Goal: Task Accomplishment & Management: Manage account settings

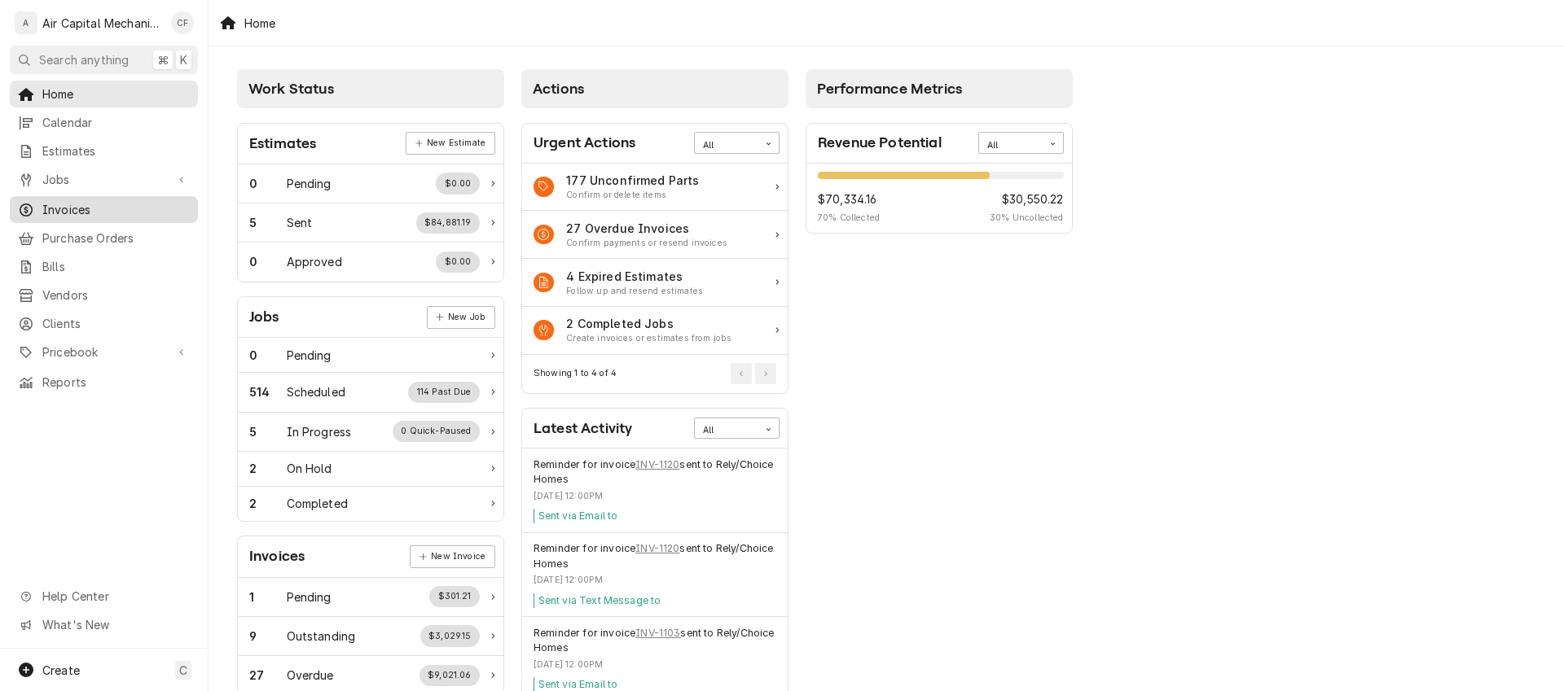
click at [136, 201] on span "Invoices" at bounding box center [115, 209] width 147 height 17
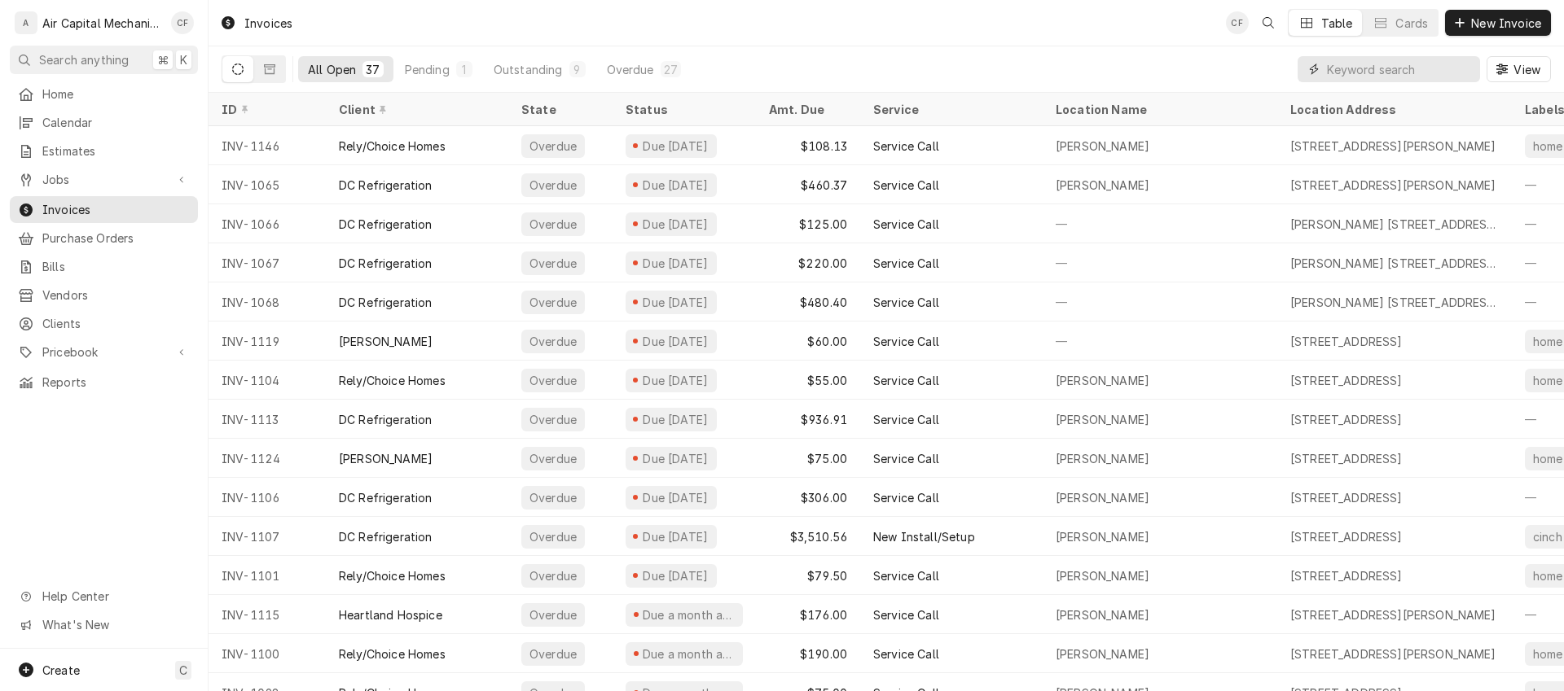
click at [1389, 71] on input "Dynamic Content Wrapper" at bounding box center [1399, 69] width 145 height 26
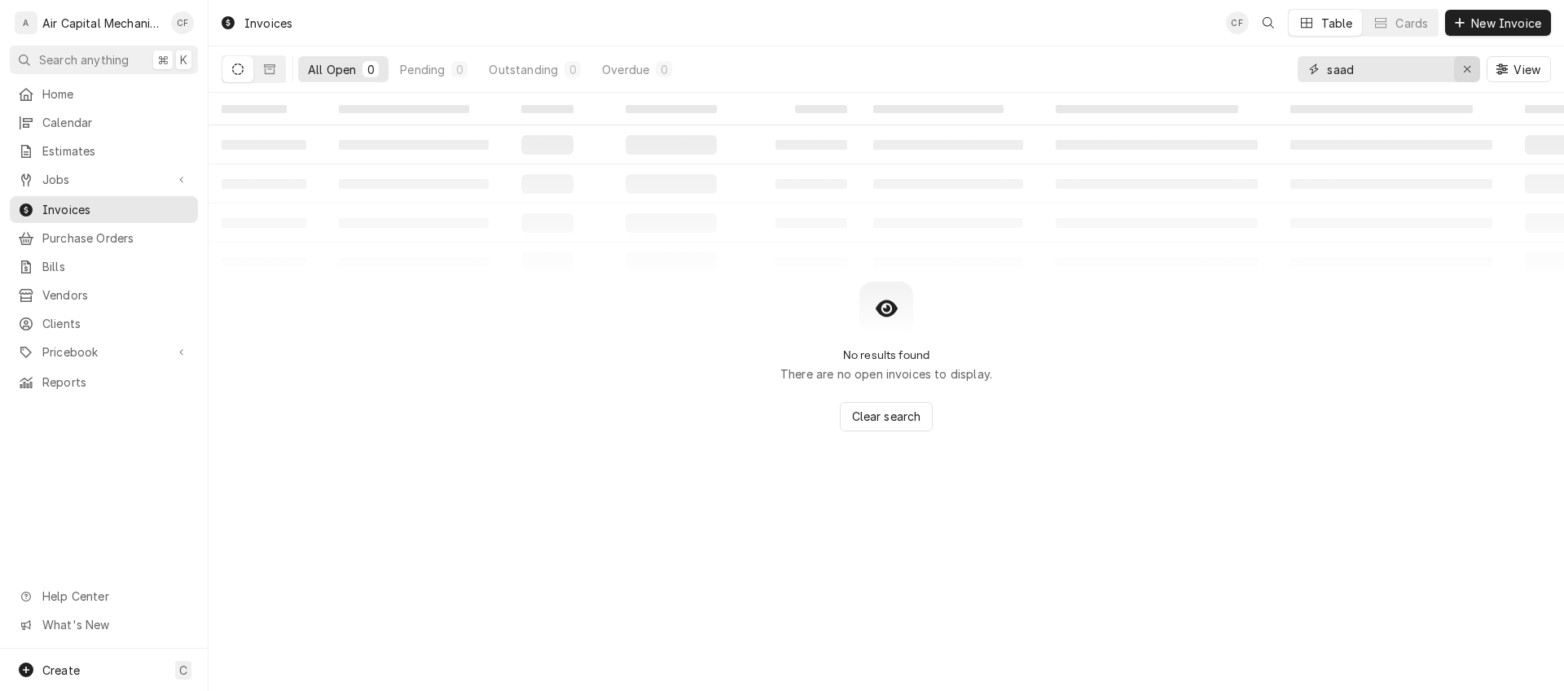
type input "saad"
click at [1463, 70] on icon "Erase input" at bounding box center [1467, 69] width 9 height 11
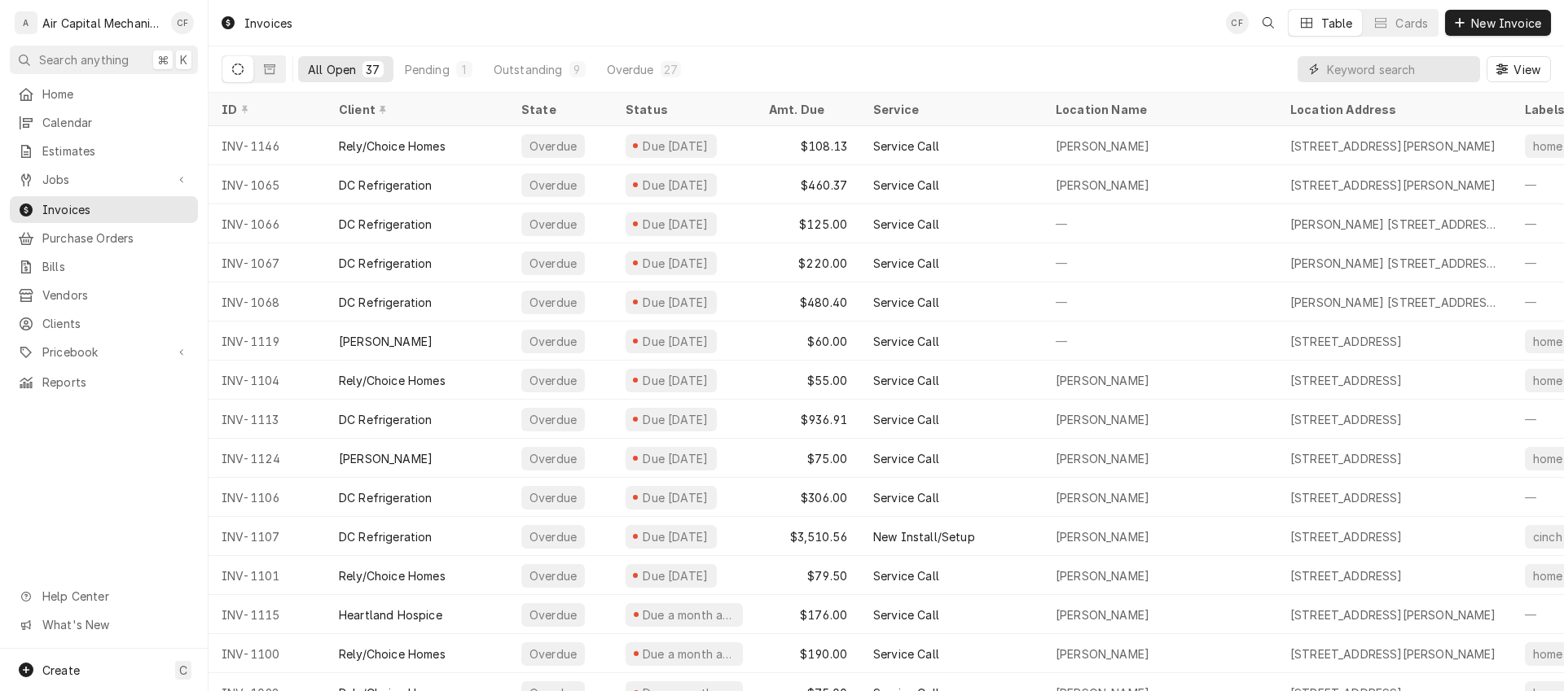
click at [1367, 61] on input "Dynamic Content Wrapper" at bounding box center [1399, 69] width 145 height 26
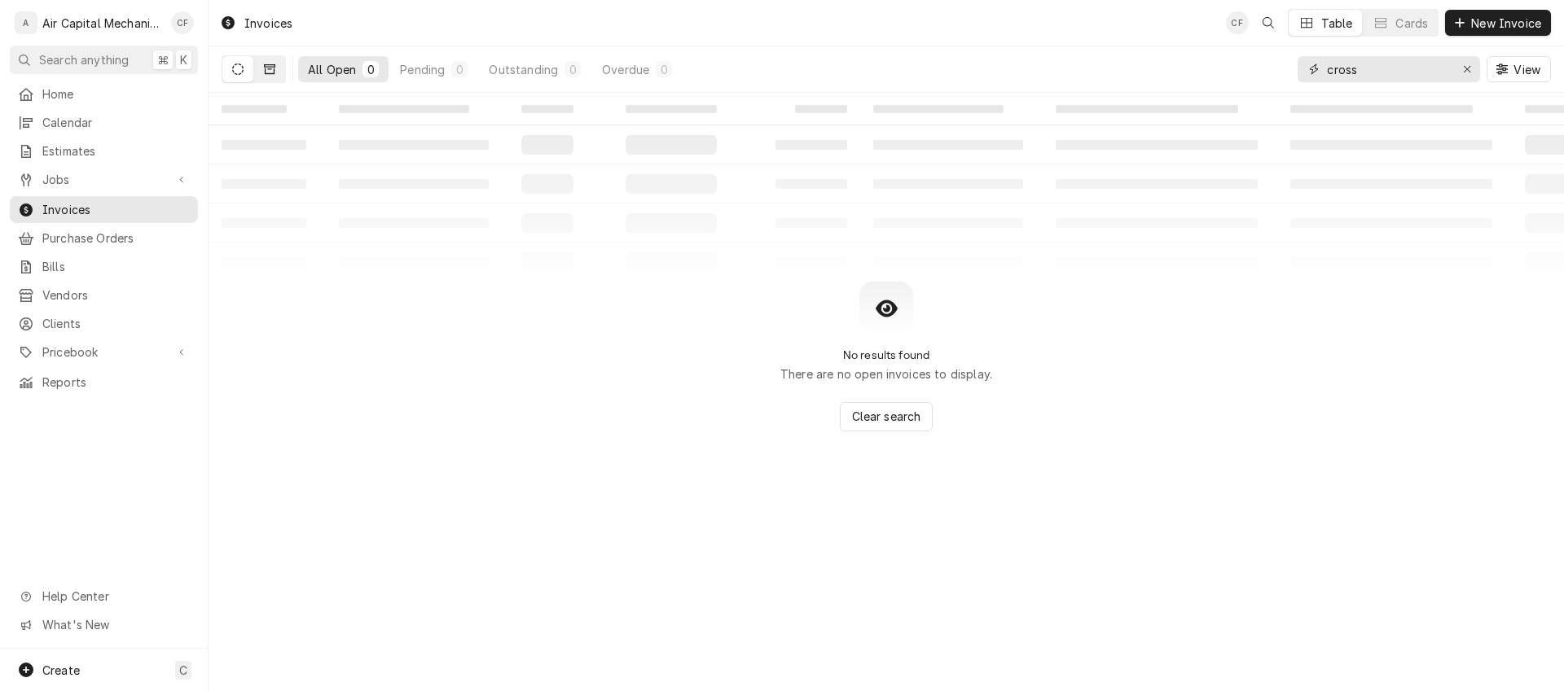
type input "cross"
click at [278, 58] on button "Dynamic Content Wrapper" at bounding box center [269, 69] width 31 height 26
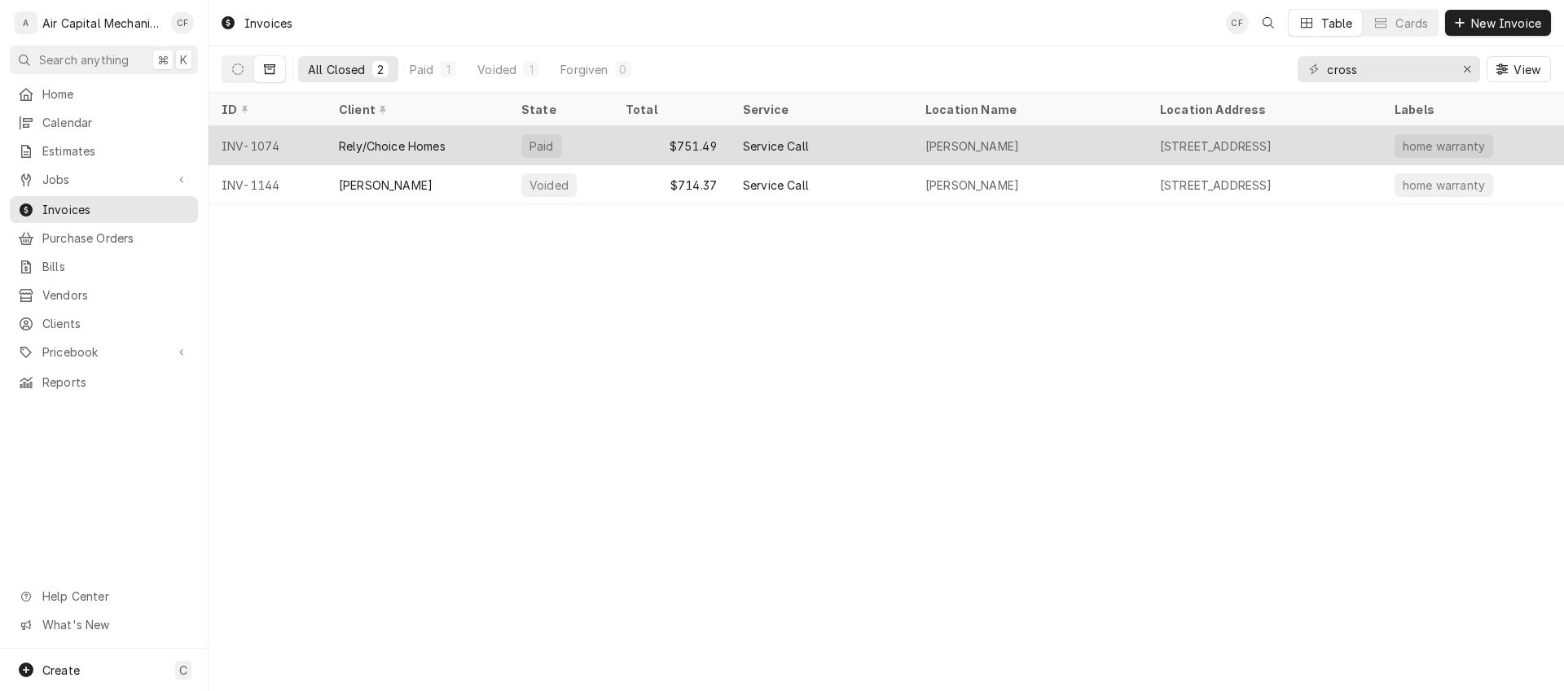
click at [506, 153] on div "Rely/Choice Homes" at bounding box center [417, 145] width 182 height 39
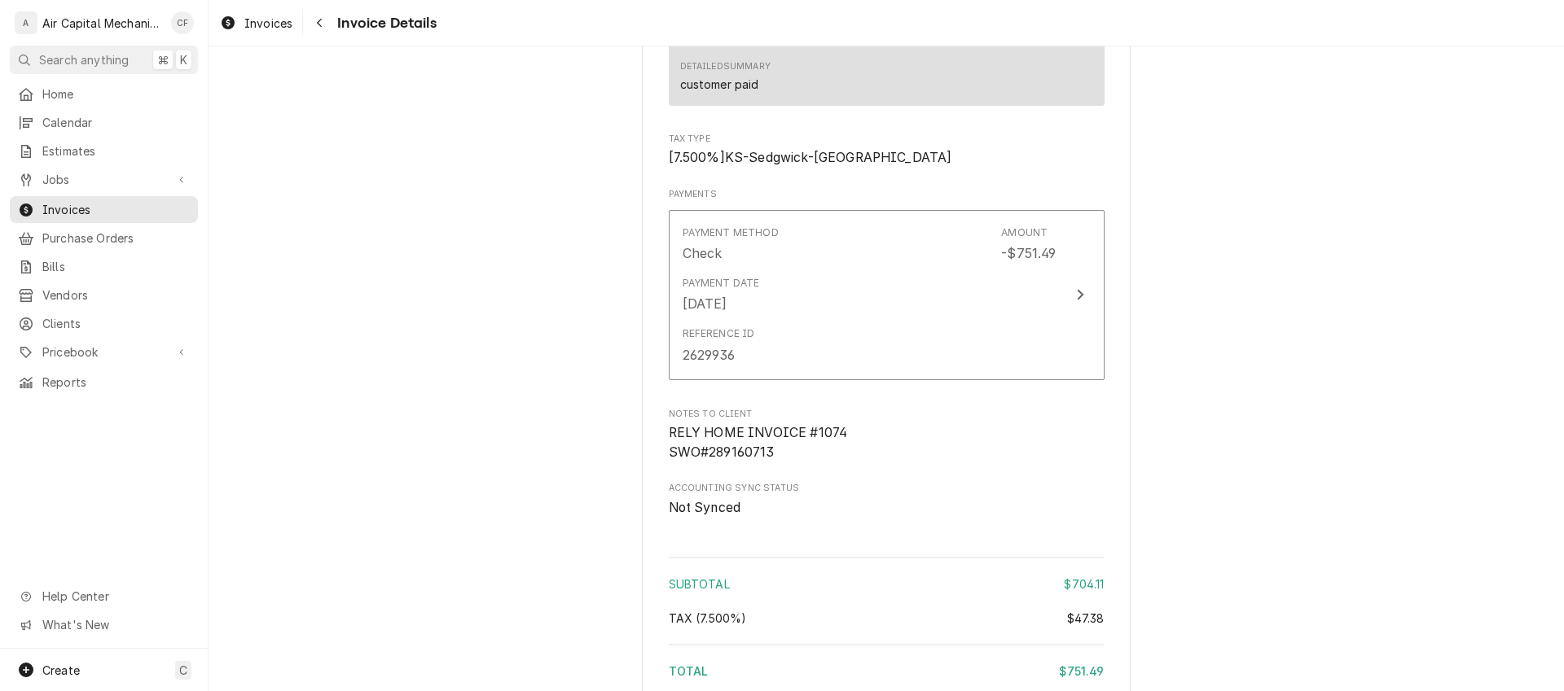
scroll to position [2011, 0]
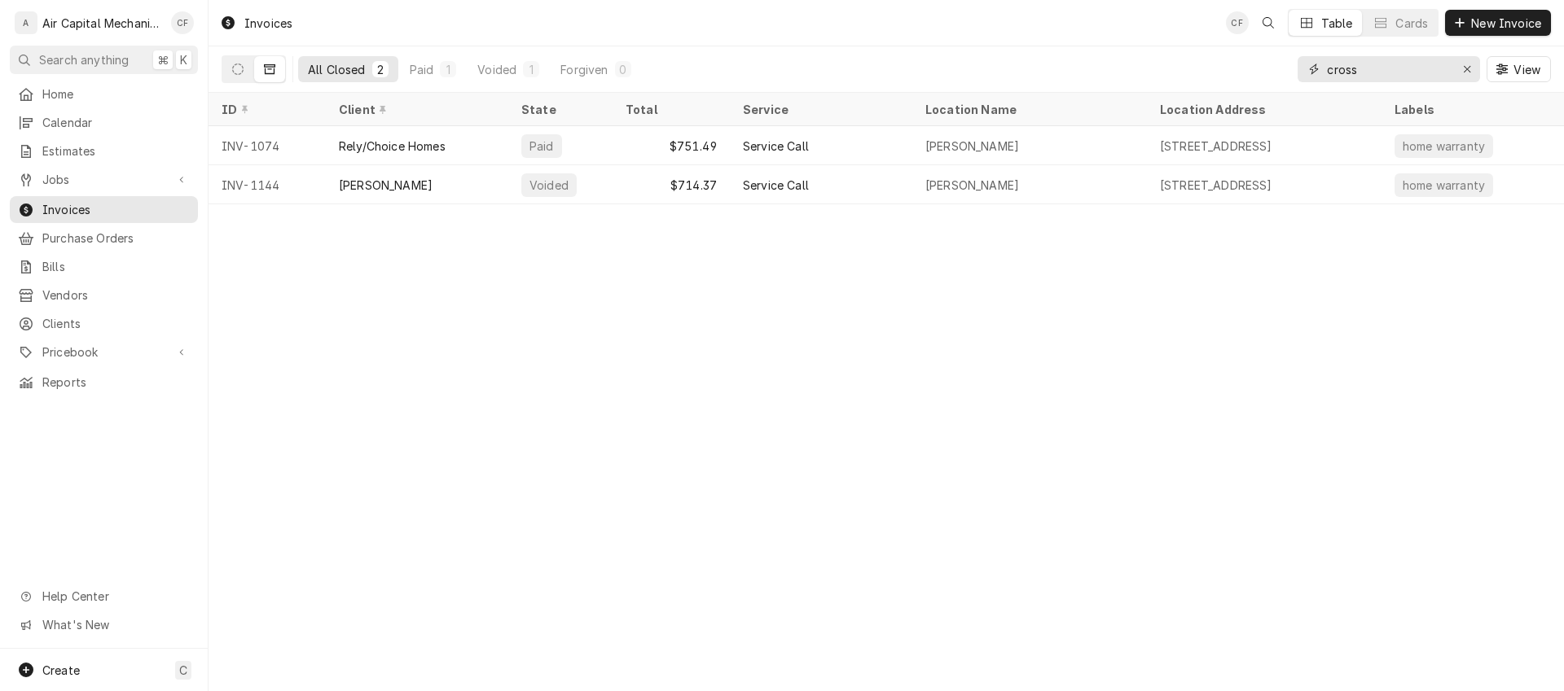
click at [1361, 76] on input "cross" at bounding box center [1388, 69] width 122 height 26
click at [1362, 74] on input "cross" at bounding box center [1388, 69] width 122 height 26
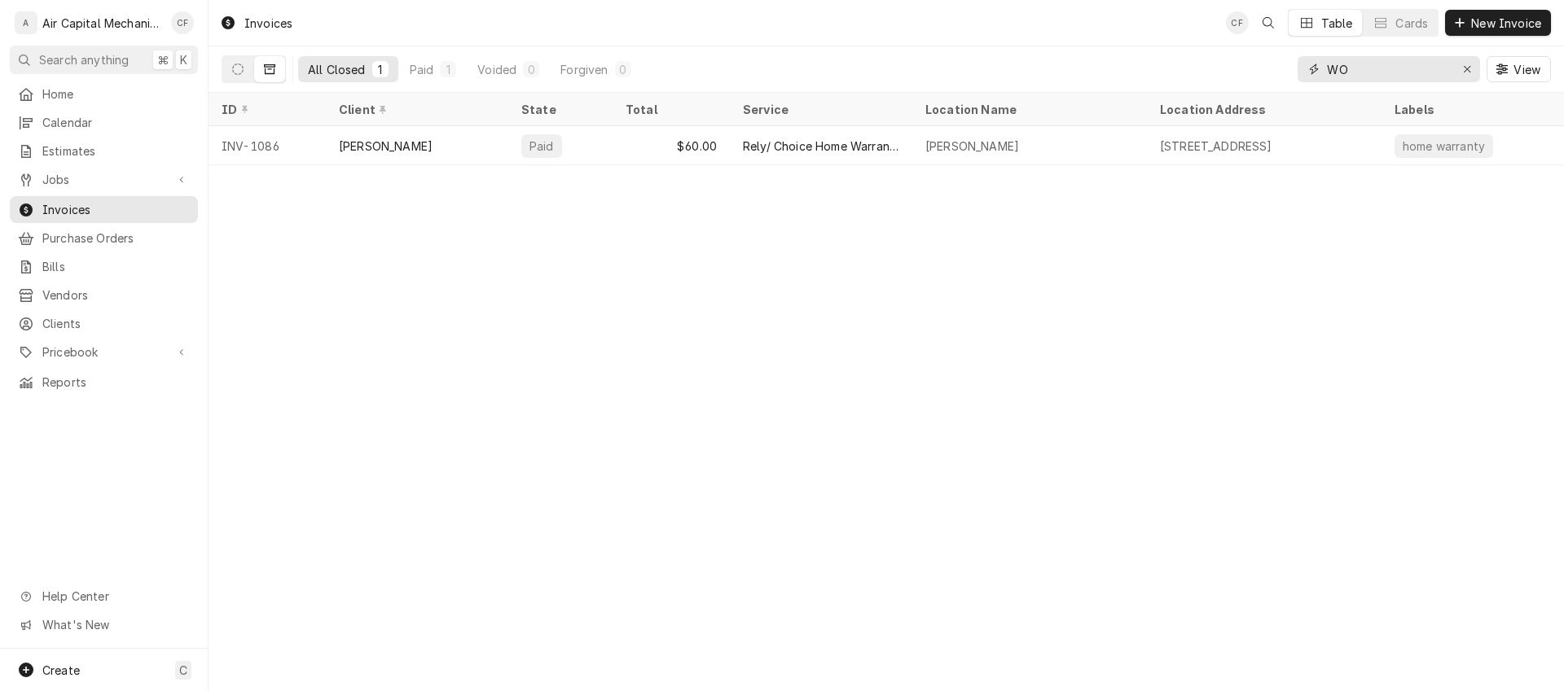
type input "W"
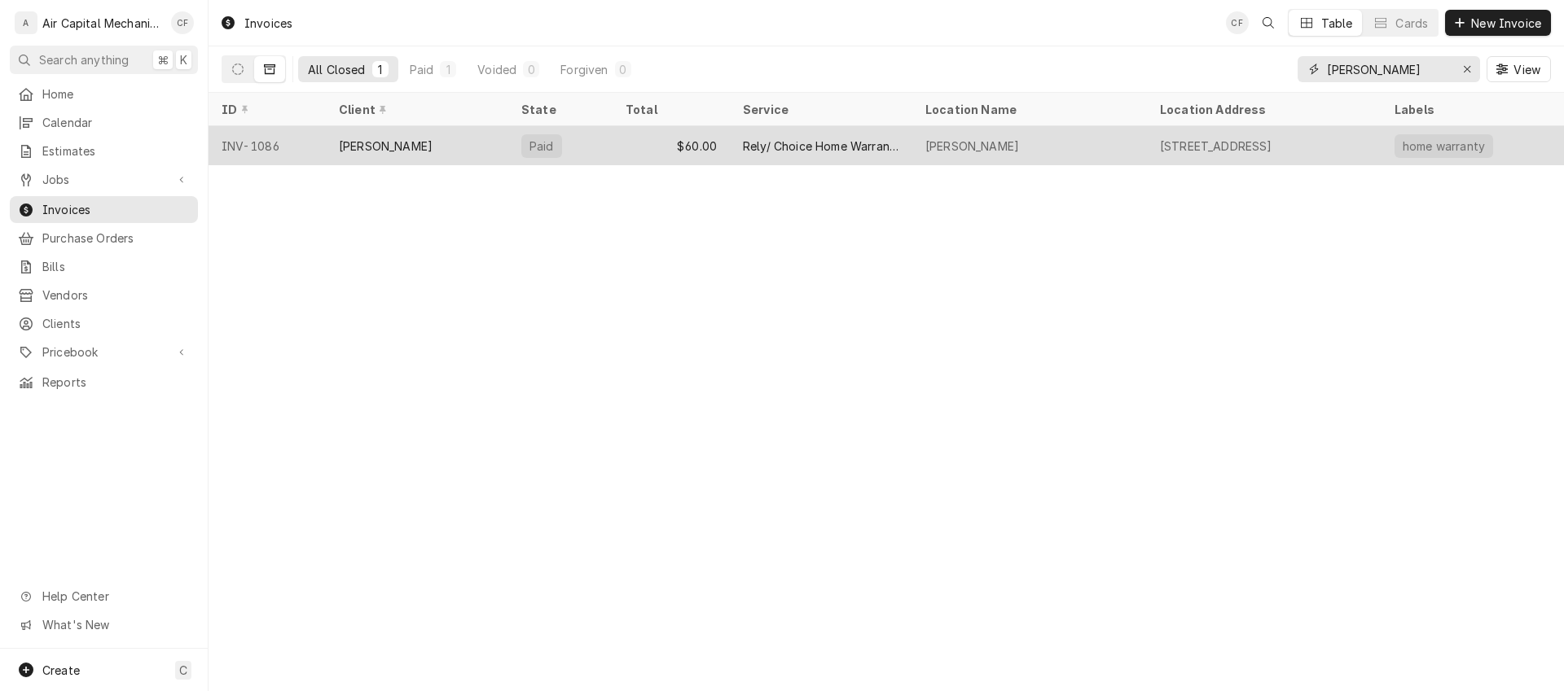
type input "woods"
click at [948, 154] on div "[PERSON_NAME]" at bounding box center [1029, 145] width 235 height 39
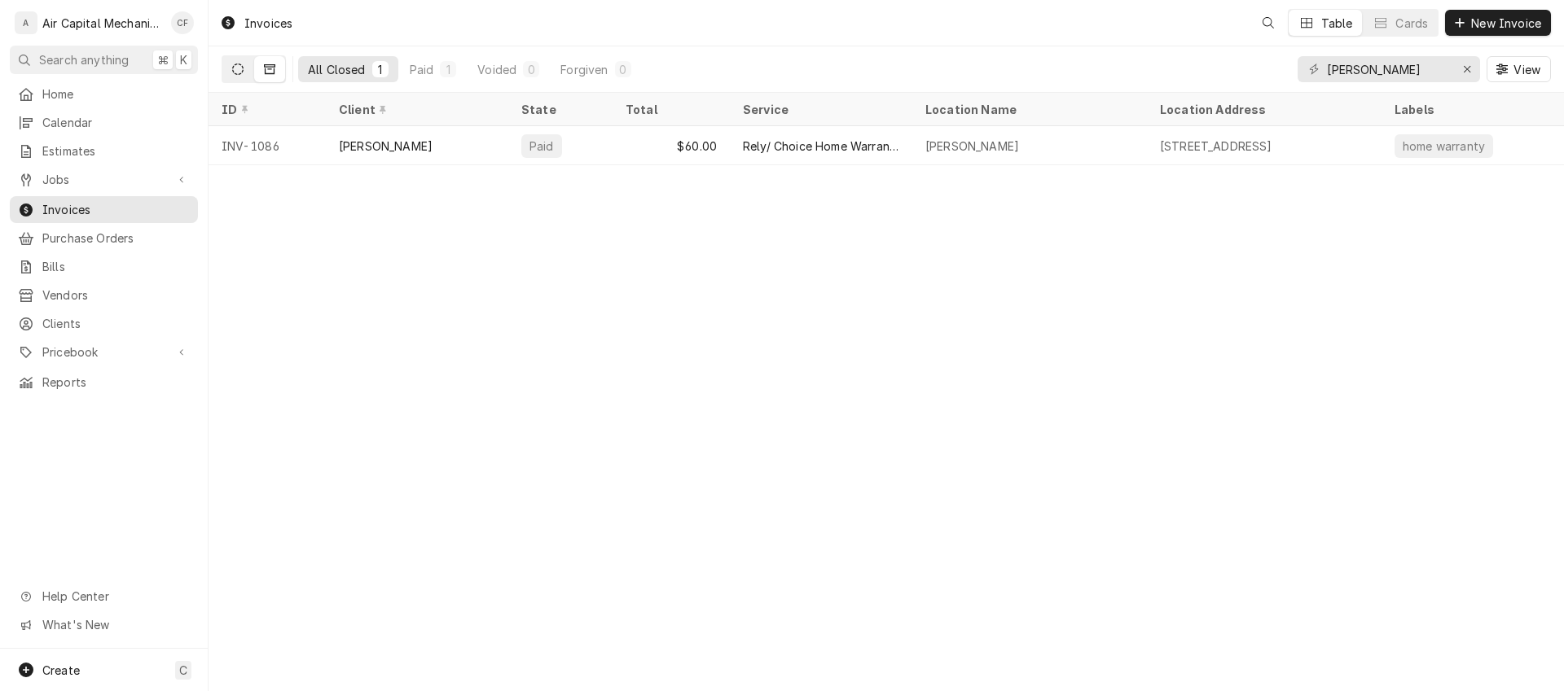
click at [244, 65] on button "Dynamic Content Wrapper" at bounding box center [237, 69] width 31 height 26
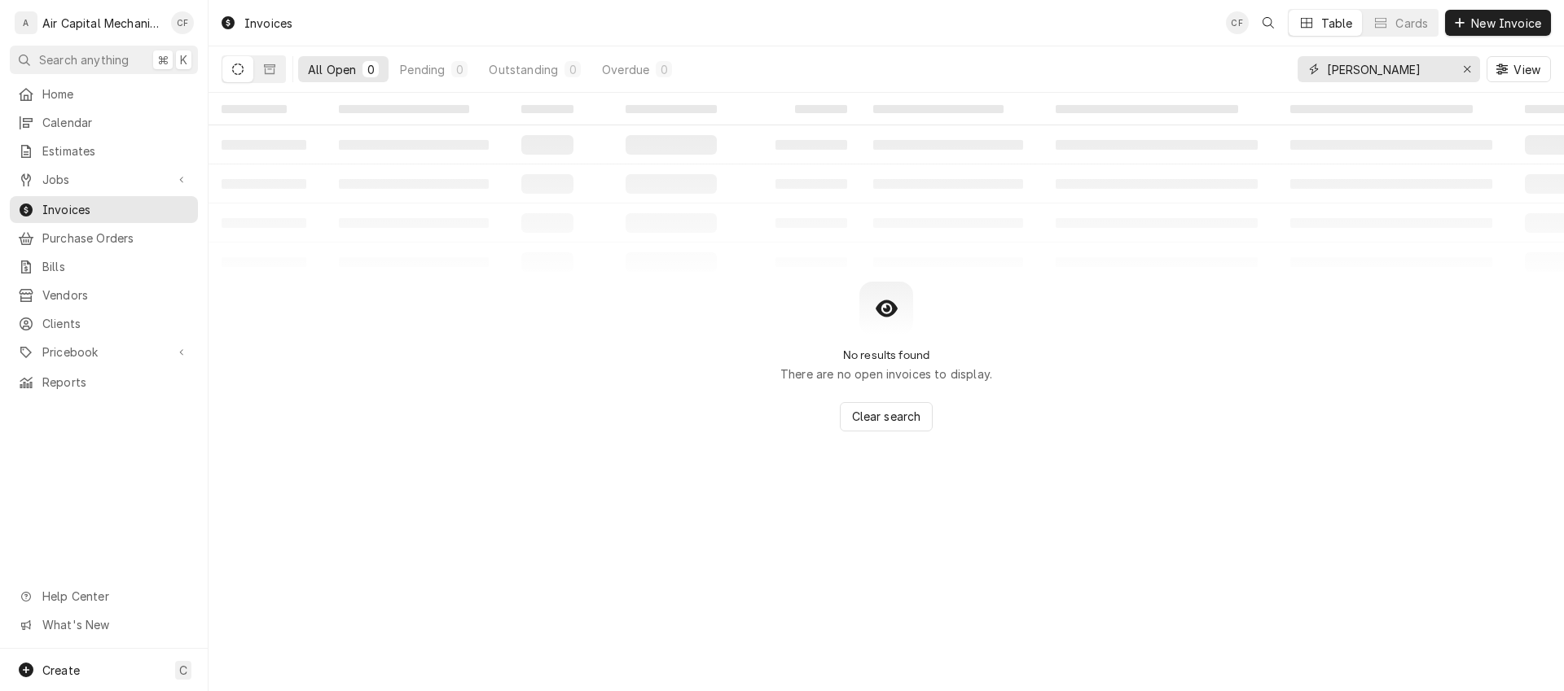
click at [1368, 67] on input "woods" at bounding box center [1388, 69] width 122 height 26
type input "w"
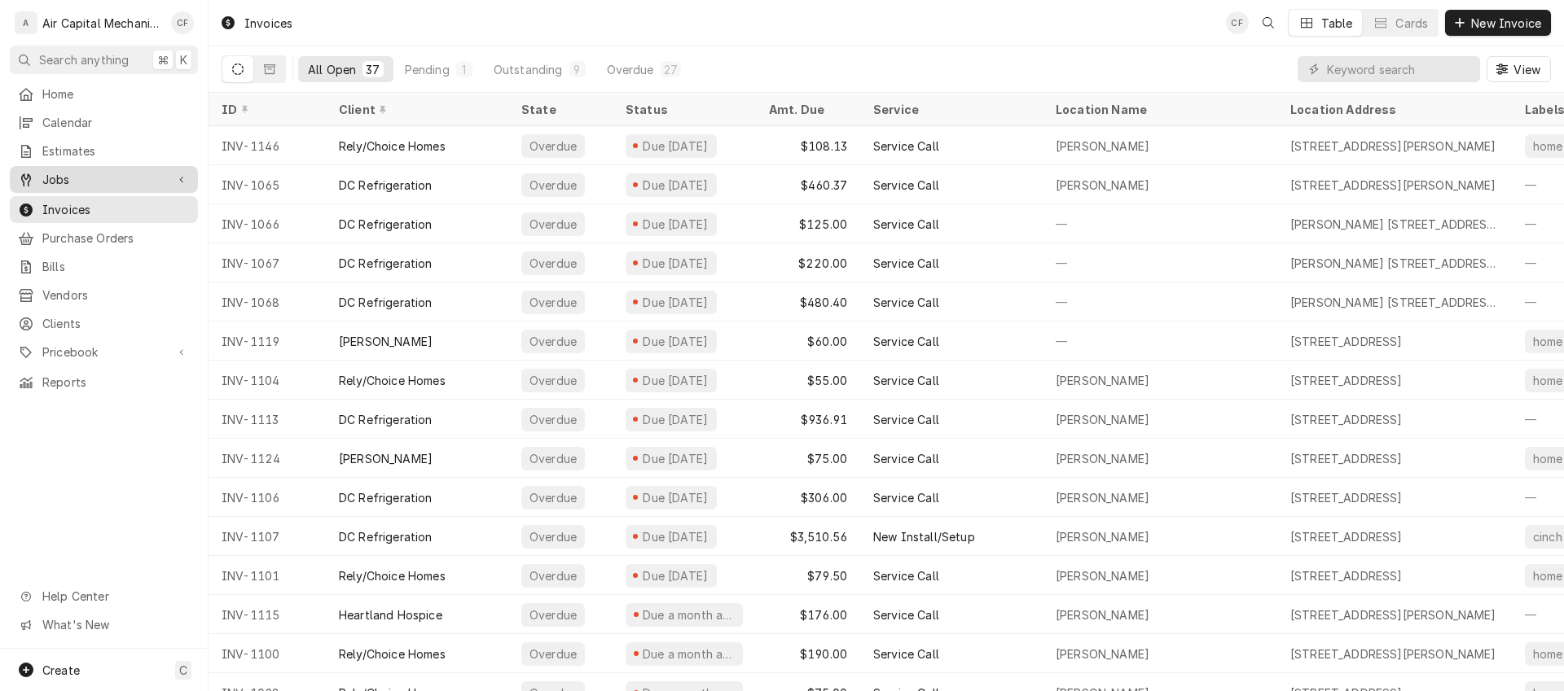
drag, startPoint x: 109, startPoint y: 170, endPoint x: 157, endPoint y: 173, distance: 48.2
click at [112, 171] on span "Jobs" at bounding box center [103, 179] width 123 height 17
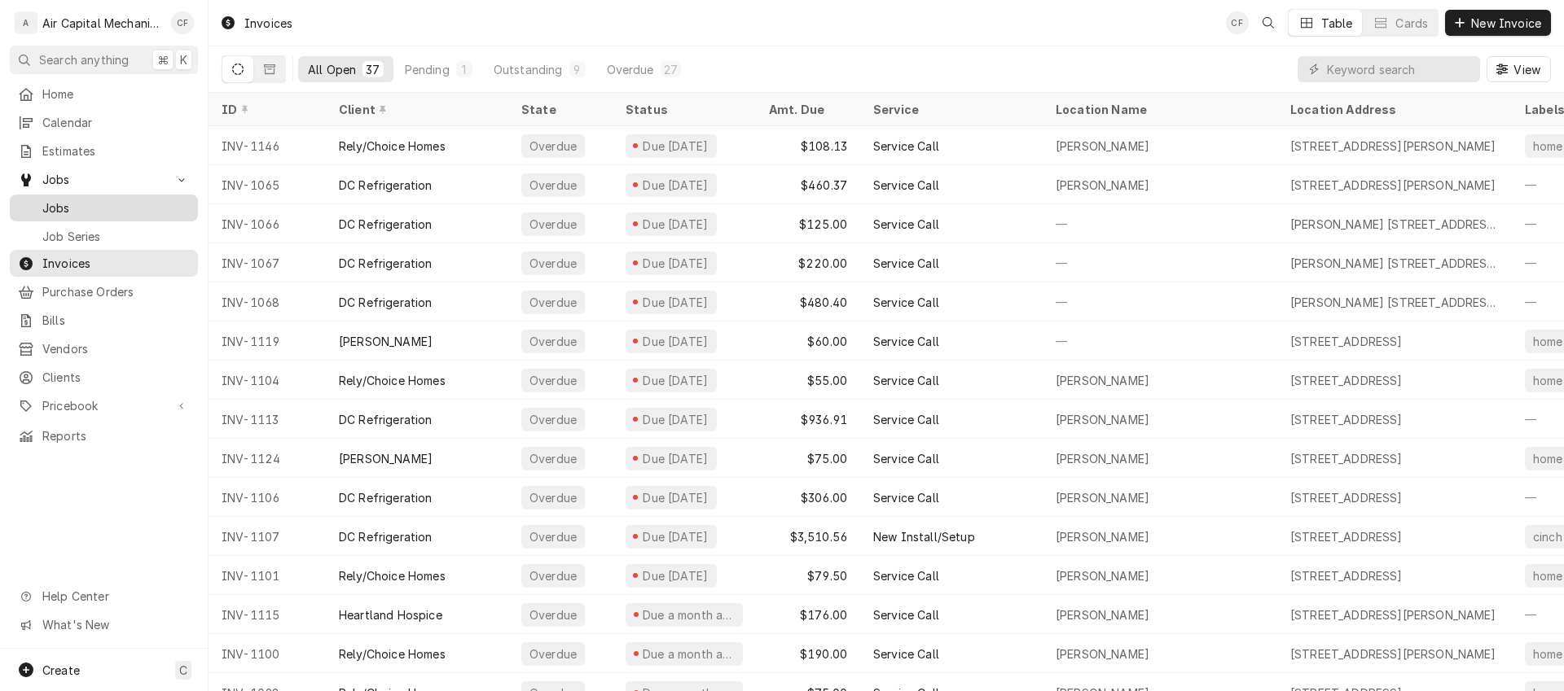
click at [86, 200] on span "Jobs" at bounding box center [115, 208] width 147 height 17
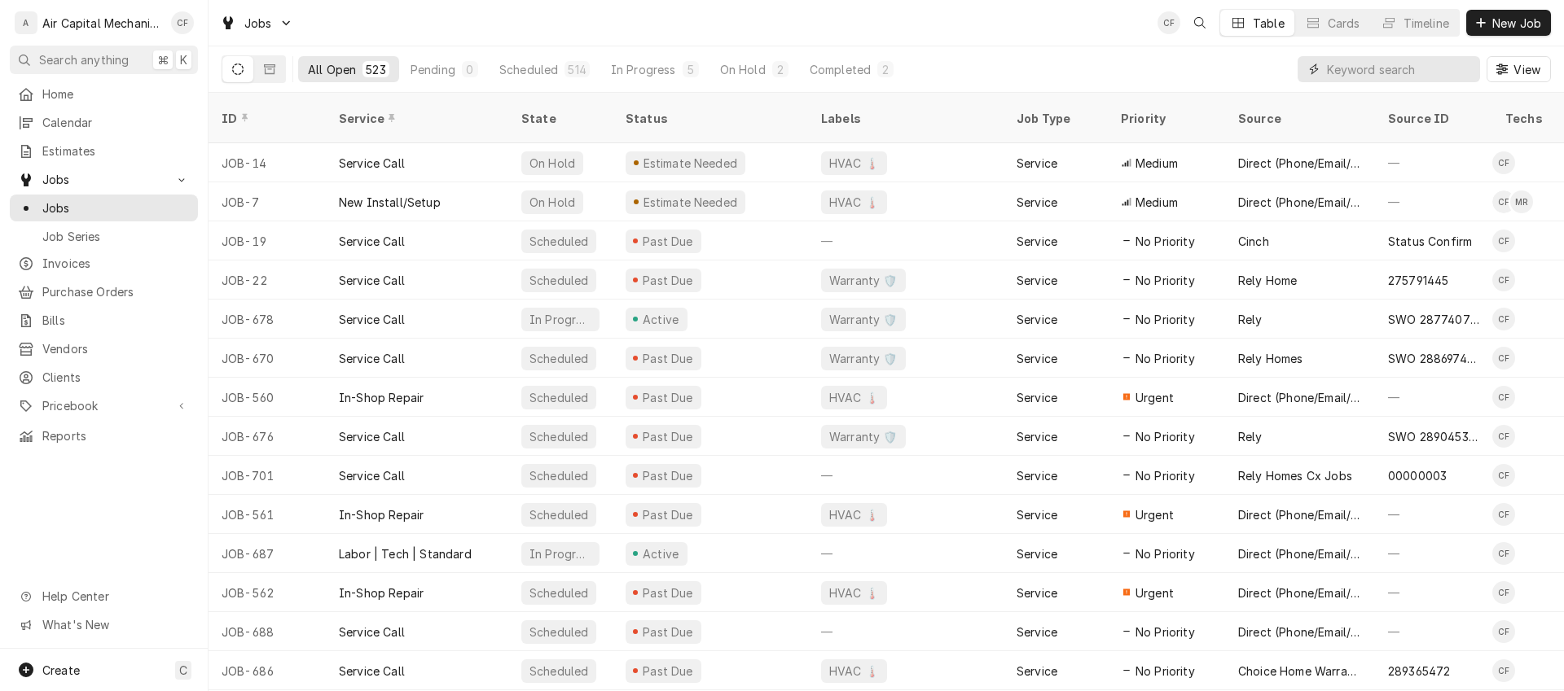
click at [1398, 74] on input "Dynamic Content Wrapper" at bounding box center [1399, 69] width 145 height 26
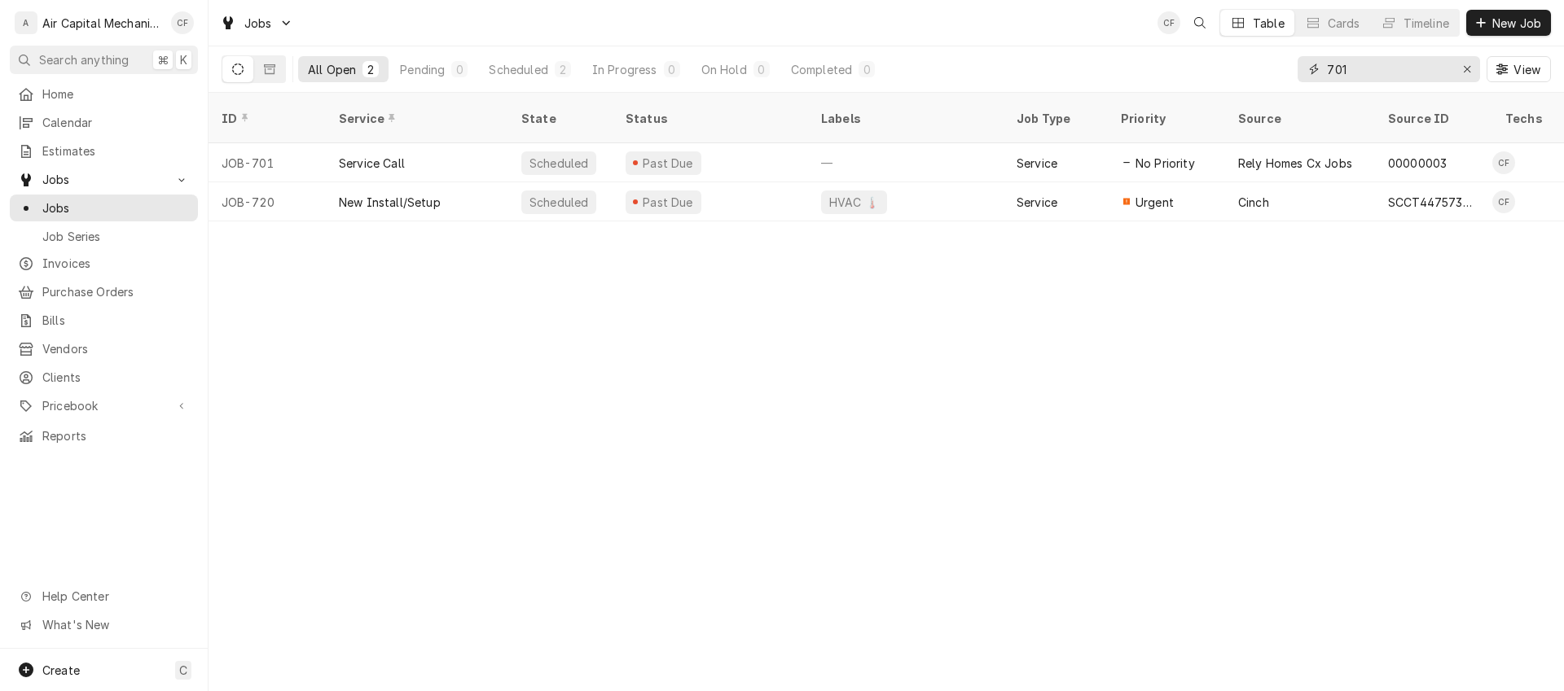
type input "701"
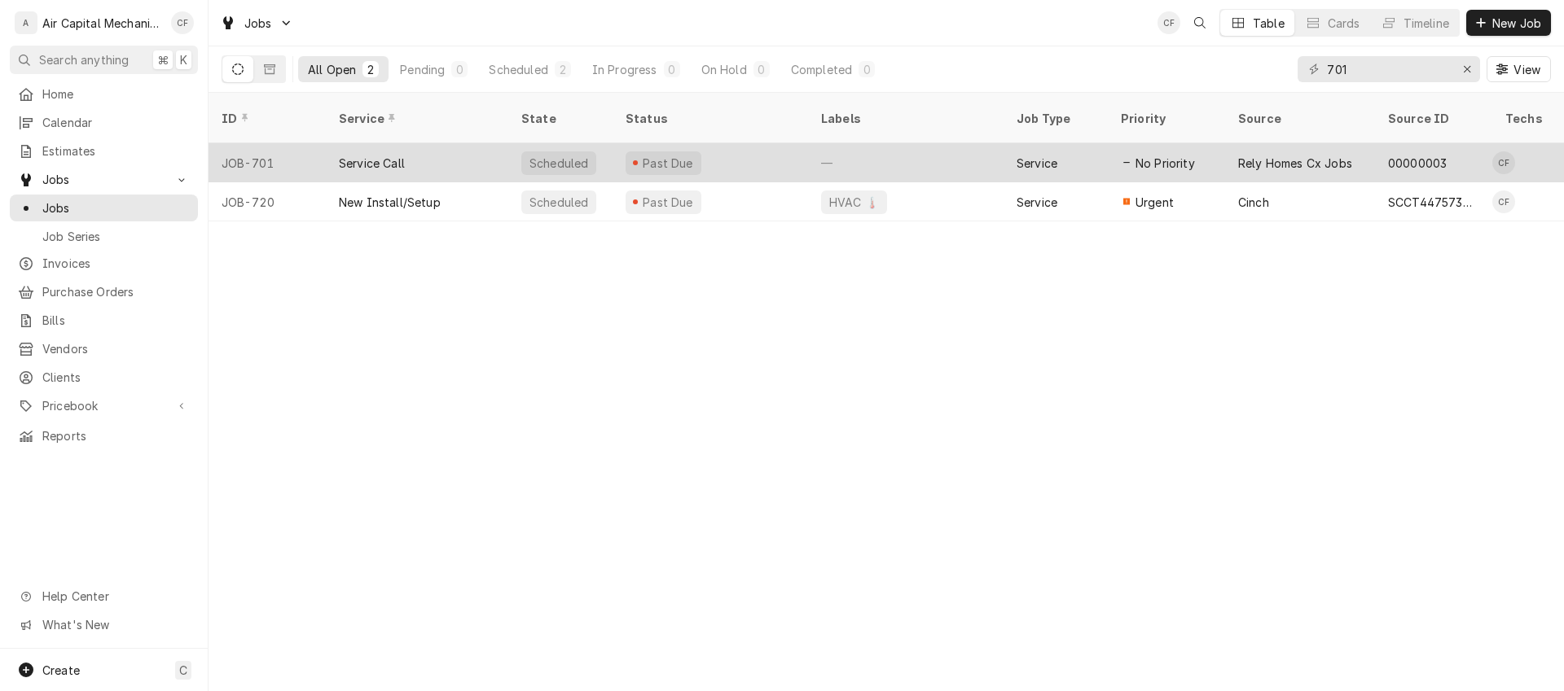
click at [1182, 155] on span "No Priority" at bounding box center [1164, 163] width 59 height 17
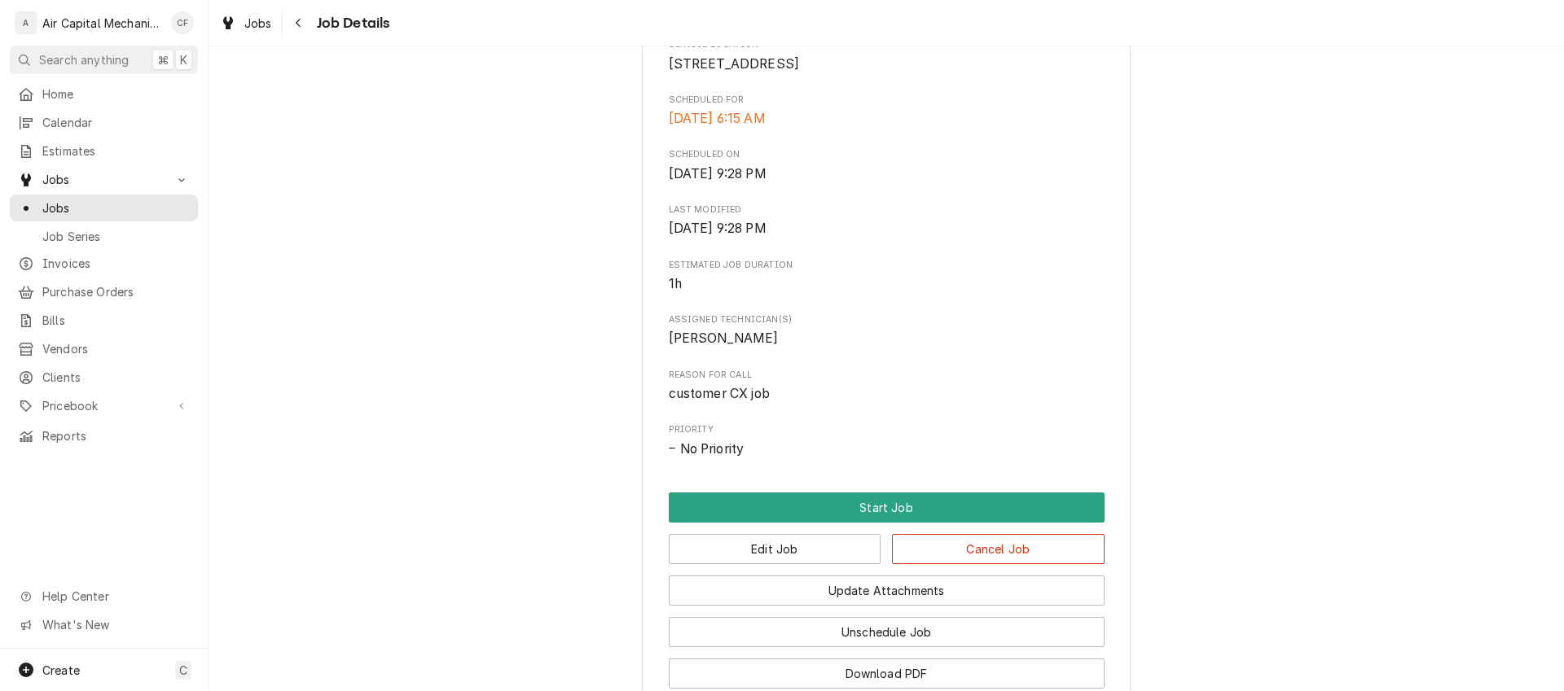
scroll to position [618, 0]
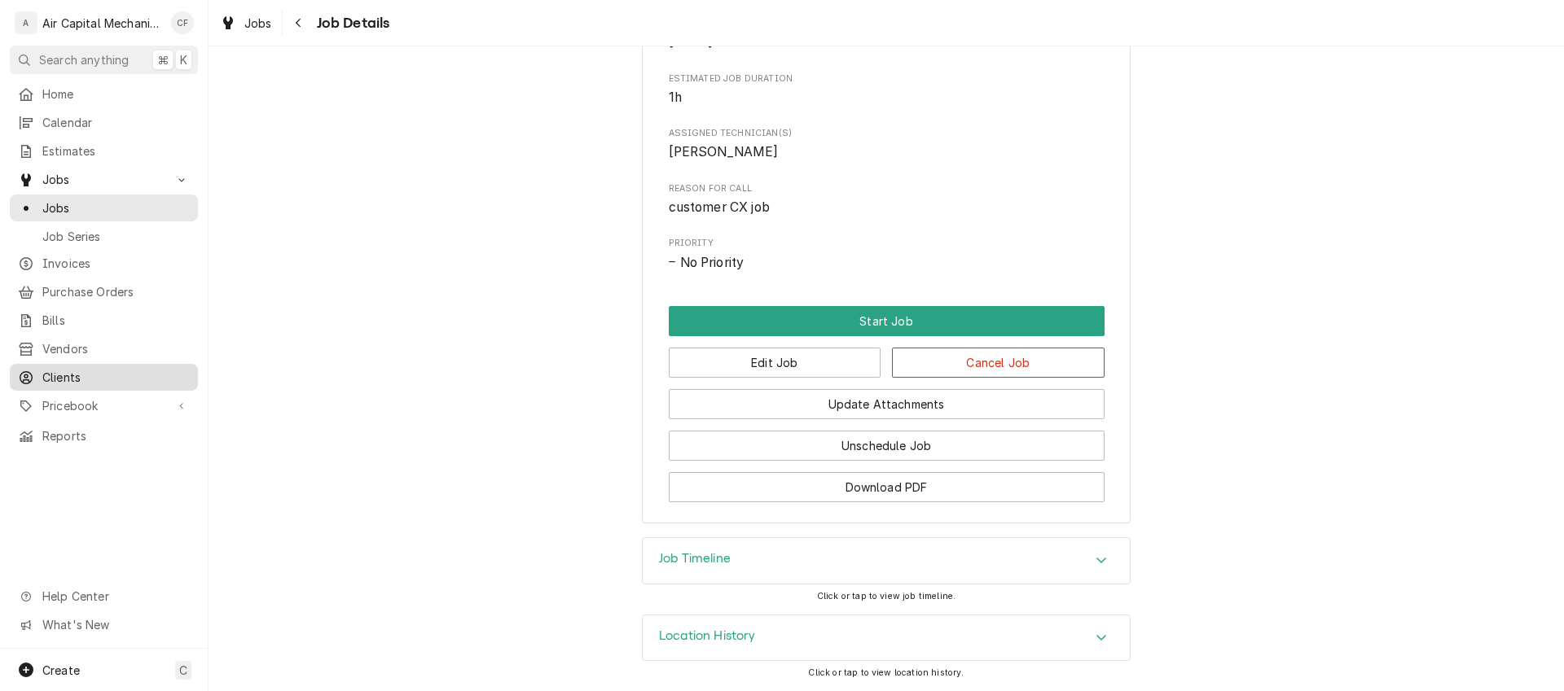
click at [93, 371] on span "Clients" at bounding box center [115, 377] width 147 height 17
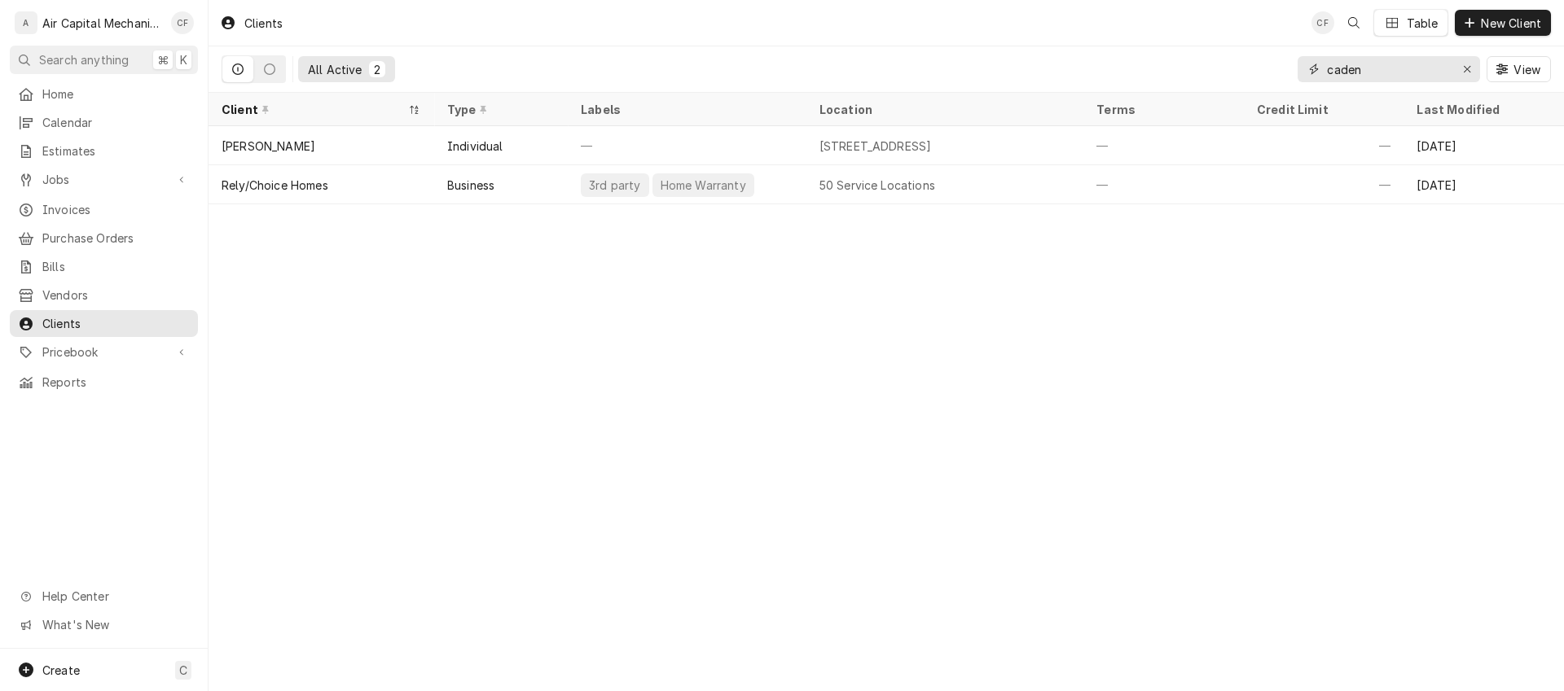
click at [1368, 72] on input "caden" at bounding box center [1388, 69] width 122 height 26
type input "turner"
click at [151, 210] on span "Invoices" at bounding box center [115, 209] width 147 height 17
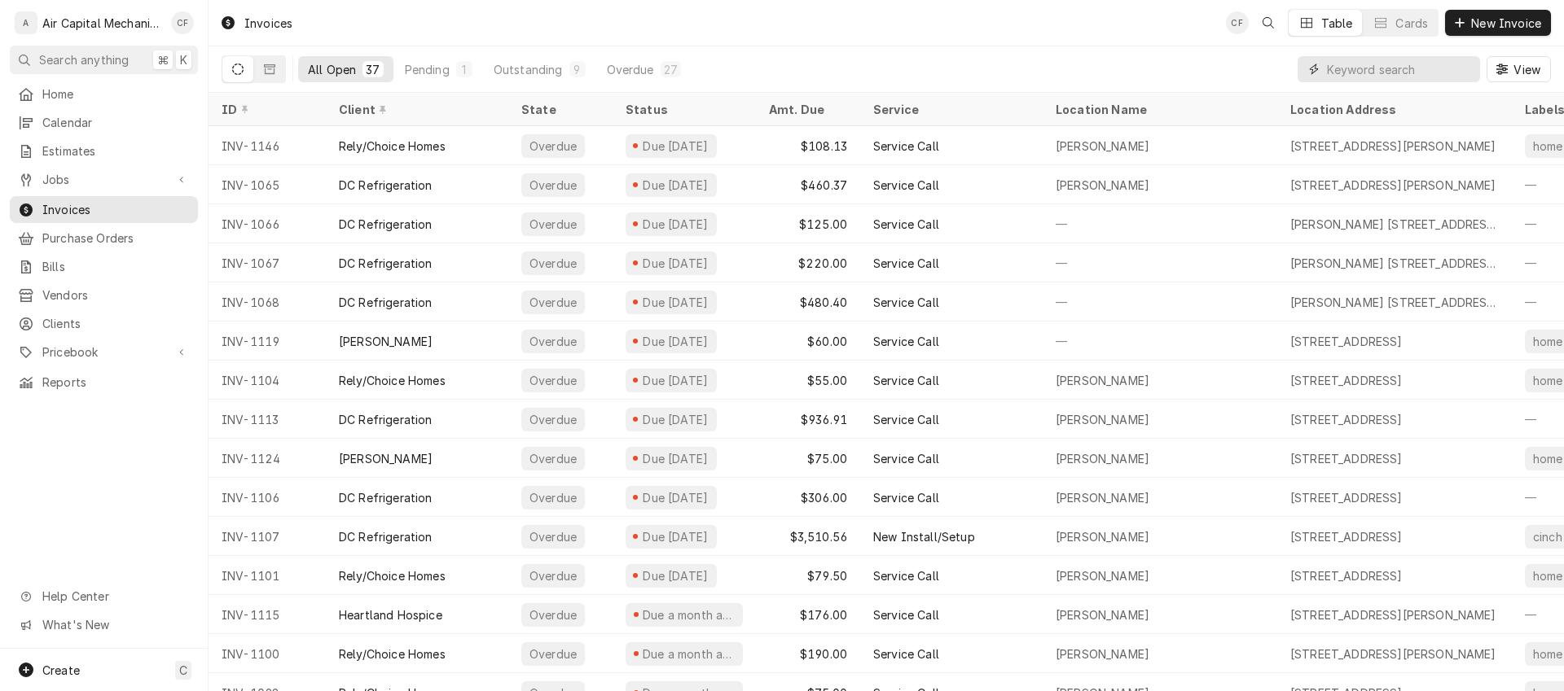
click at [1360, 68] on input "Dynamic Content Wrapper" at bounding box center [1399, 69] width 145 height 26
type input "[PERSON_NAME]"
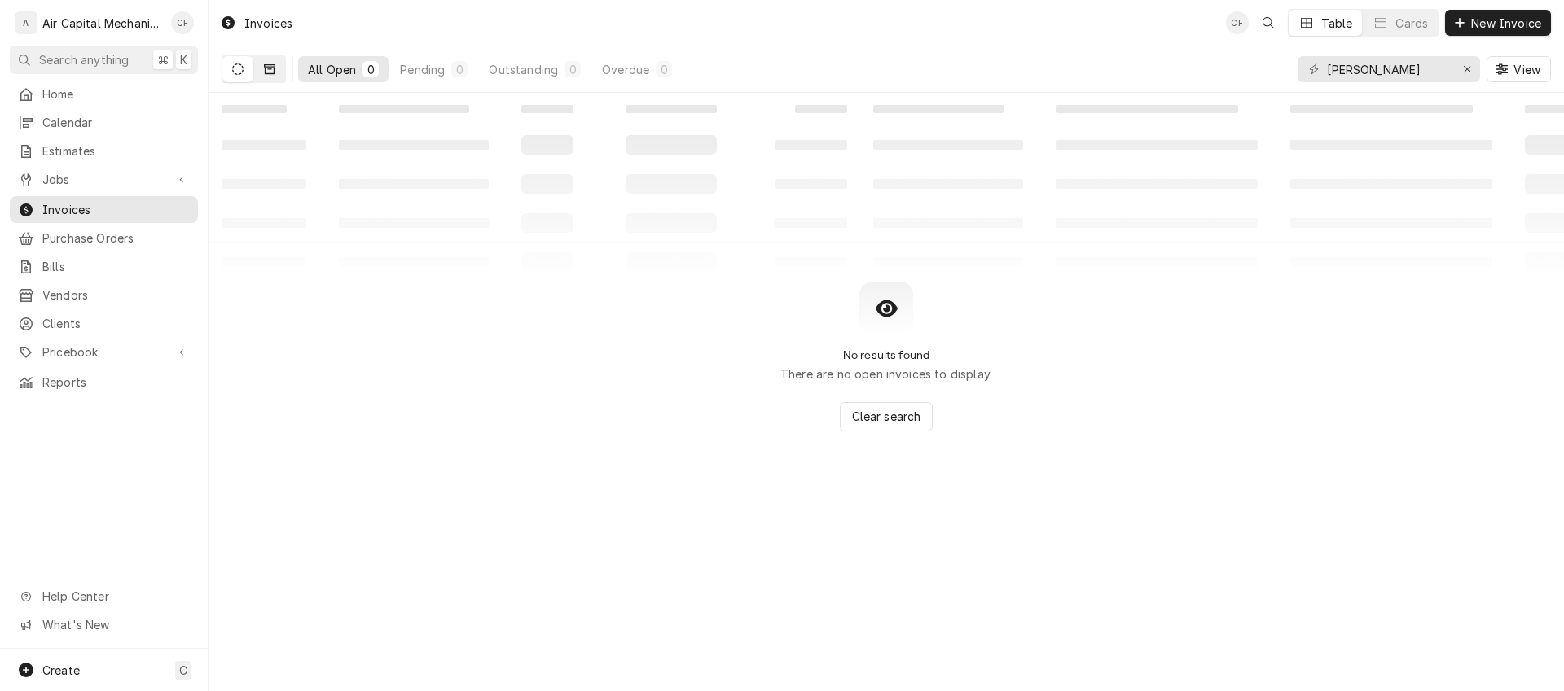
click at [274, 71] on icon "Dynamic Content Wrapper" at bounding box center [269, 69] width 11 height 11
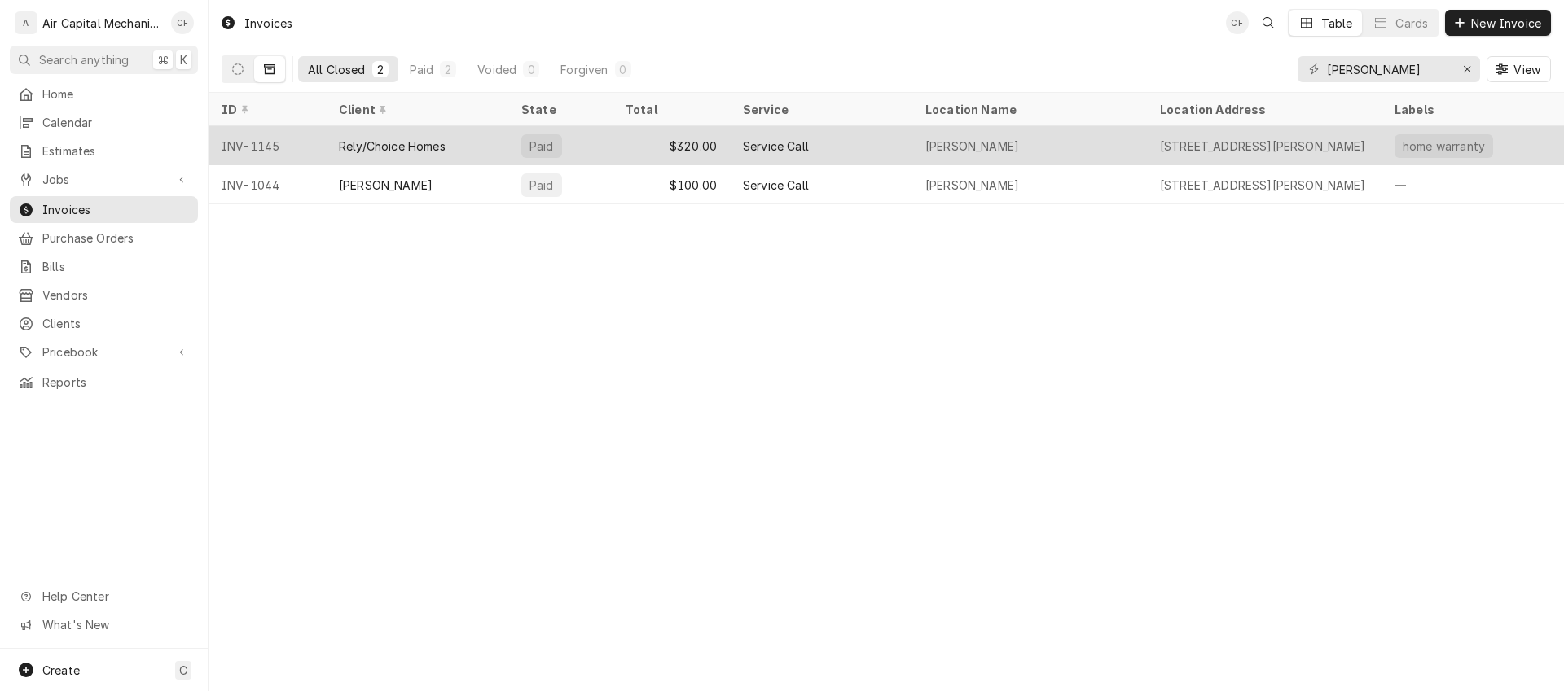
click at [453, 150] on div "Rely/Choice Homes" at bounding box center [417, 145] width 182 height 39
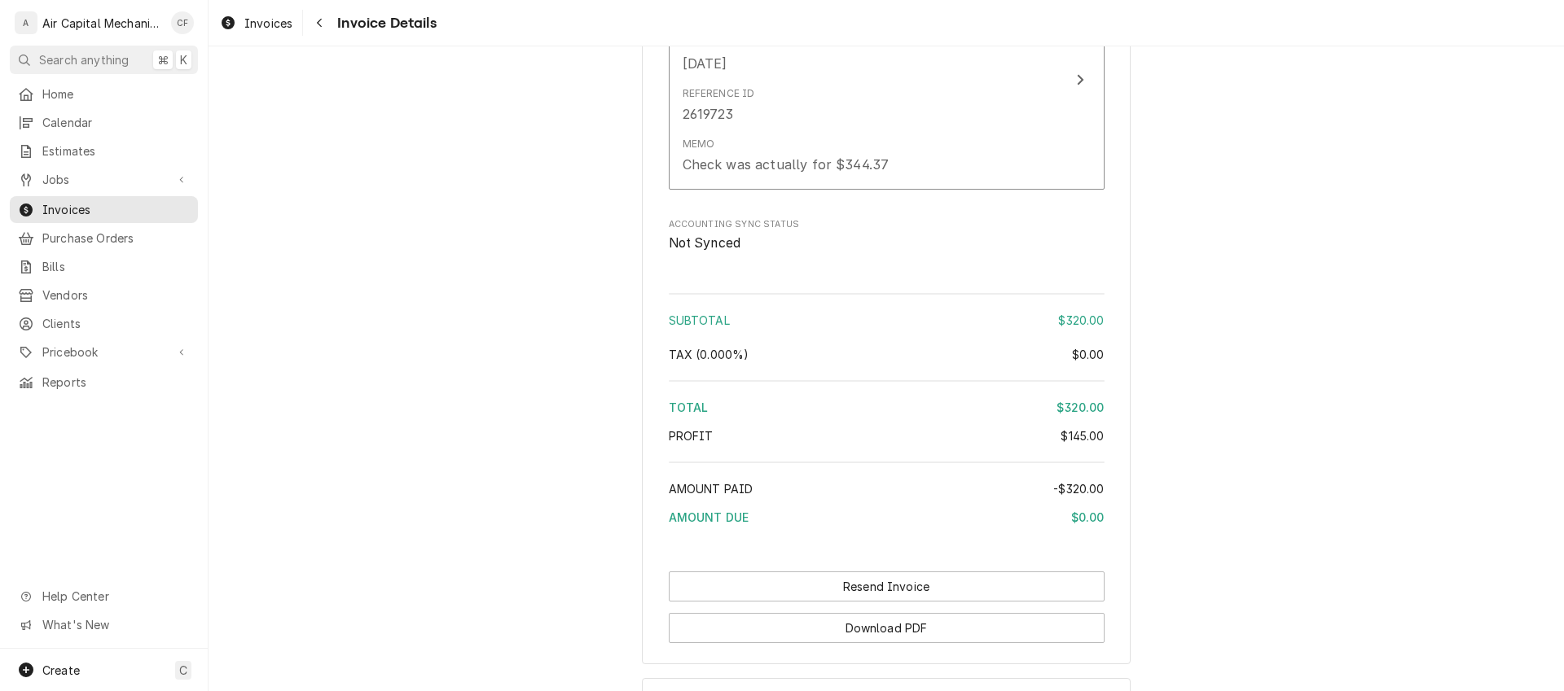
scroll to position [2213, 0]
drag, startPoint x: 454, startPoint y: 364, endPoint x: 454, endPoint y: 353, distance: 10.6
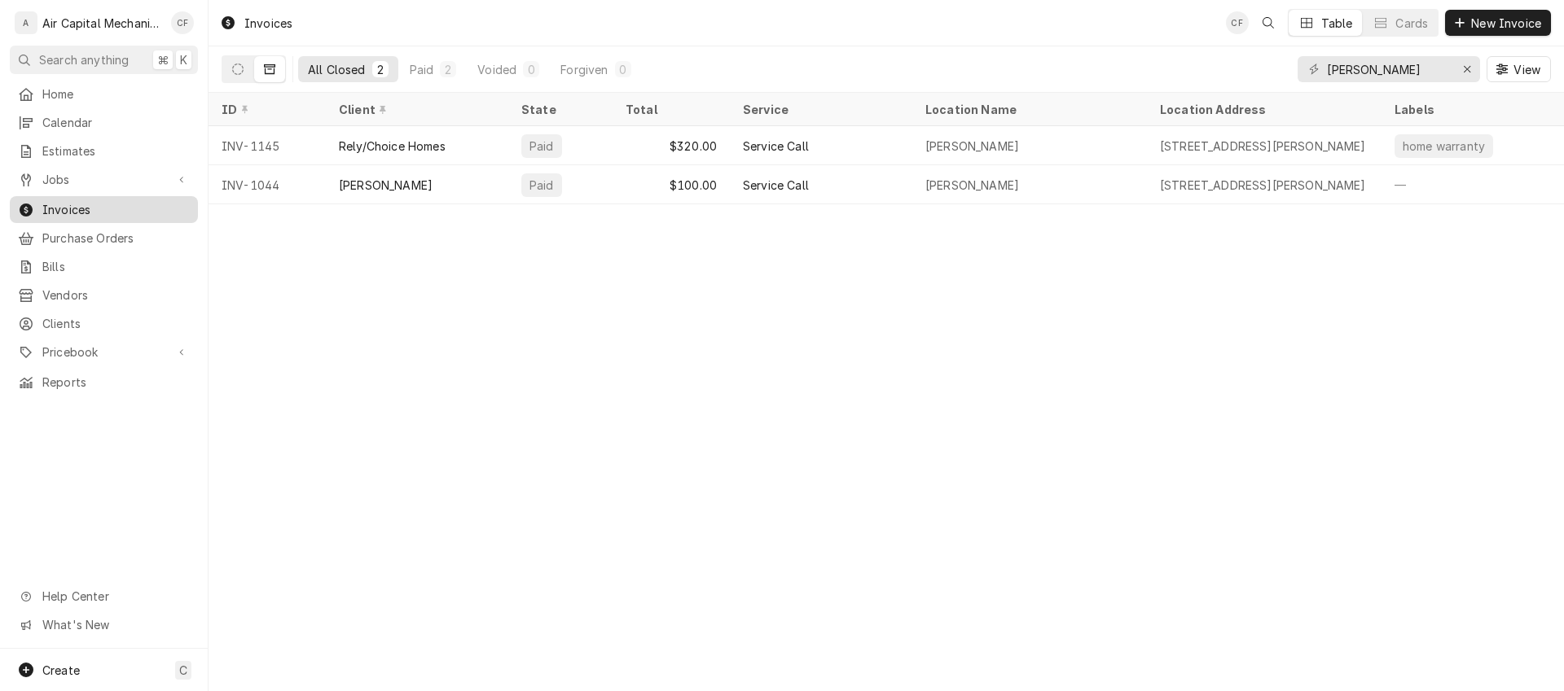
click at [60, 205] on span "Invoices" at bounding box center [115, 209] width 147 height 17
click at [242, 59] on button "Dynamic Content Wrapper" at bounding box center [237, 69] width 31 height 26
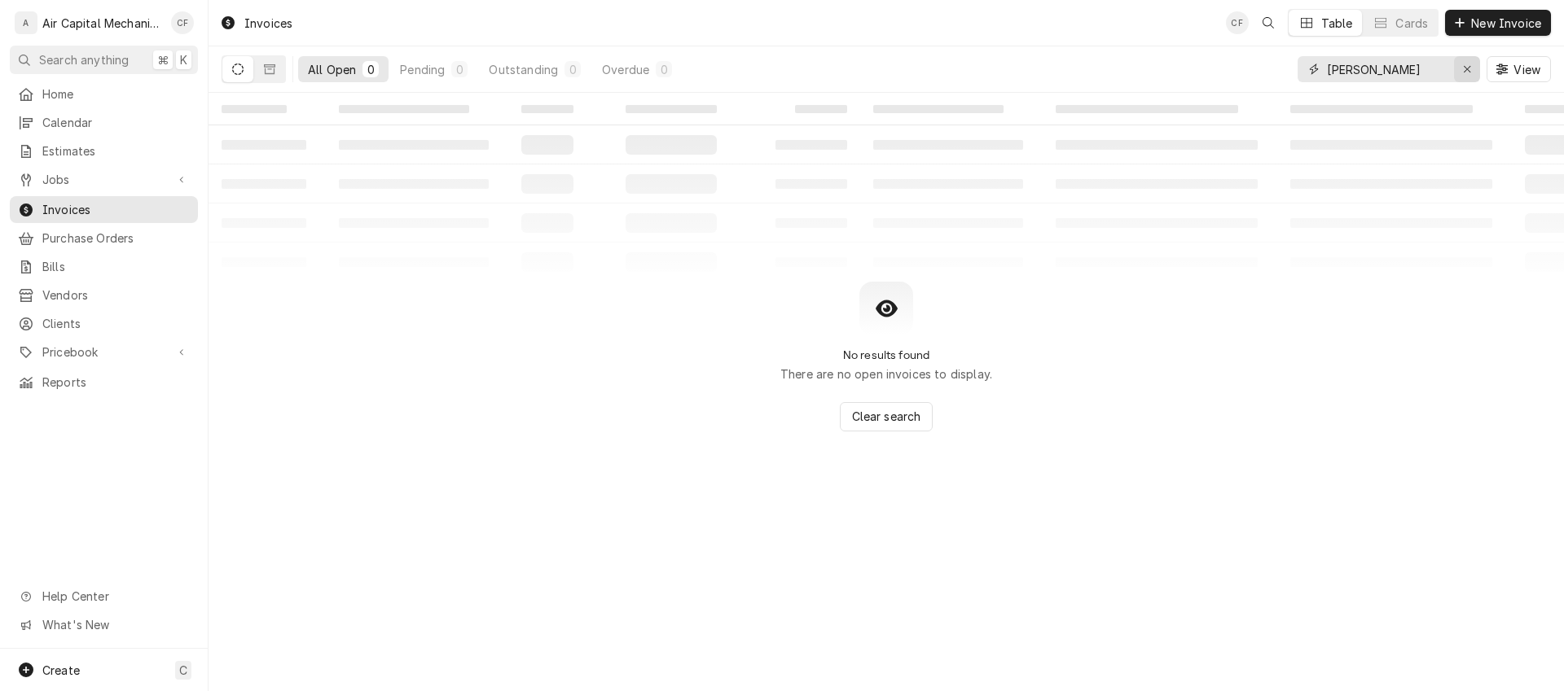
click at [1464, 68] on icon "Erase input" at bounding box center [1467, 69] width 9 height 11
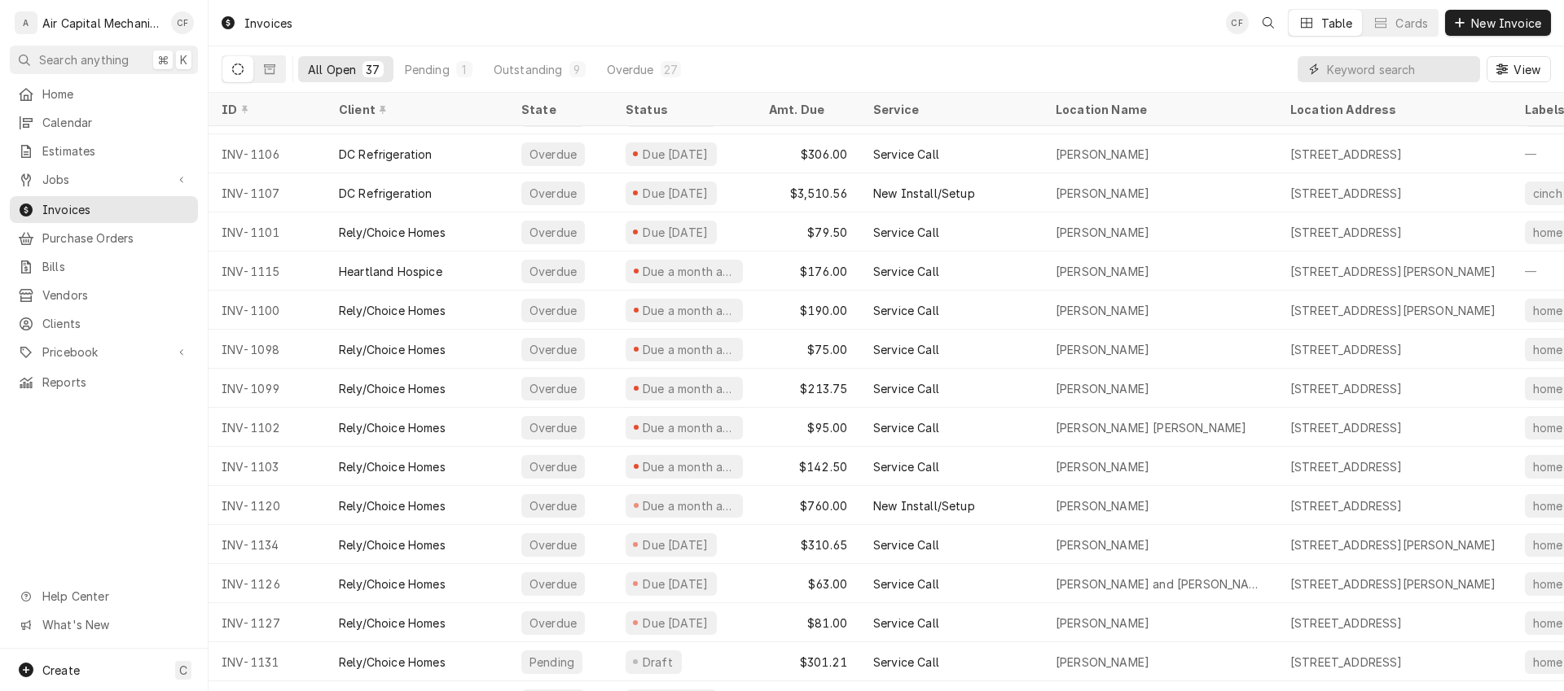
scroll to position [347, 0]
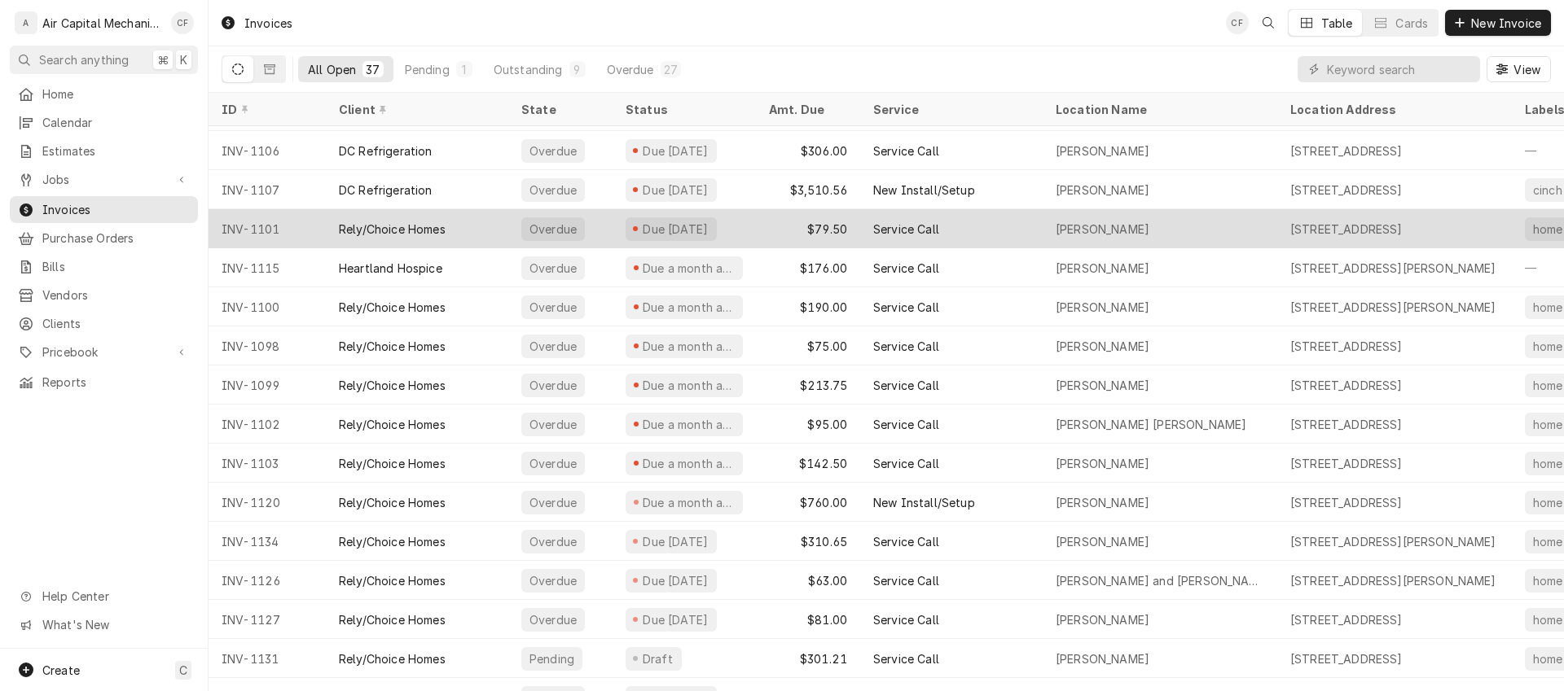
click at [450, 230] on div "Rely/Choice Homes" at bounding box center [417, 228] width 182 height 39
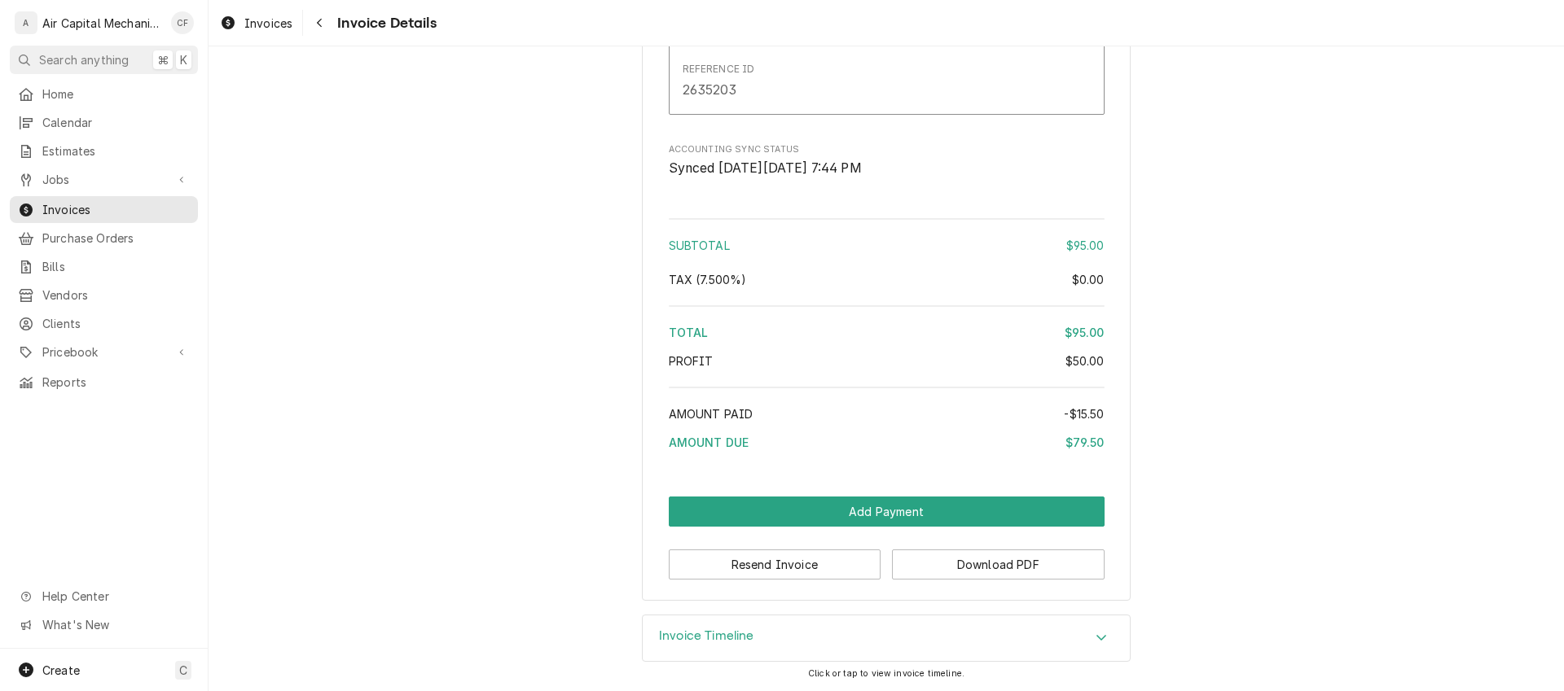
scroll to position [1470, 0]
click at [826, 507] on button "Add Payment" at bounding box center [887, 512] width 436 height 30
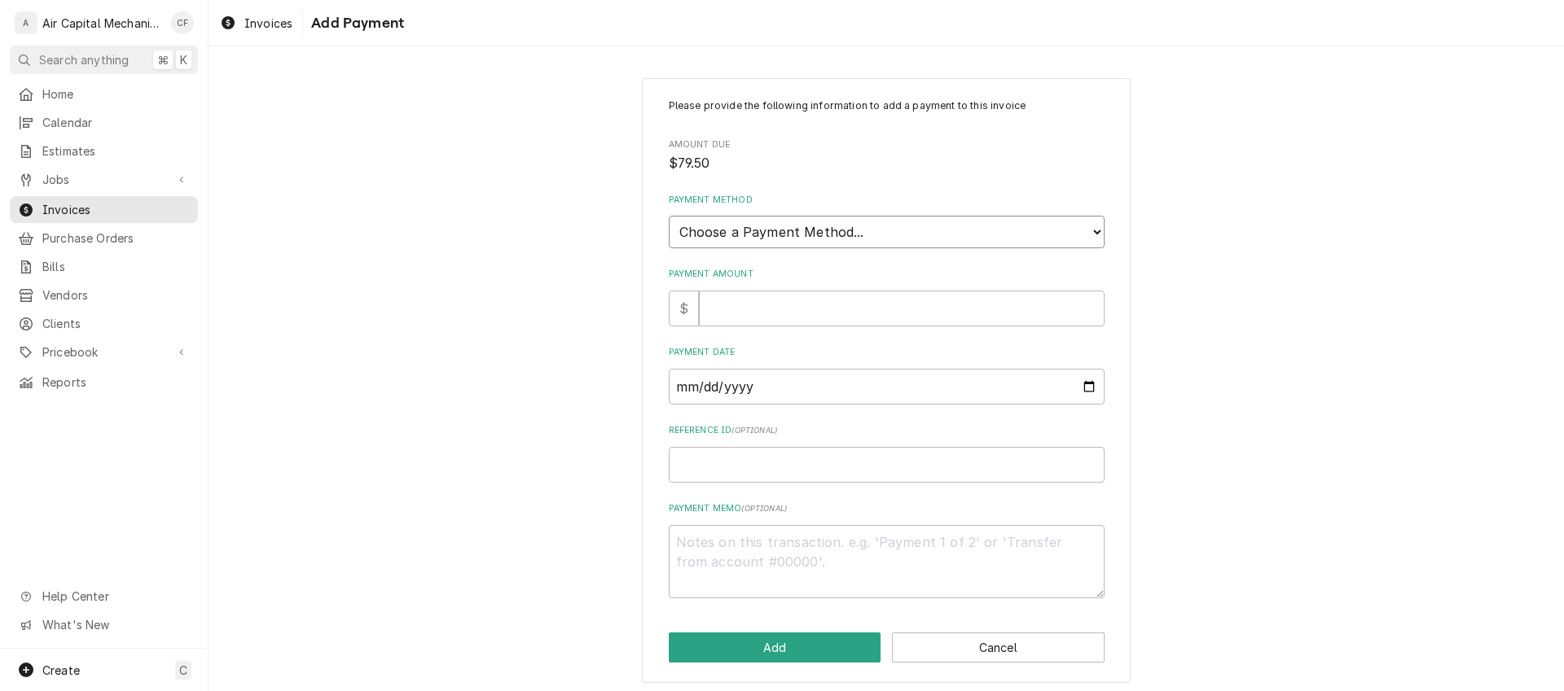
click at [744, 228] on select "Choose a Payment Method... Cash Check Credit/Debit Card ACH/eCheck Other" at bounding box center [887, 232] width 436 height 33
click at [1003, 661] on button "Cancel" at bounding box center [998, 648] width 213 height 30
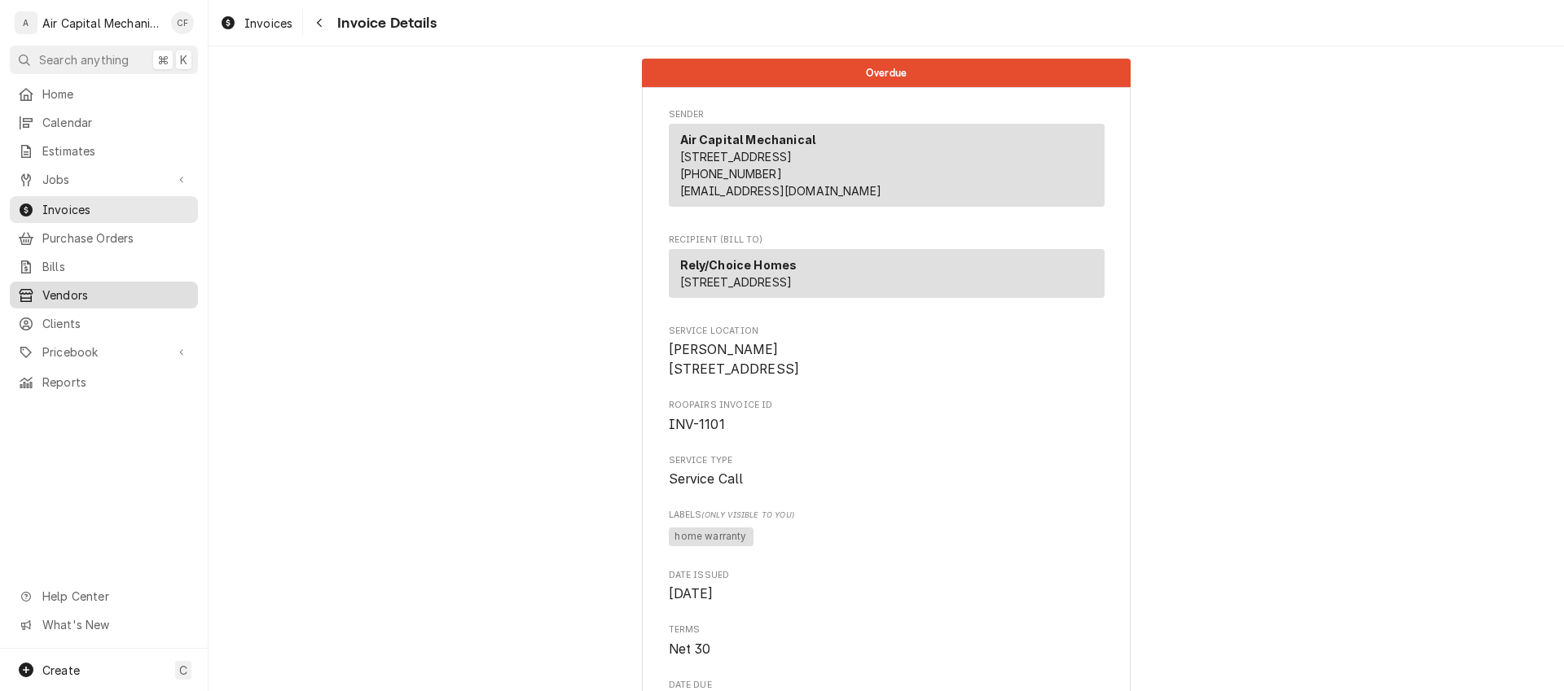
scroll to position [1470, 0]
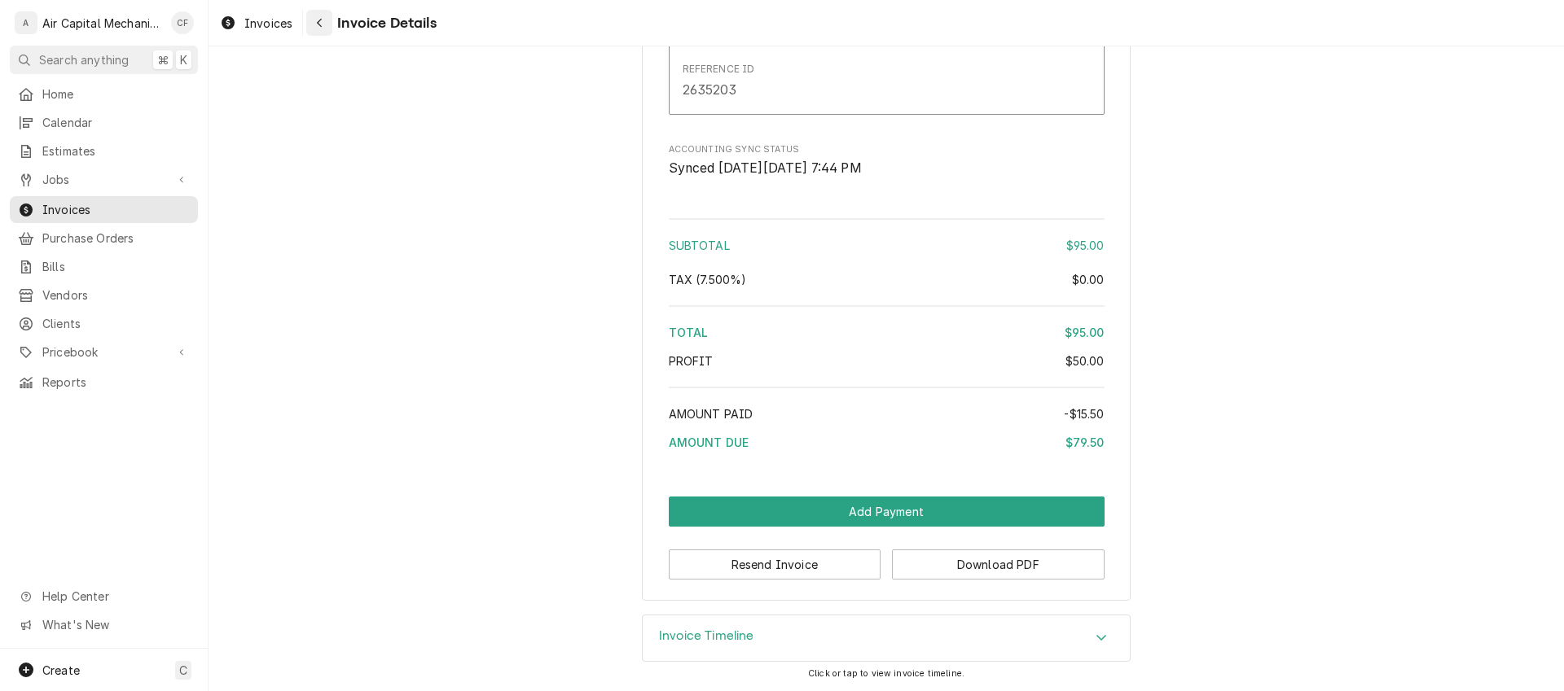
click at [318, 23] on icon "Navigate back" at bounding box center [319, 22] width 7 height 11
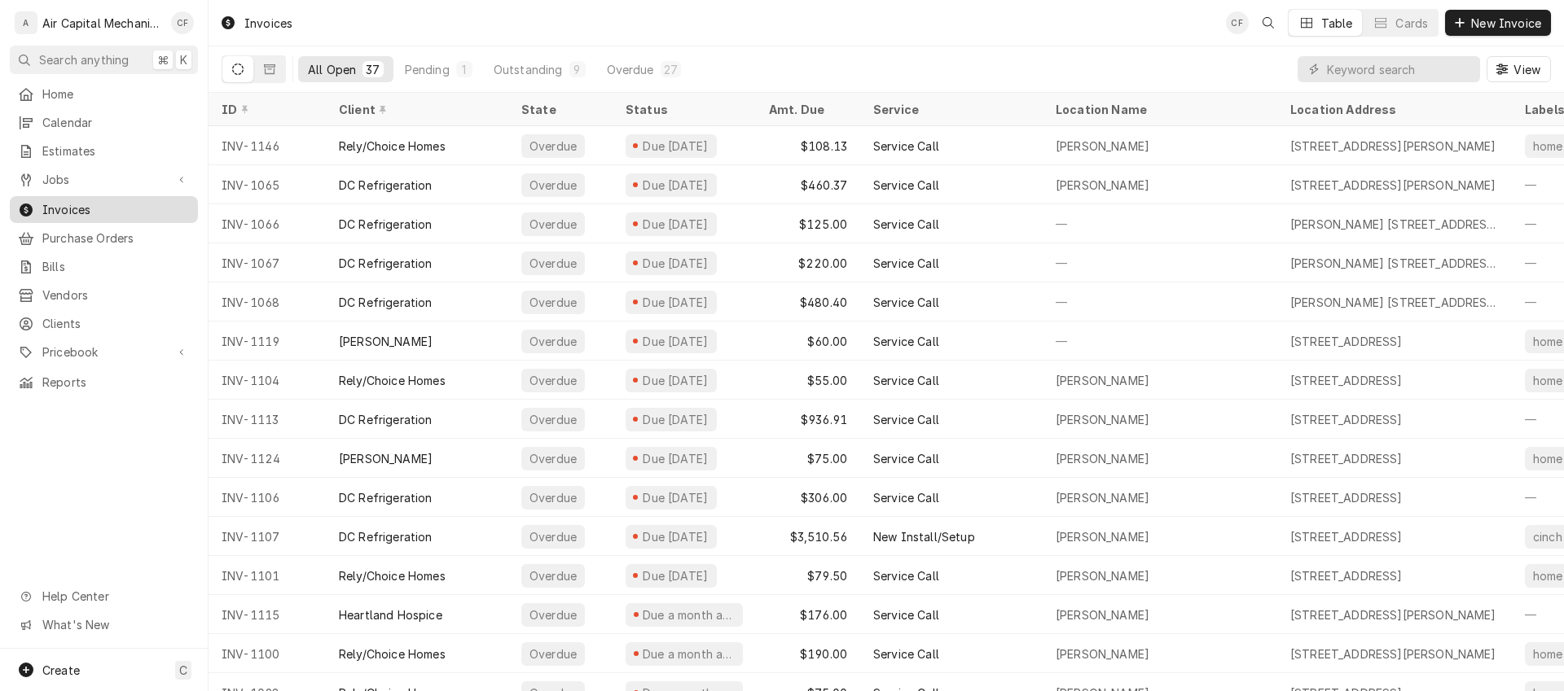
click at [134, 208] on span "Invoices" at bounding box center [115, 209] width 147 height 17
click at [1345, 68] on input "Dynamic Content Wrapper" at bounding box center [1399, 69] width 145 height 26
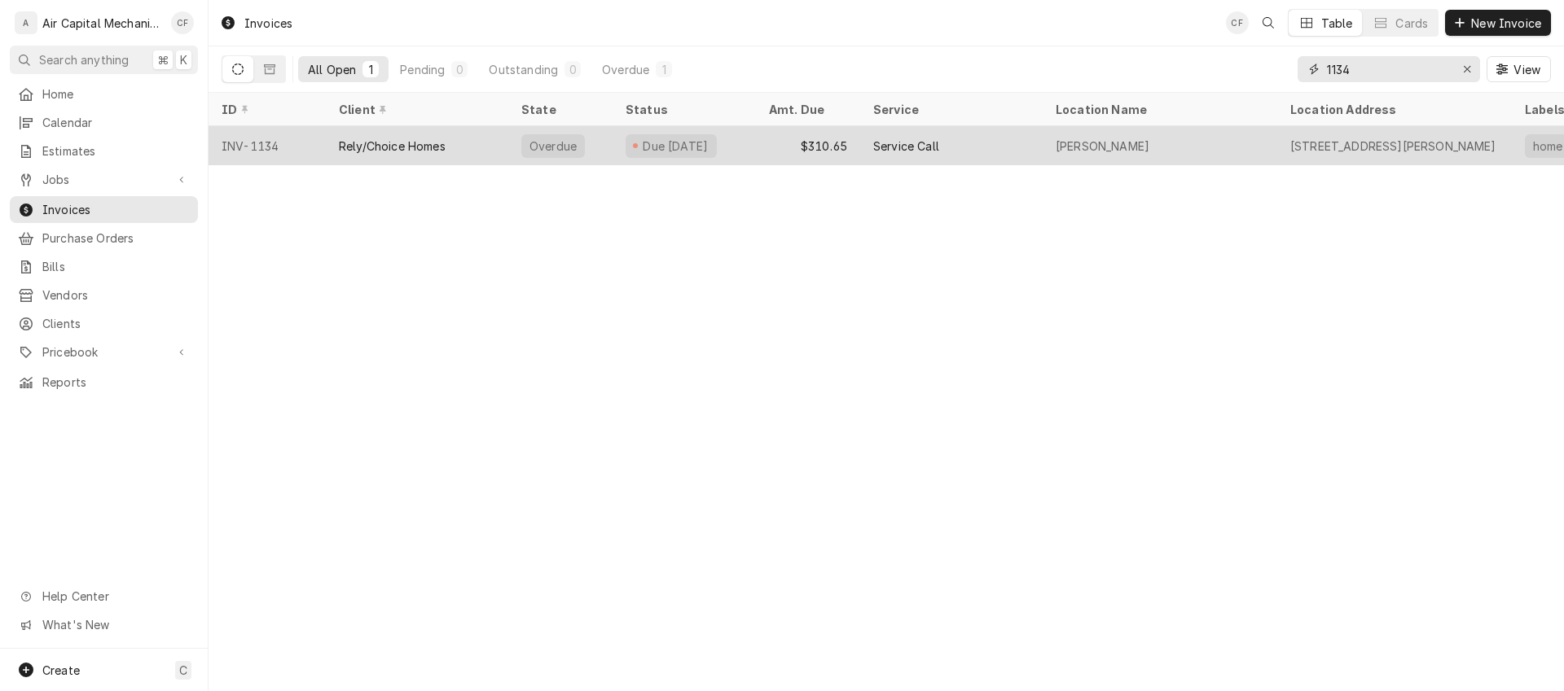
type input "1134"
click at [660, 160] on div "Due 25 days ago" at bounding box center [683, 145] width 143 height 39
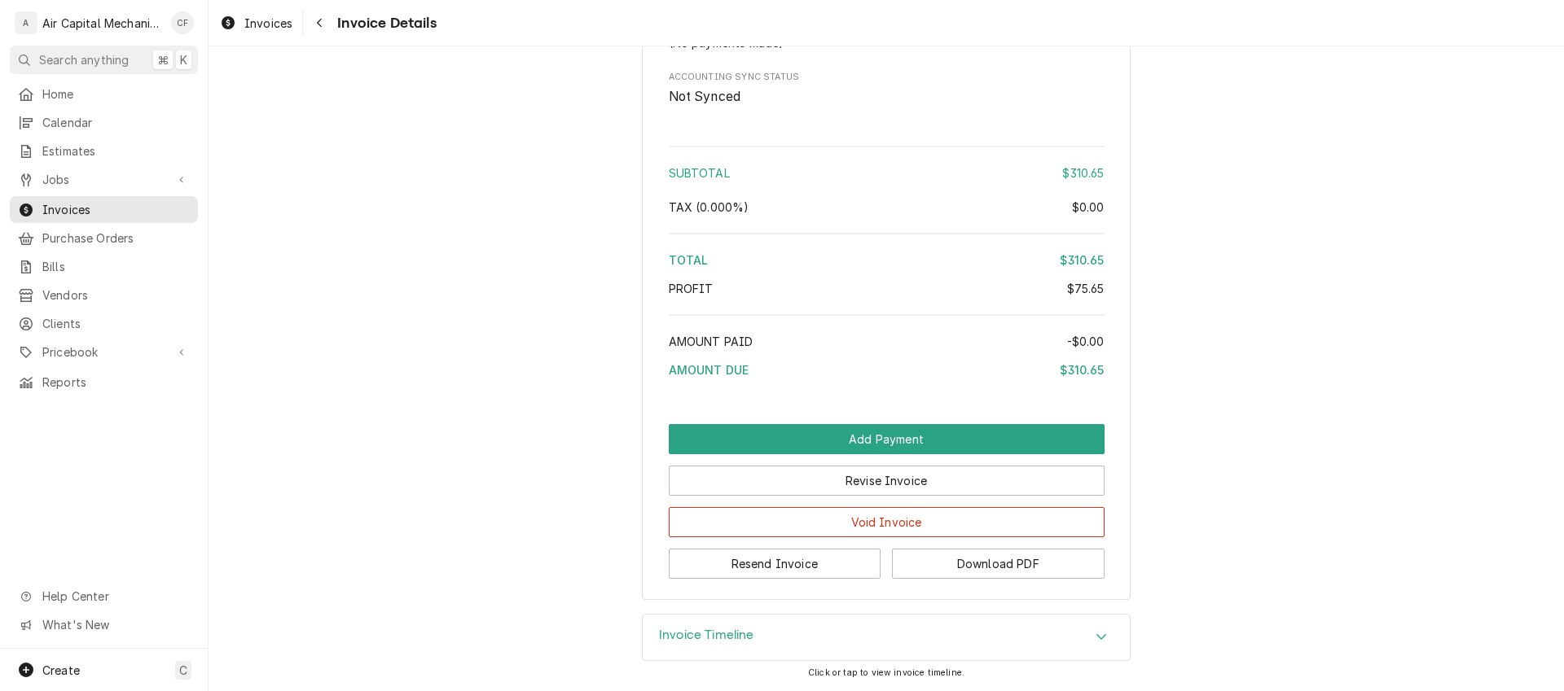
scroll to position [2263, 0]
click at [863, 440] on button "Add Payment" at bounding box center [887, 439] width 436 height 30
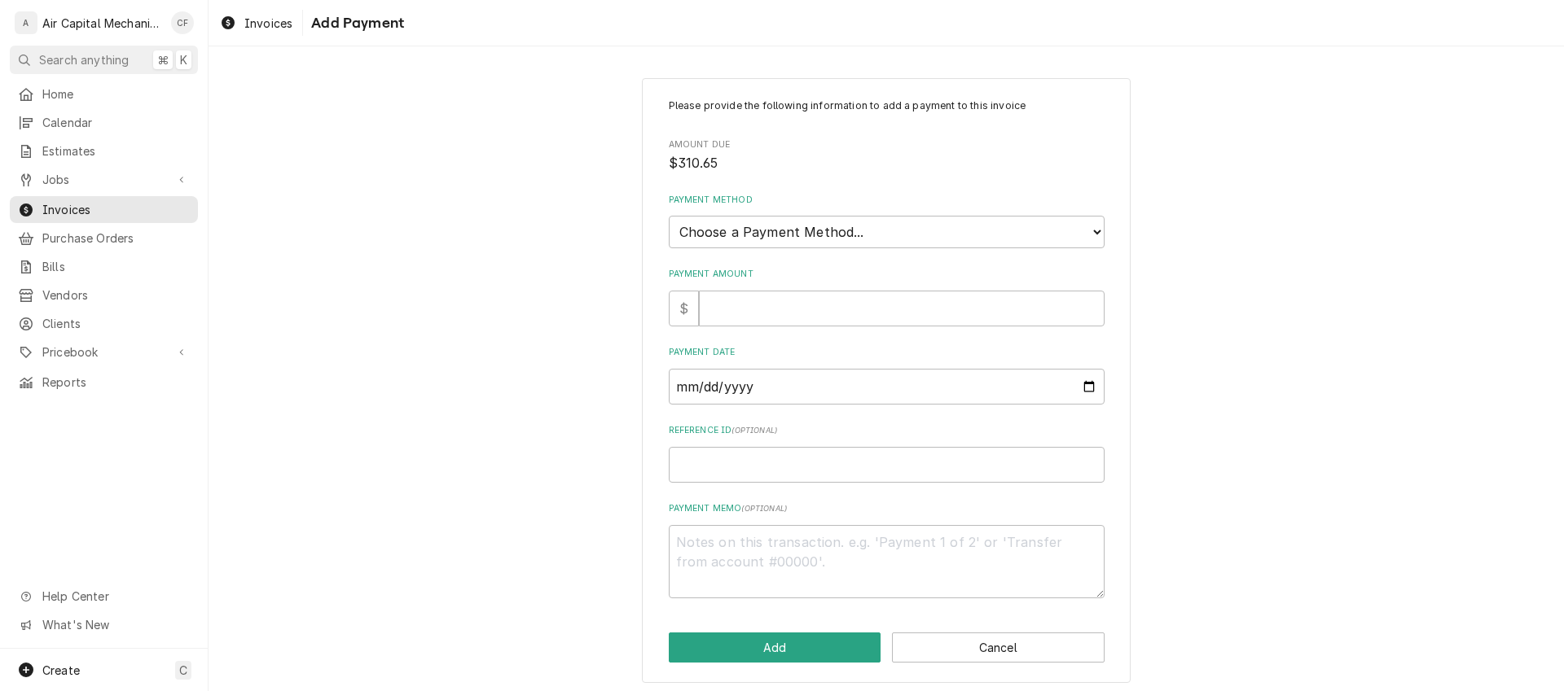
click at [824, 214] on div "Payment Method Choose a Payment Method... Cash Check Credit/Debit Card ACH/eChe…" at bounding box center [887, 221] width 436 height 55
click at [828, 235] on select "Choose a Payment Method... Cash Check Credit/Debit Card ACH/eCheck Other" at bounding box center [887, 232] width 436 height 33
select select "2"
click at [669, 216] on select "Choose a Payment Method... Cash Check Credit/Debit Card ACH/eCheck Other" at bounding box center [887, 232] width 436 height 33
click at [805, 307] on input "Payment Amount" at bounding box center [902, 309] width 406 height 36
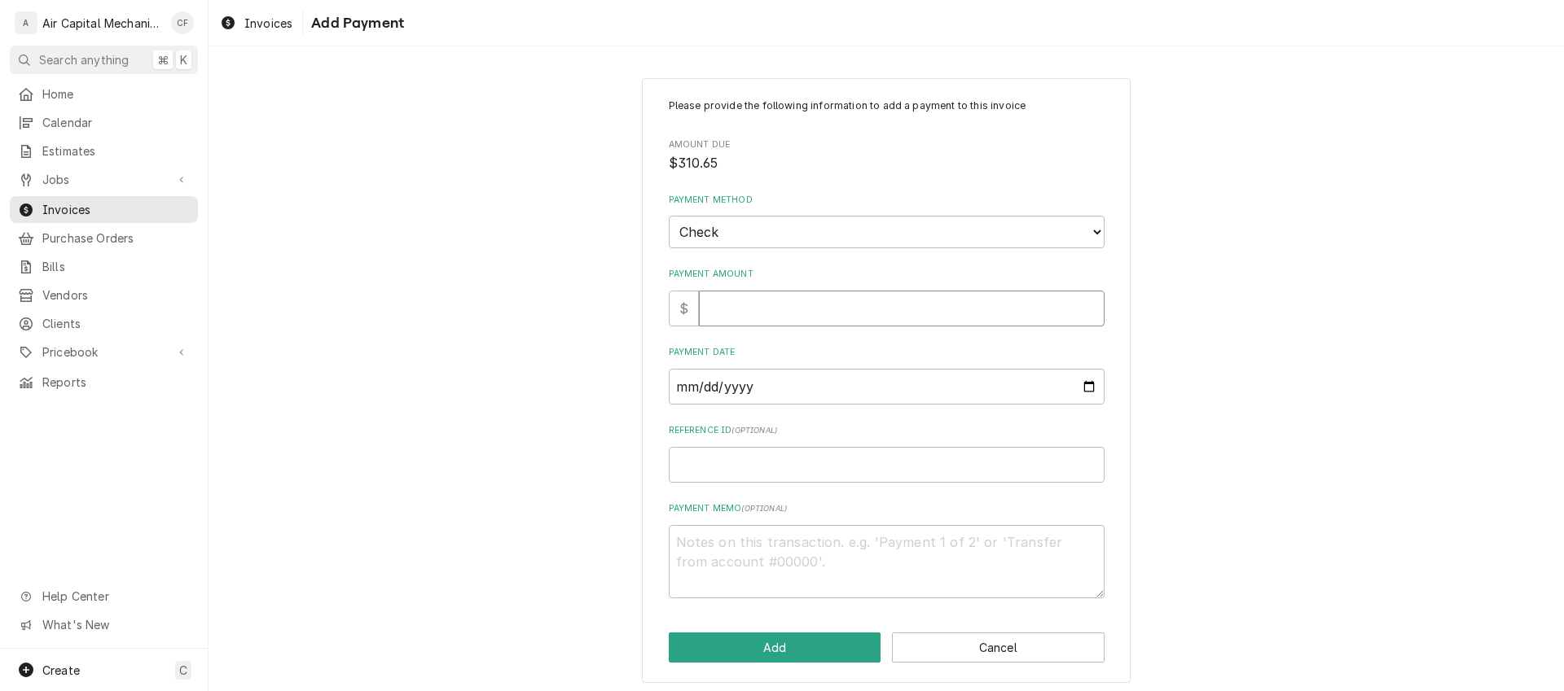
type textarea "x"
type input "3"
type textarea "x"
type input "32"
type textarea "x"
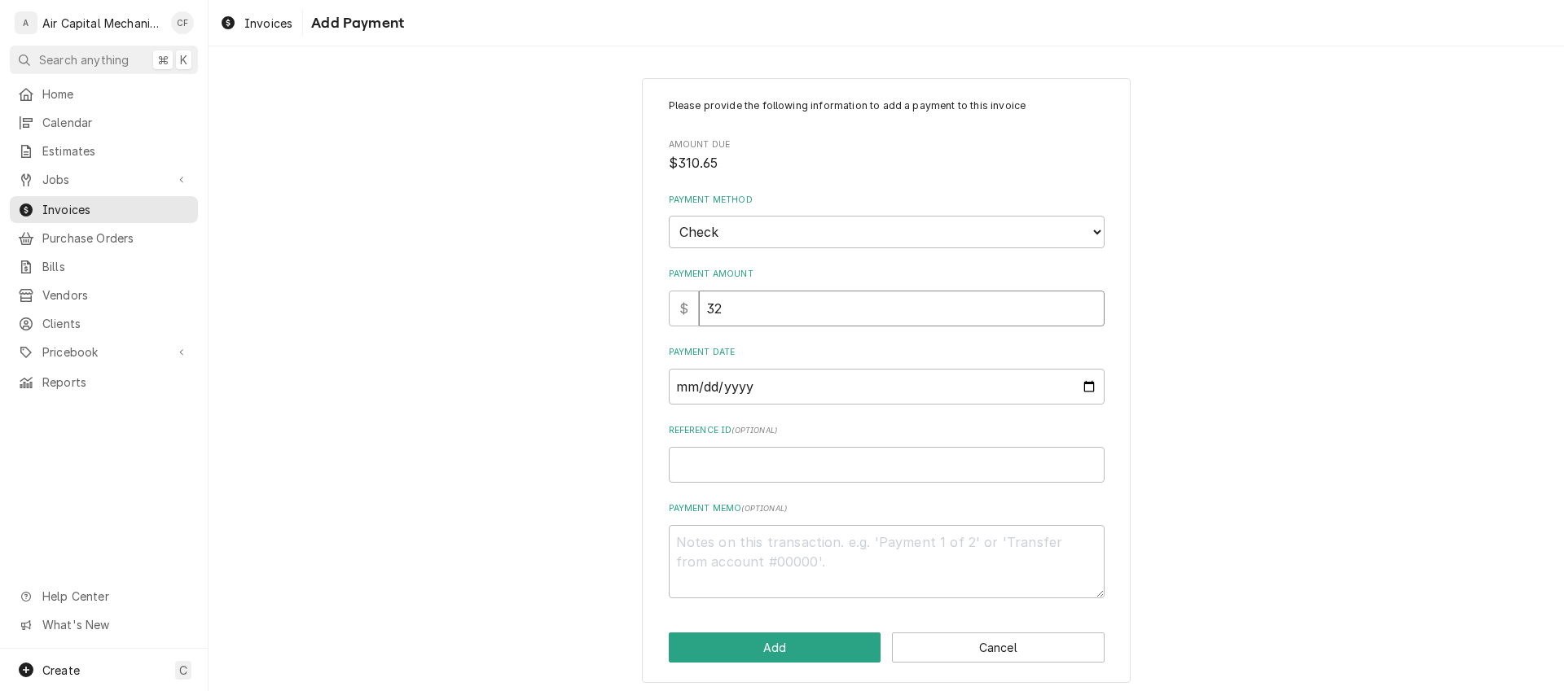
type input "324"
type textarea "x"
type input "324.7"
type textarea "x"
type input "324.70"
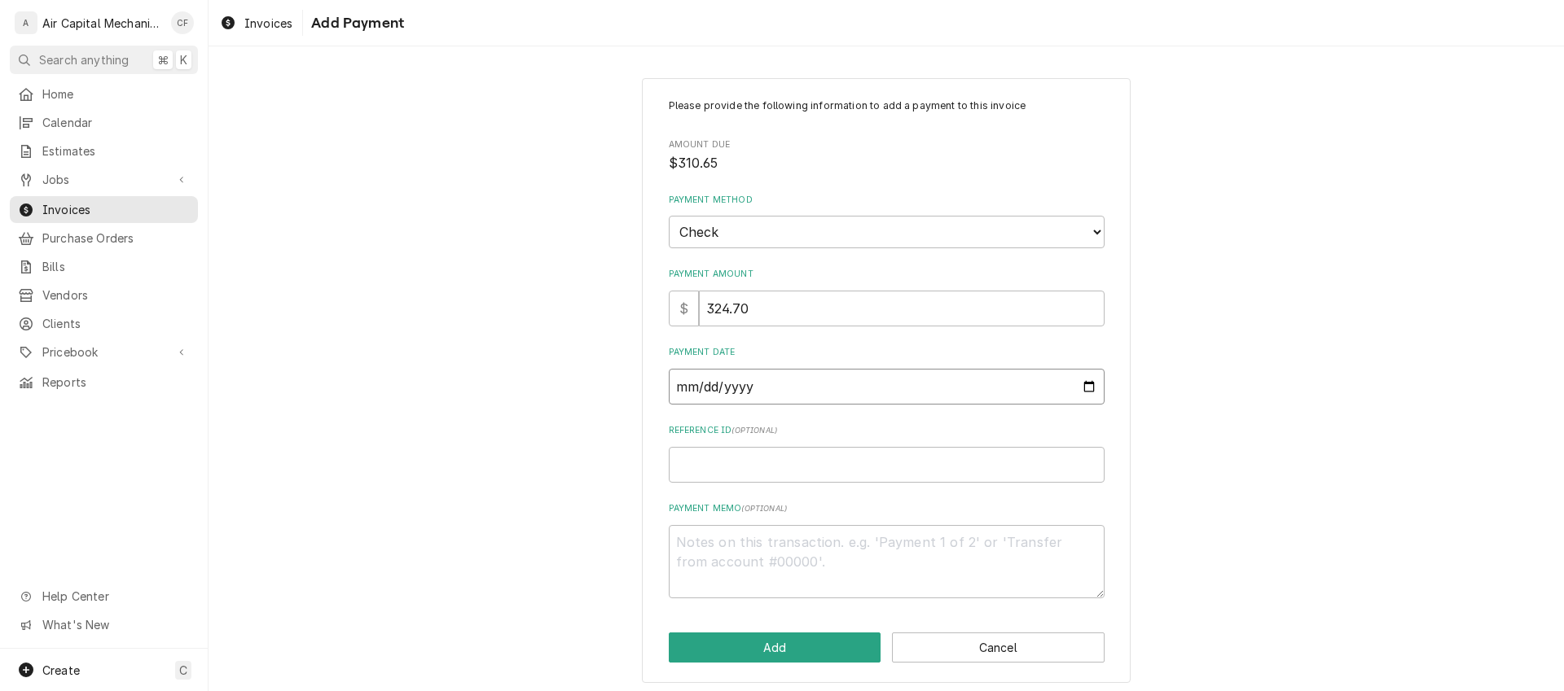
type input "0003-09-06"
type textarea "x"
type input "0002-09-30"
type textarea "x"
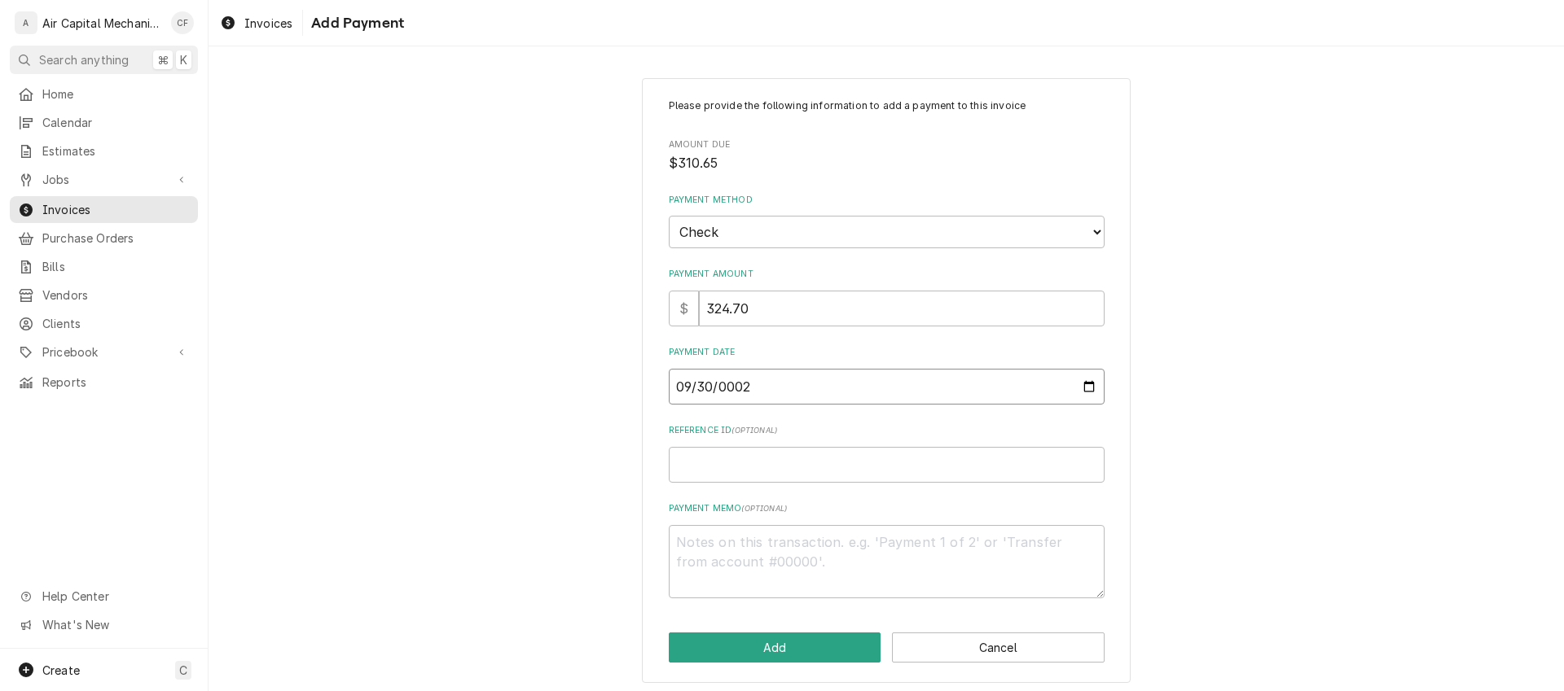
type input "0020-09-30"
type textarea "x"
type input "0202-09-30"
type textarea "x"
type input "2025-09-30"
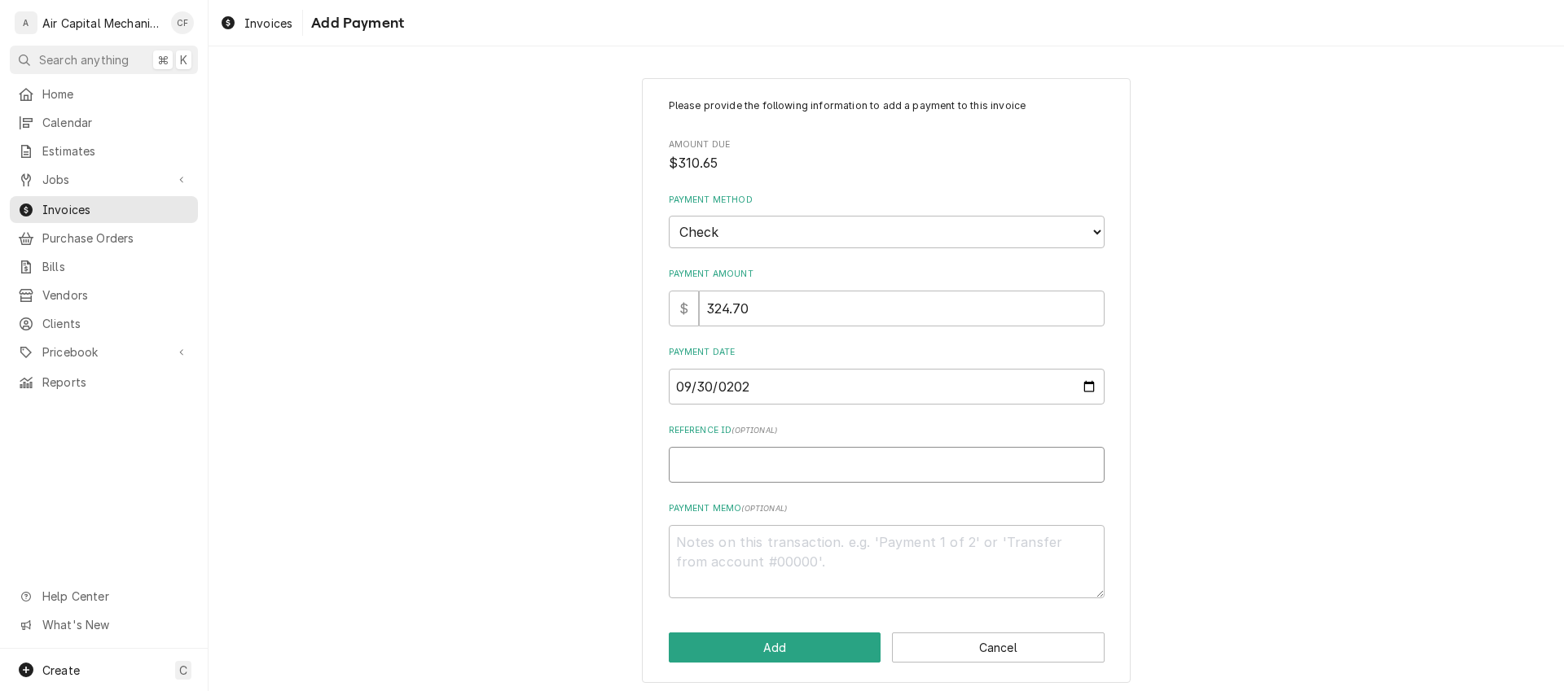
type textarea "x"
type input "2"
type textarea "x"
type input "26"
type textarea "x"
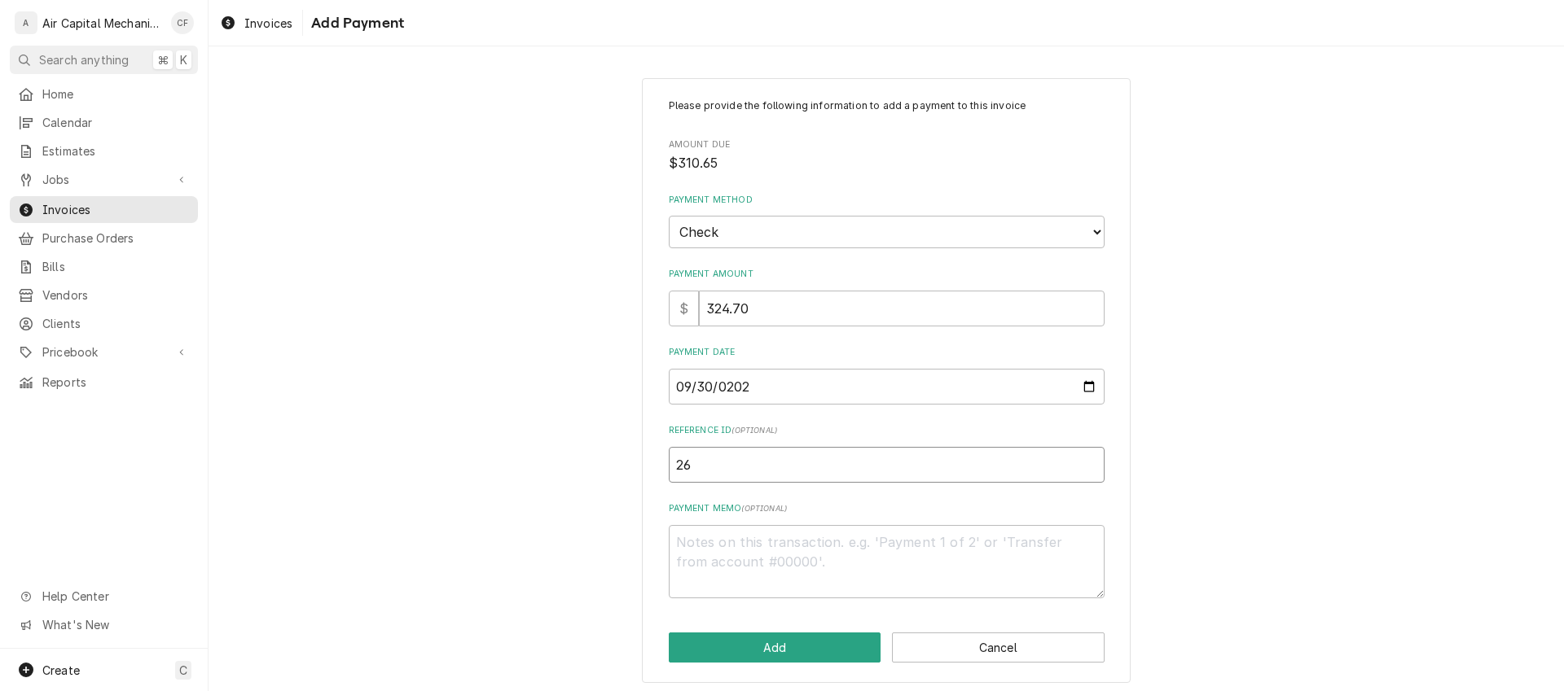
type input "264"
type textarea "x"
type input "2642"
type textarea "x"
type input "26424"
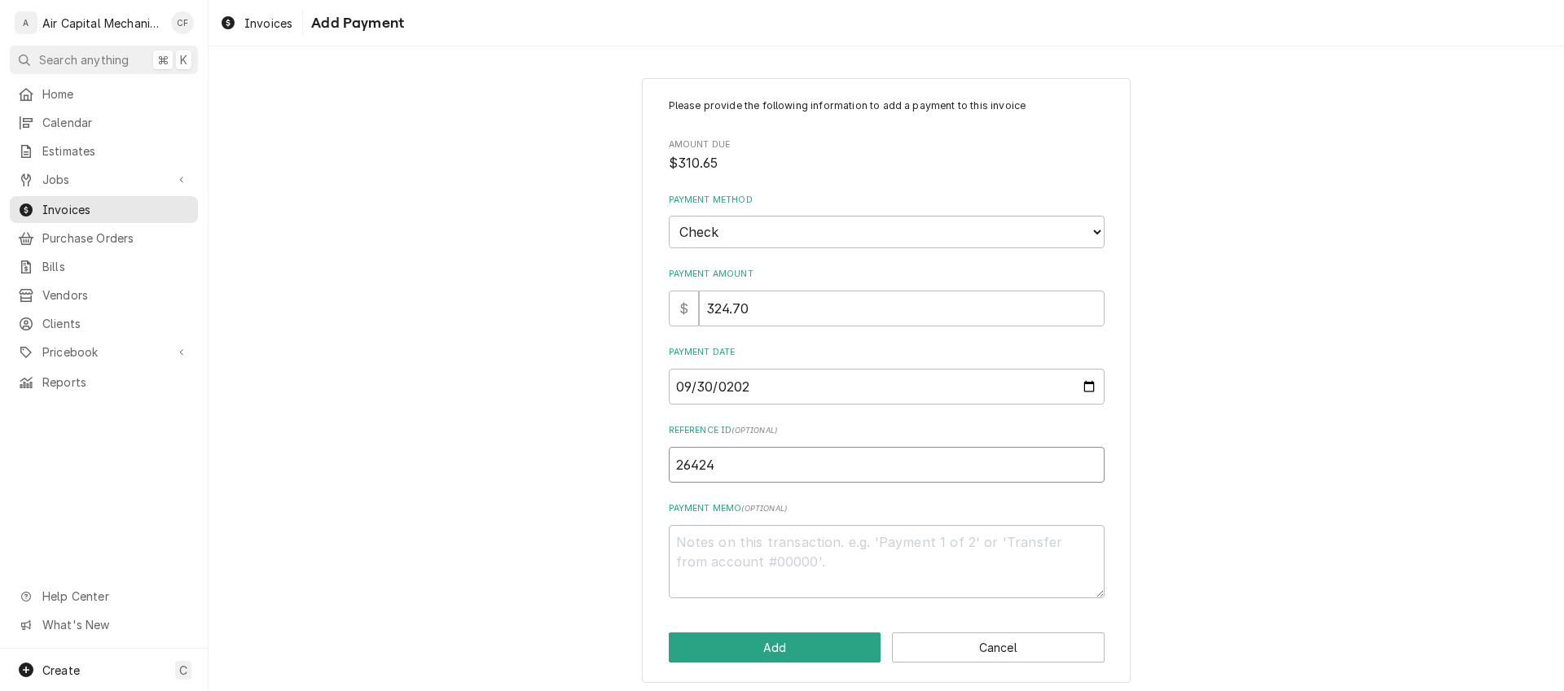
type textarea "x"
type input "264247"
type textarea "x"
type input "2642474"
type textarea "x"
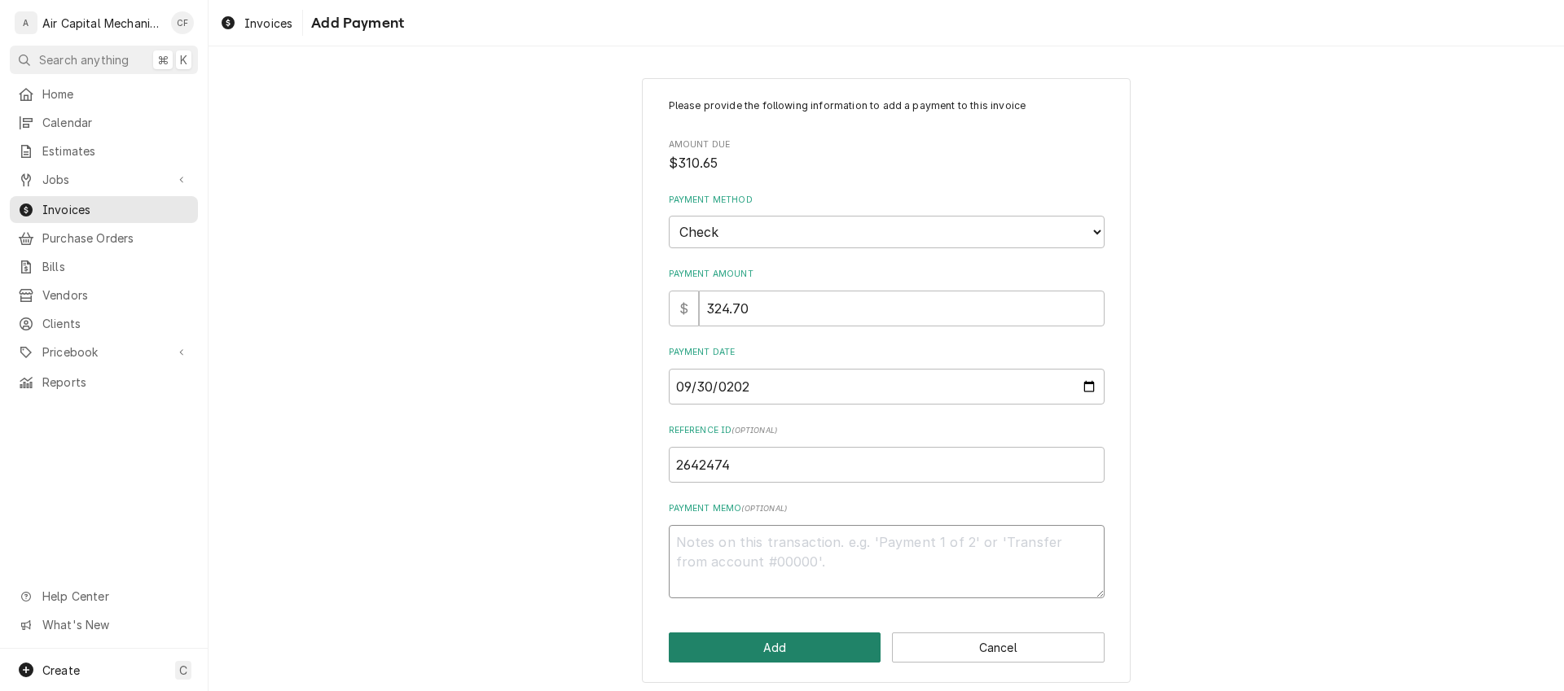
type textarea "C"
type textarea "x"
type textarea "CH"
type textarea "x"
type textarea "CHW"
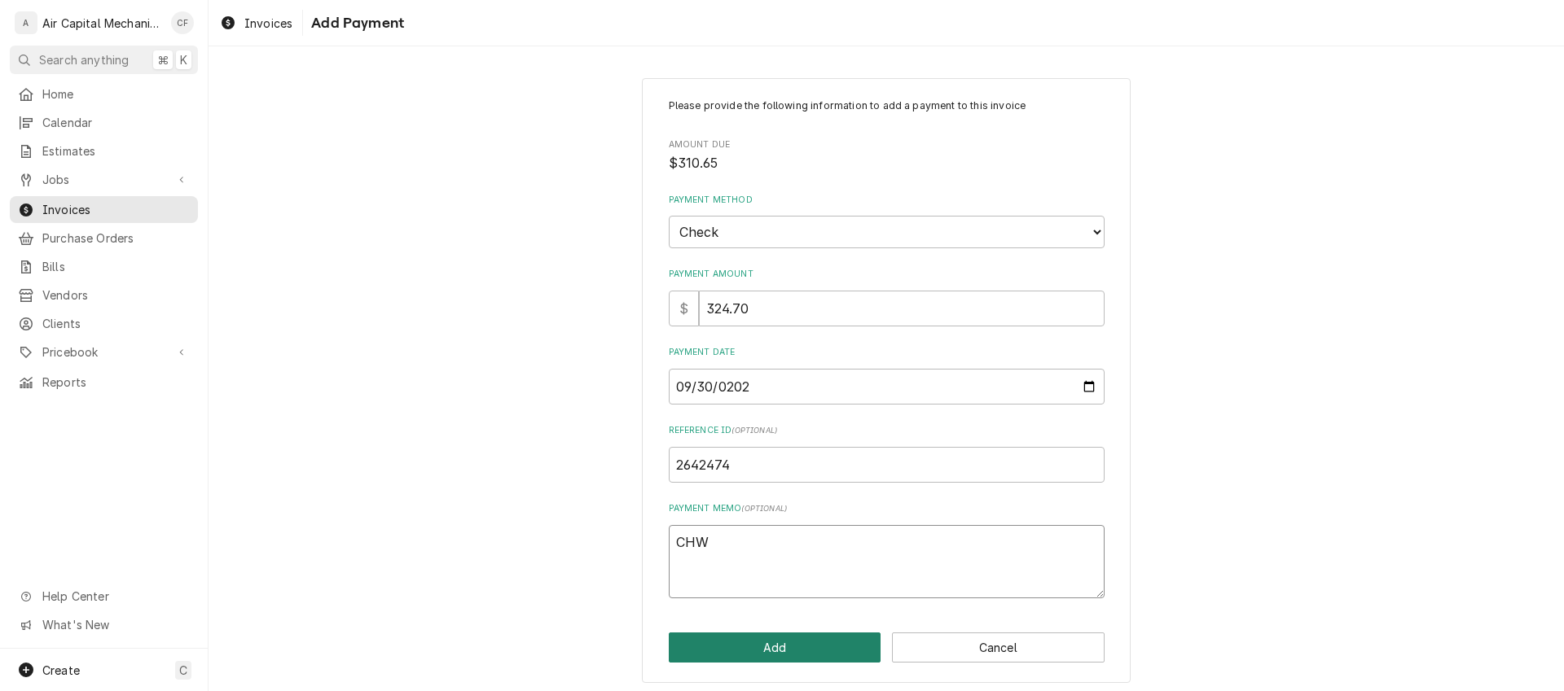
type textarea "x"
type textarea "CHW"
type textarea "x"
type textarea "CHW c"
type textarea "x"
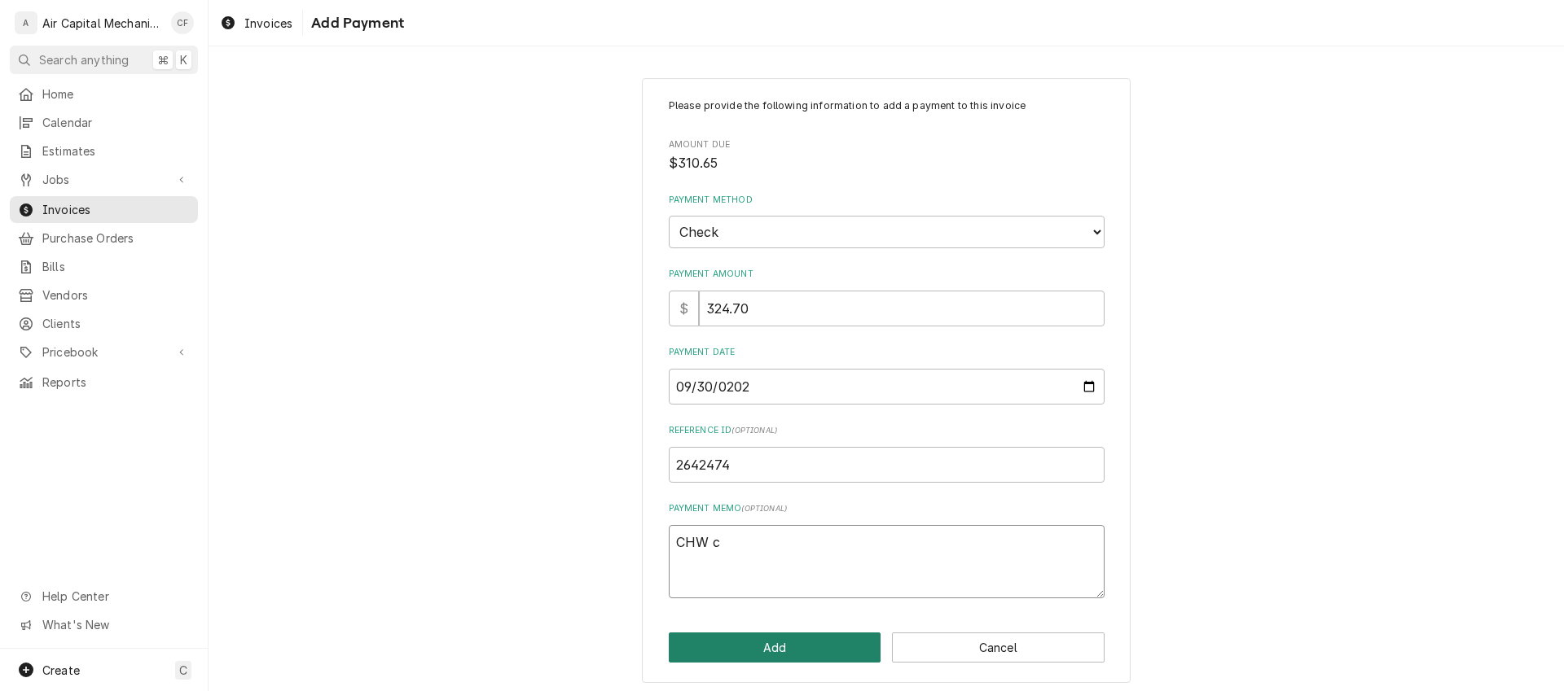
type textarea "CHW ch"
type textarea "x"
type textarea "CHW che"
type textarea "x"
type textarea "CHW chec"
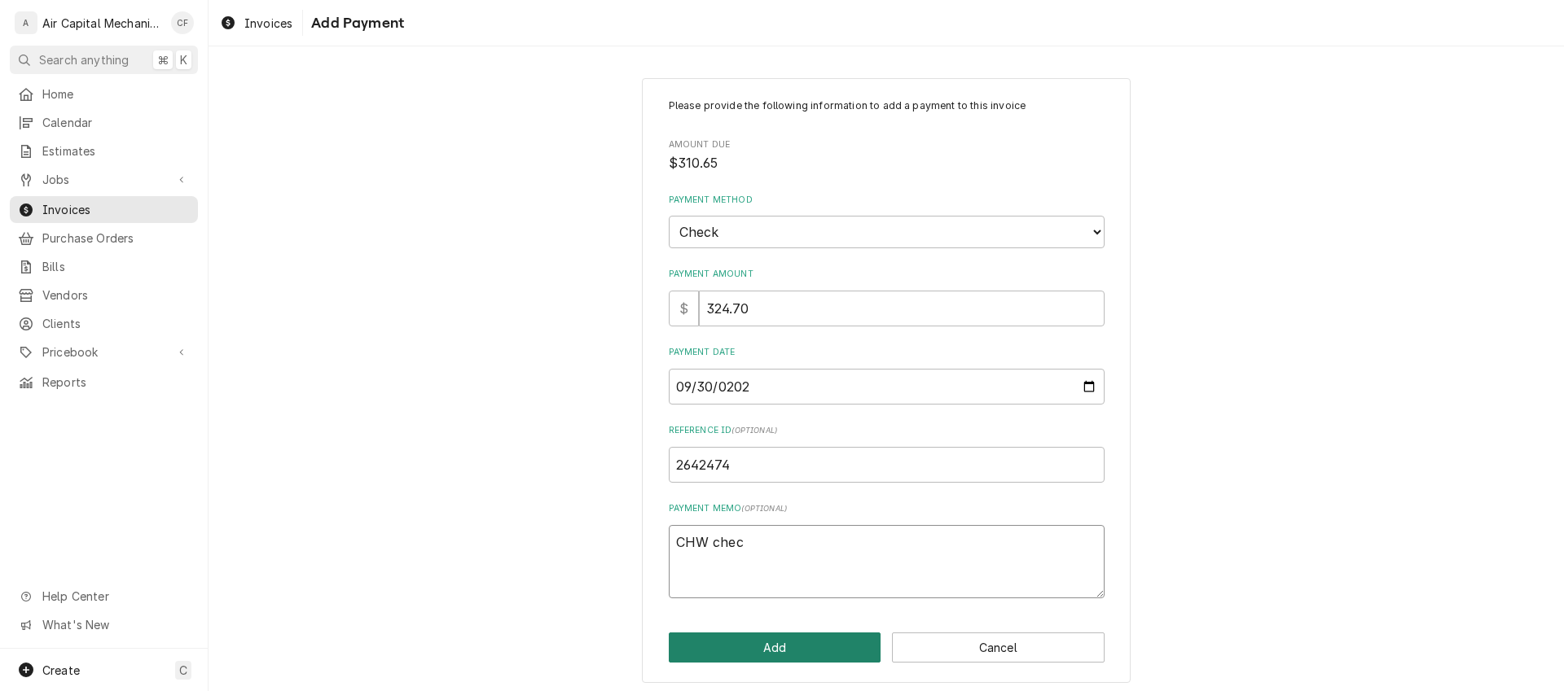
type textarea "x"
type textarea "CHW check"
type textarea "x"
type textarea "CHW checke"
type textarea "x"
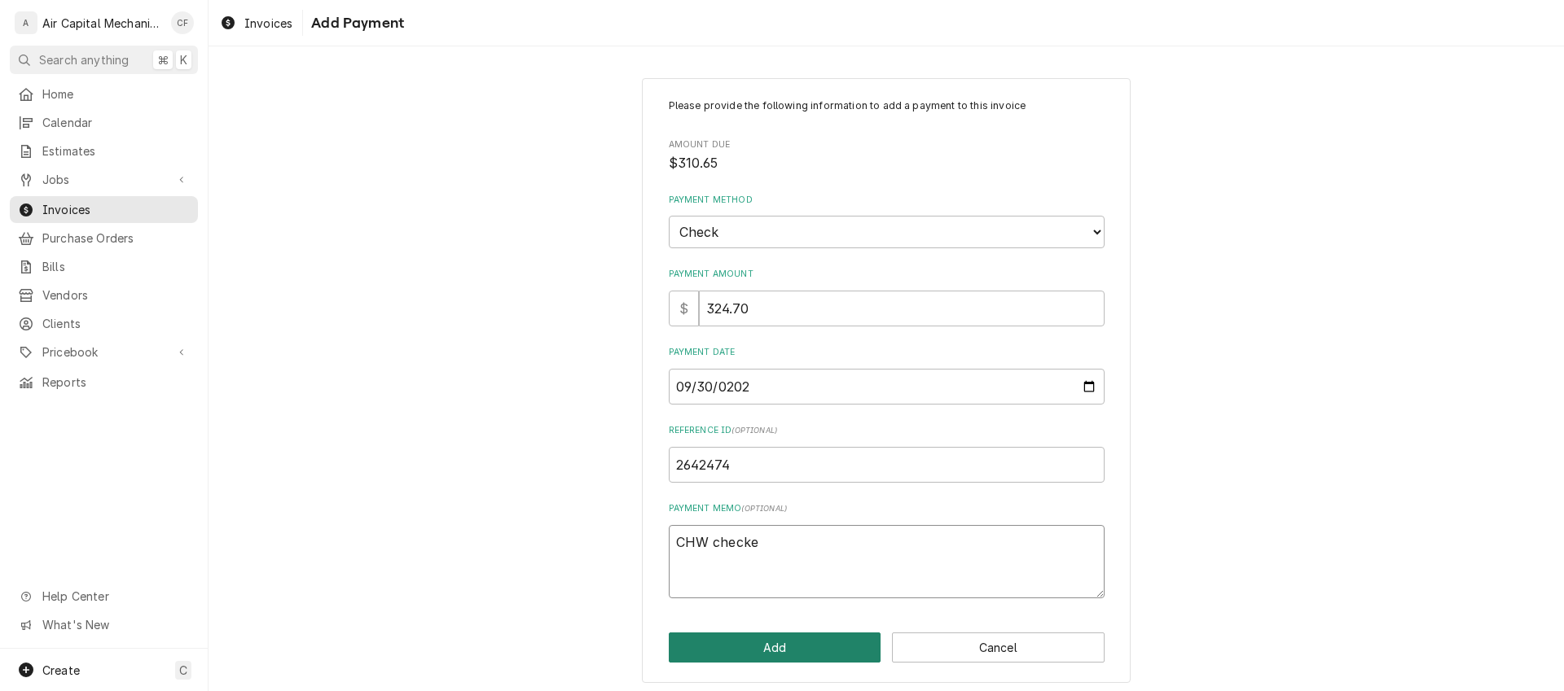
type textarea "CHW check"
type textarea "x"
type textarea "CHW check"
type textarea "x"
type textarea "CHW check 2"
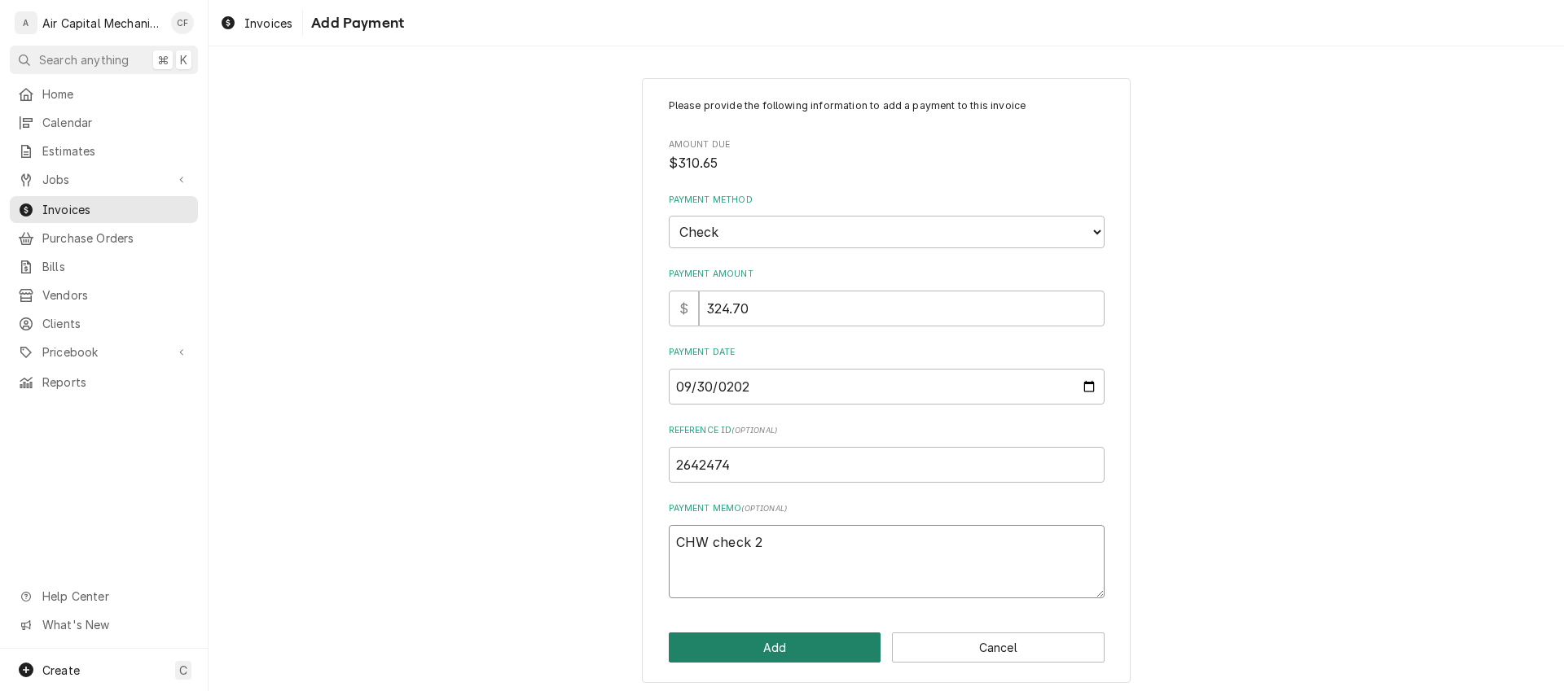
type textarea "x"
type textarea "CHW check 26"
type textarea "x"
type textarea "CHW check 264"
type textarea "x"
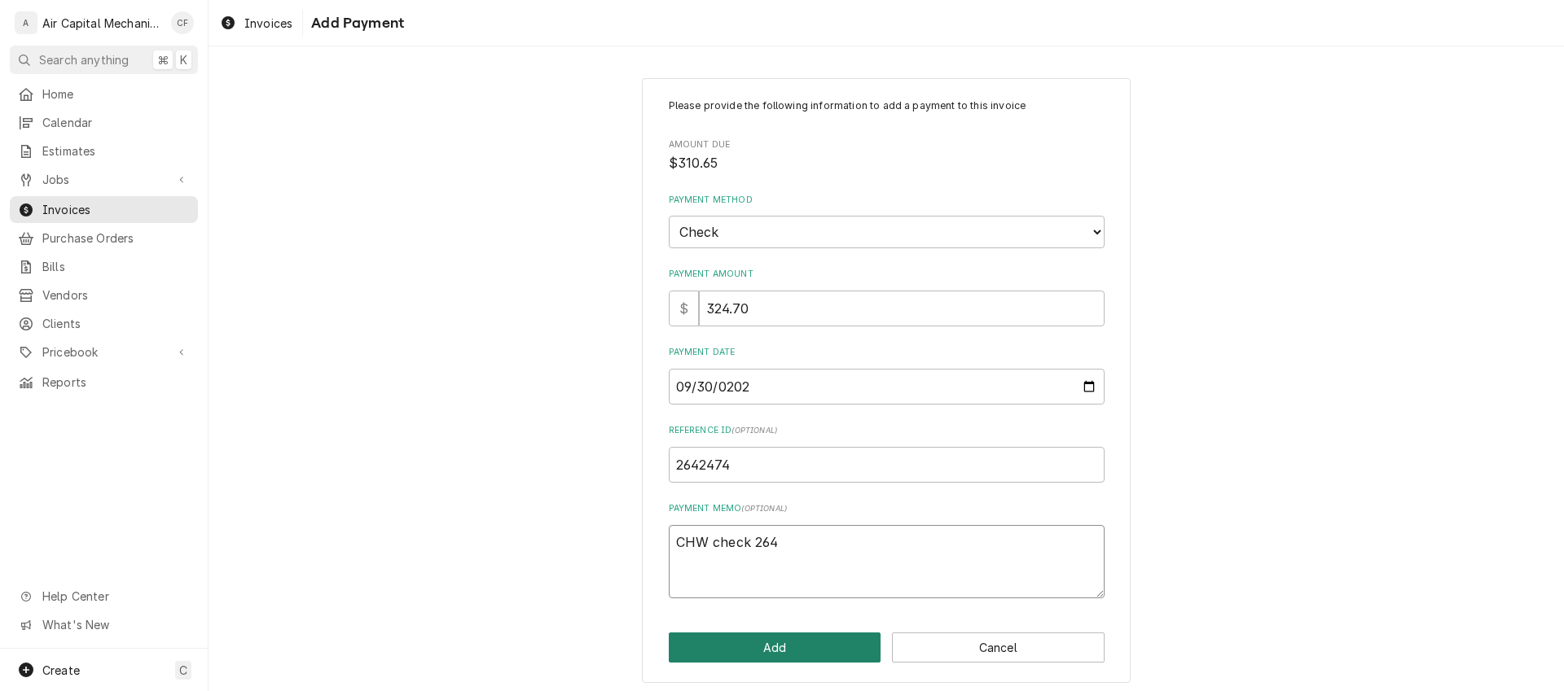
type textarea "CHW check 2642"
type textarea "x"
type textarea "CHW check 26422"
type textarea "x"
type textarea "CHW check 264224"
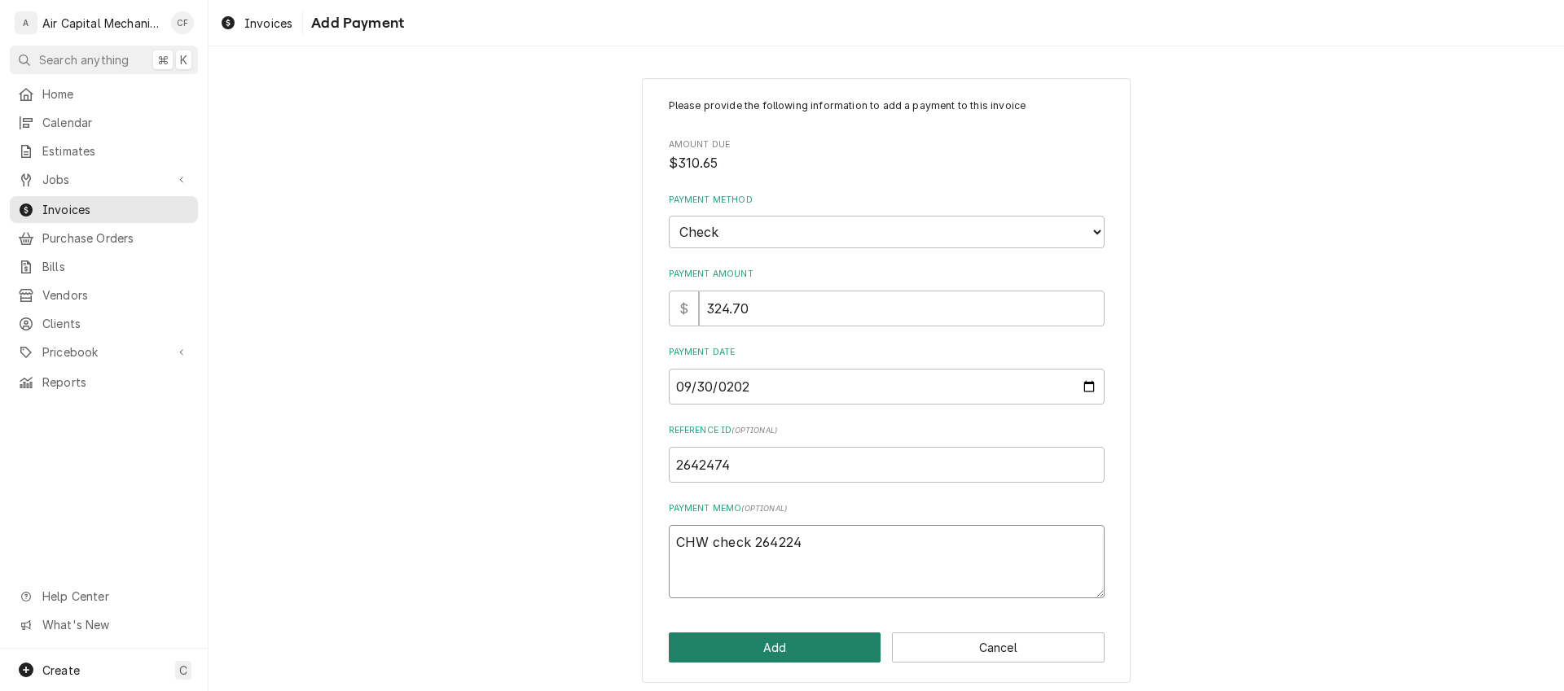
type textarea "x"
type textarea "CHW check 26422"
type textarea "x"
type textarea "CHW check 2642"
type textarea "x"
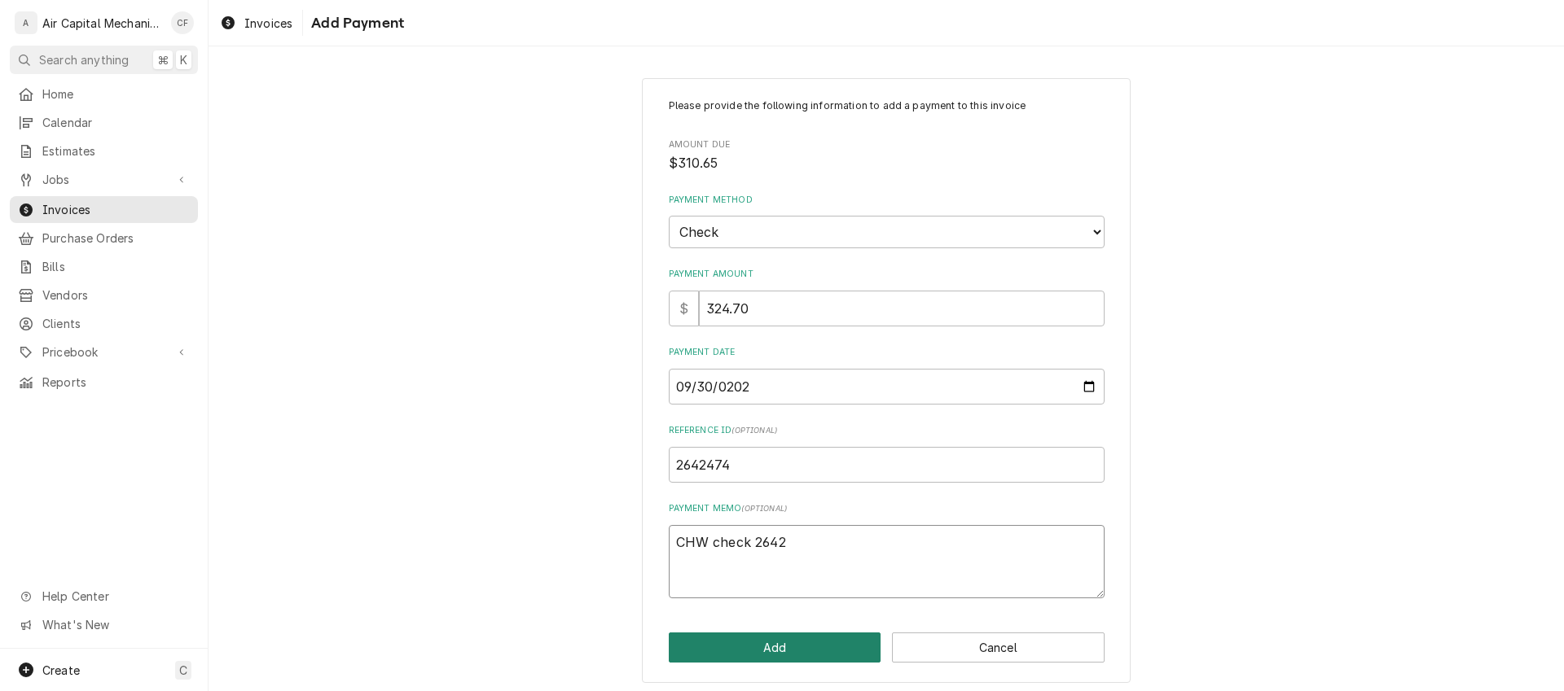
type textarea "CHW check 26424"
type textarea "x"
type textarea "CHW check 264247"
type textarea "x"
type textarea "CHW check 2642474"
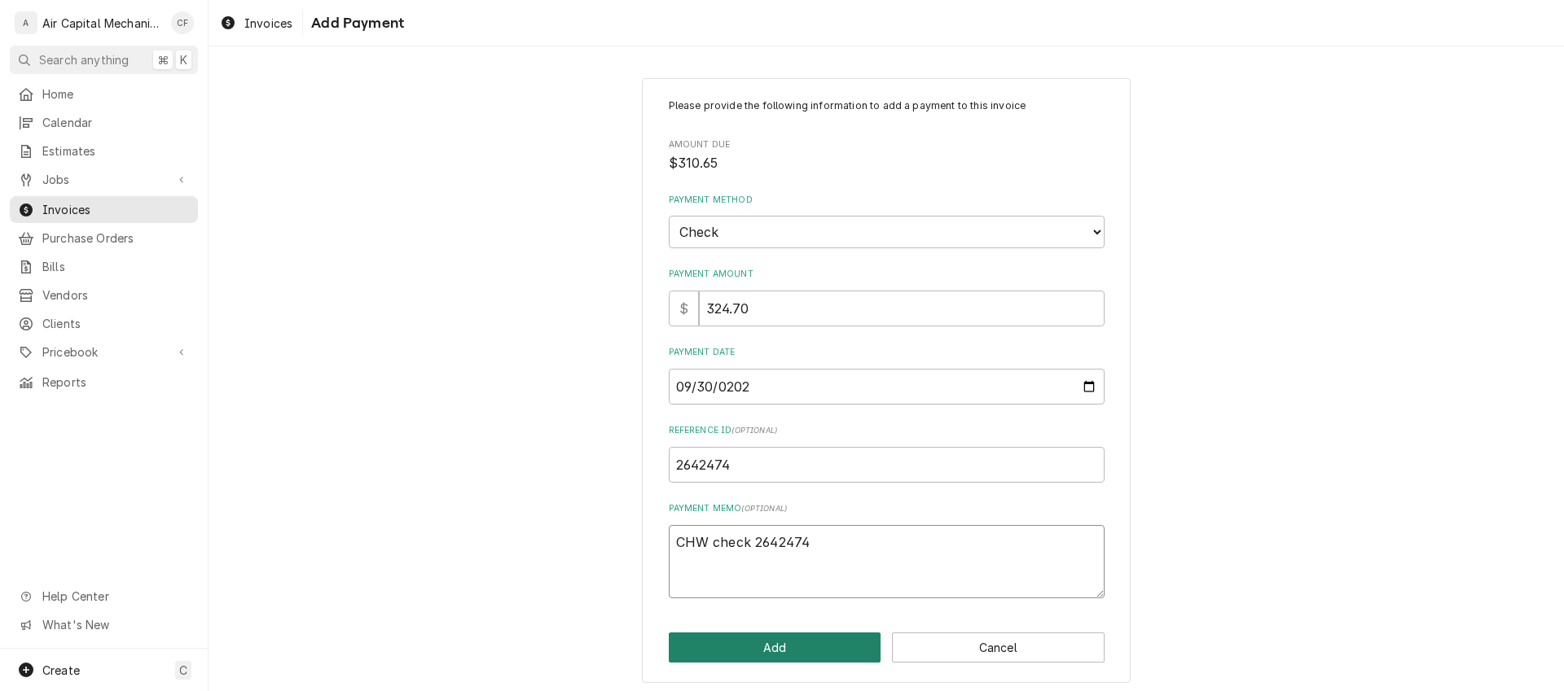
type textarea "x"
type textarea "CHW check 2642474"
type textarea "x"
type textarea "CHW check 2642474 a"
type textarea "x"
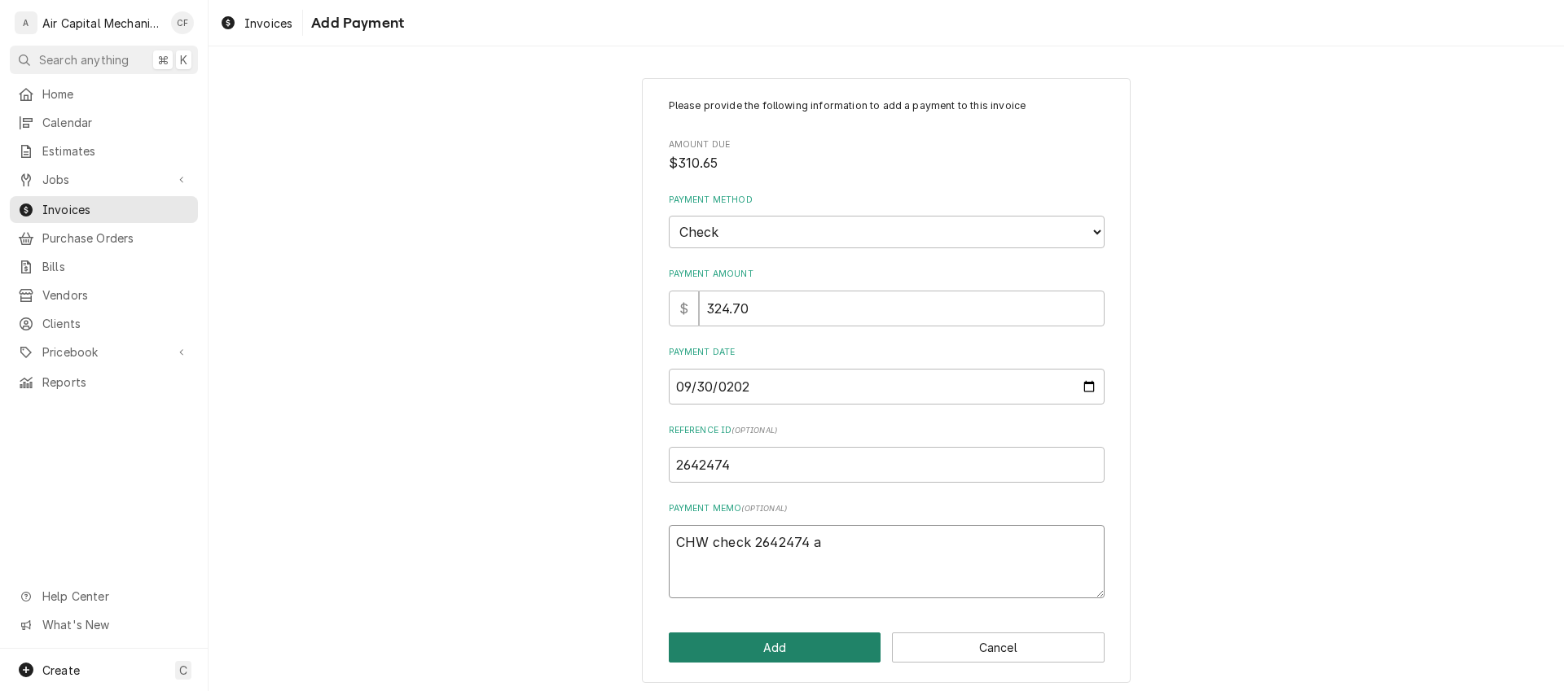
type textarea "CHW check 2642474 am"
type textarea "x"
type textarea "CHW check 2642474 amo"
type textarea "x"
type textarea "CHW check 2642474 amoun"
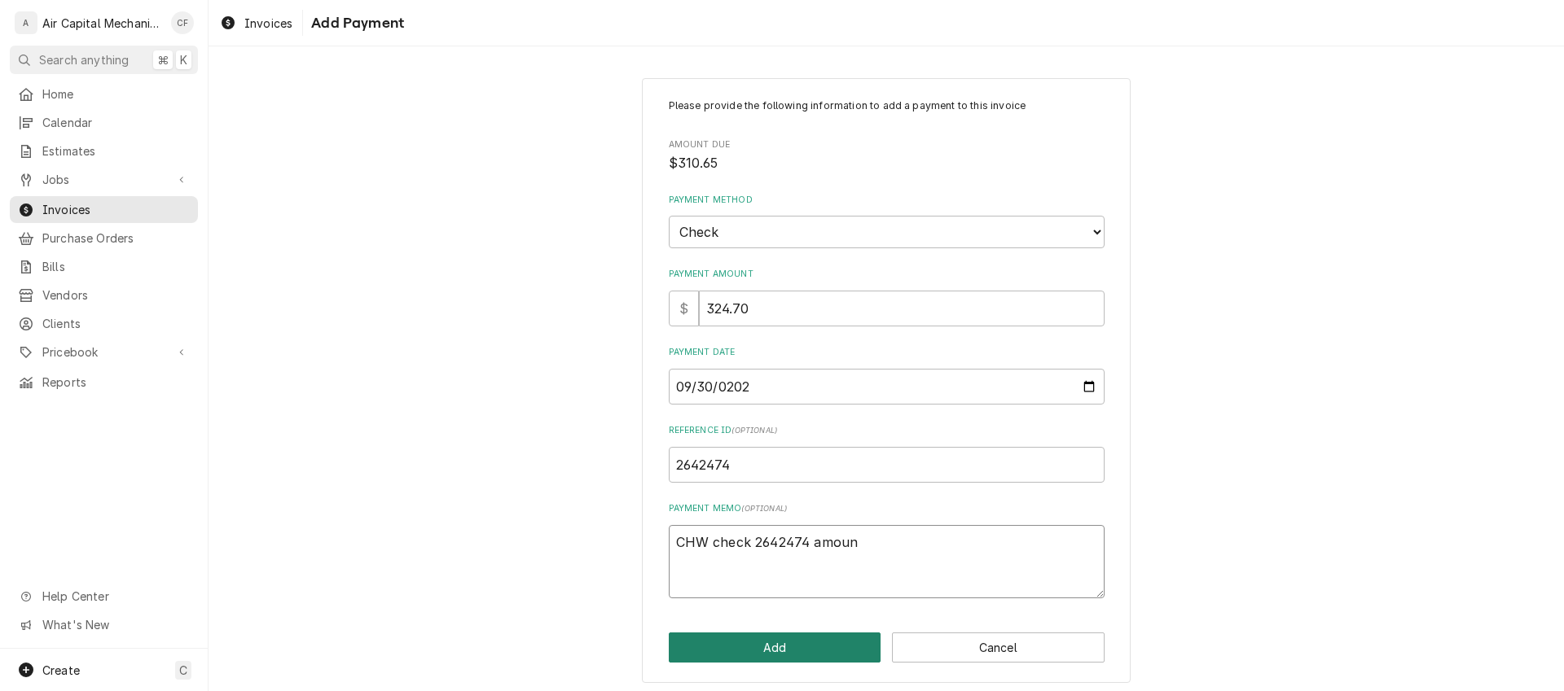
type textarea "x"
type textarea "CHW check 2642474 amount"
type textarea "x"
type textarea "CHW check 2642474 amount"
type textarea "x"
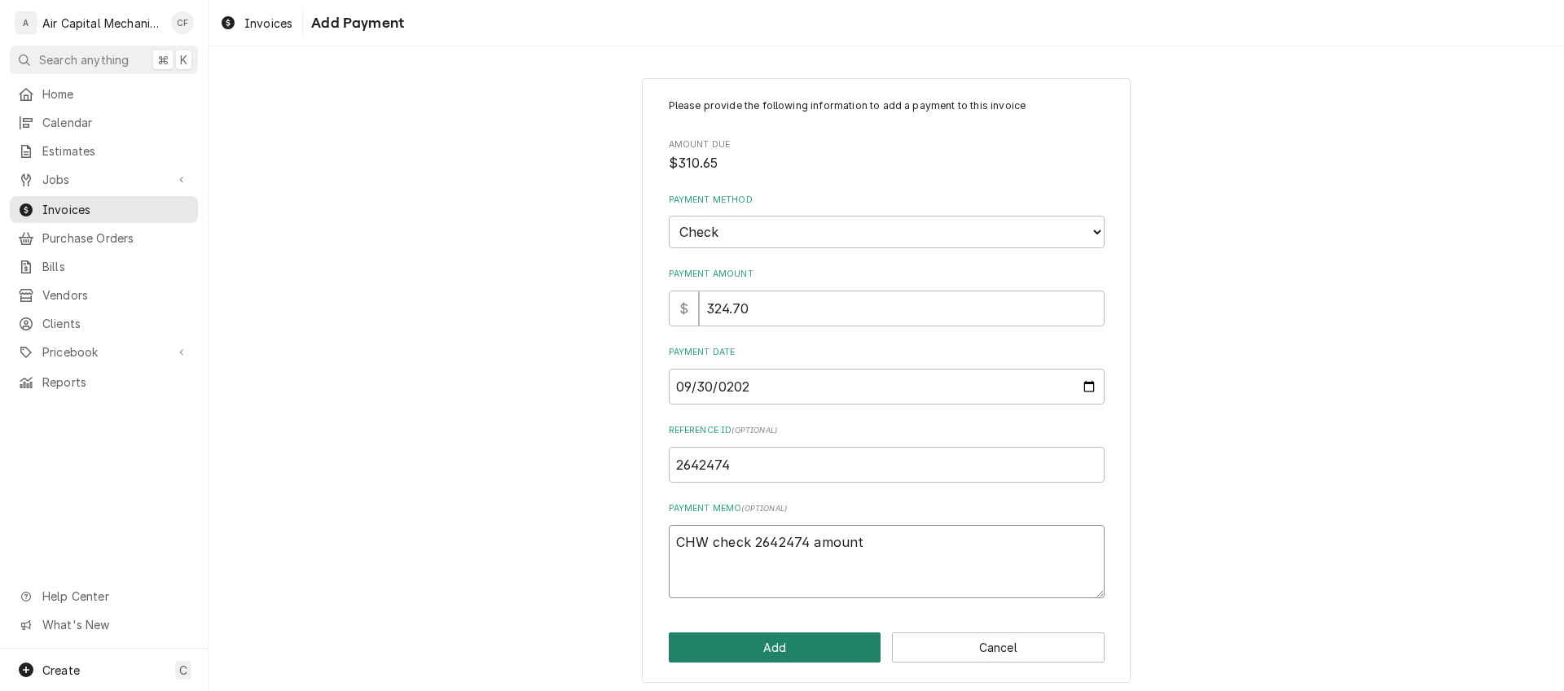
type textarea "CHW check 2642474 amount t"
type textarea "x"
type textarea "CHW check 2642474 amount to"
type textarea "x"
type textarea "CHW check 2642474 amount tot"
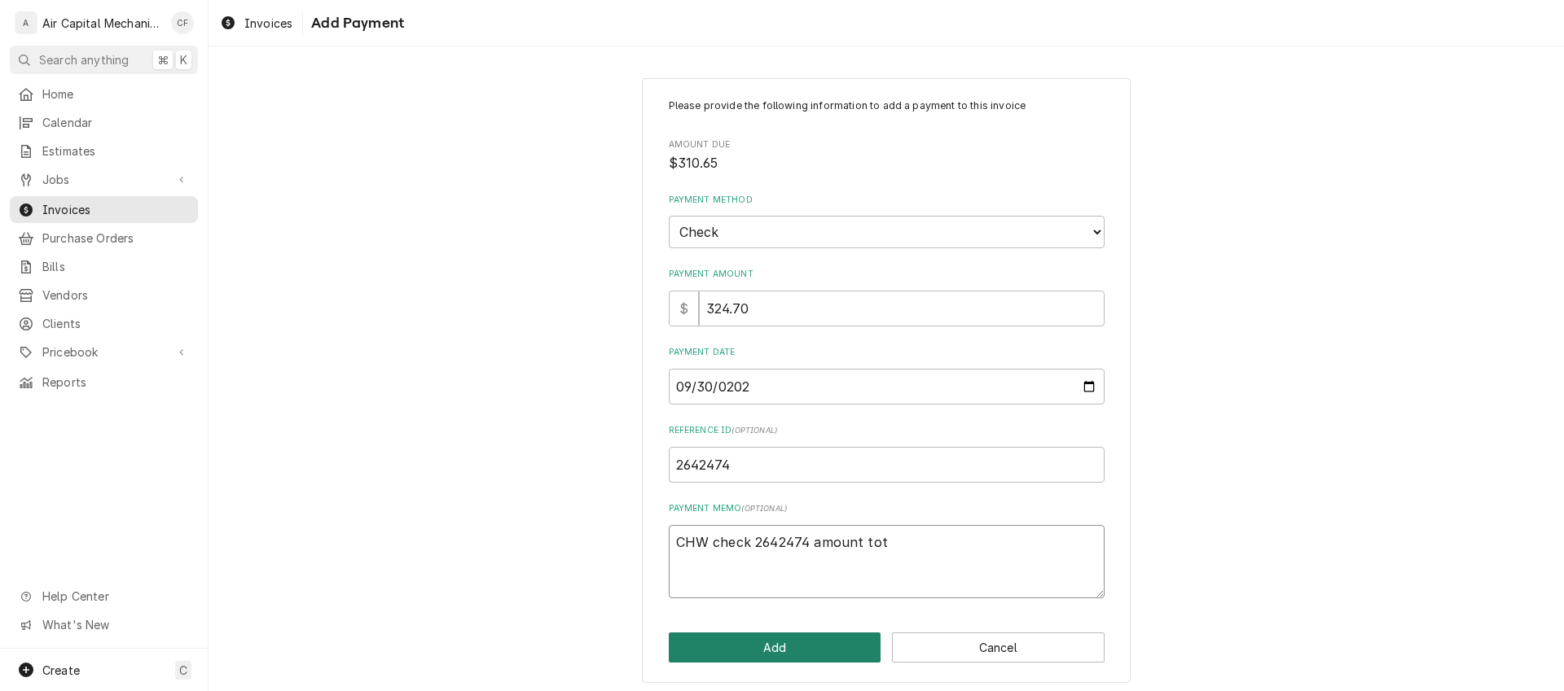
type textarea "x"
type textarea "CHW check 2642474 amount tota"
type textarea "x"
type textarea "CHW check 2642474 amount total"
type textarea "x"
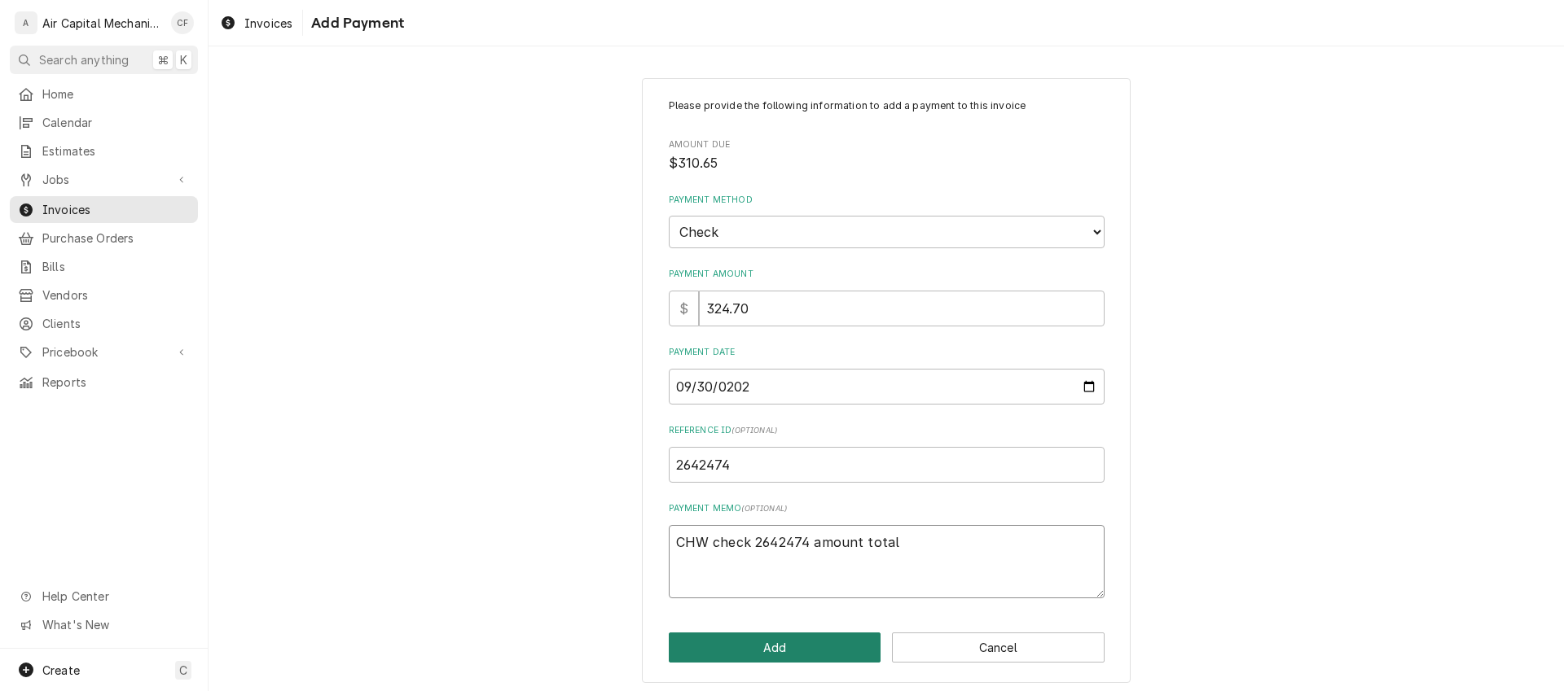
type textarea "CHW check 2642474 amount total"
type textarea "x"
type textarea "CHW check 2642474 amount total 4"
type textarea "x"
type textarea "CHW check 2642474 amount total 44"
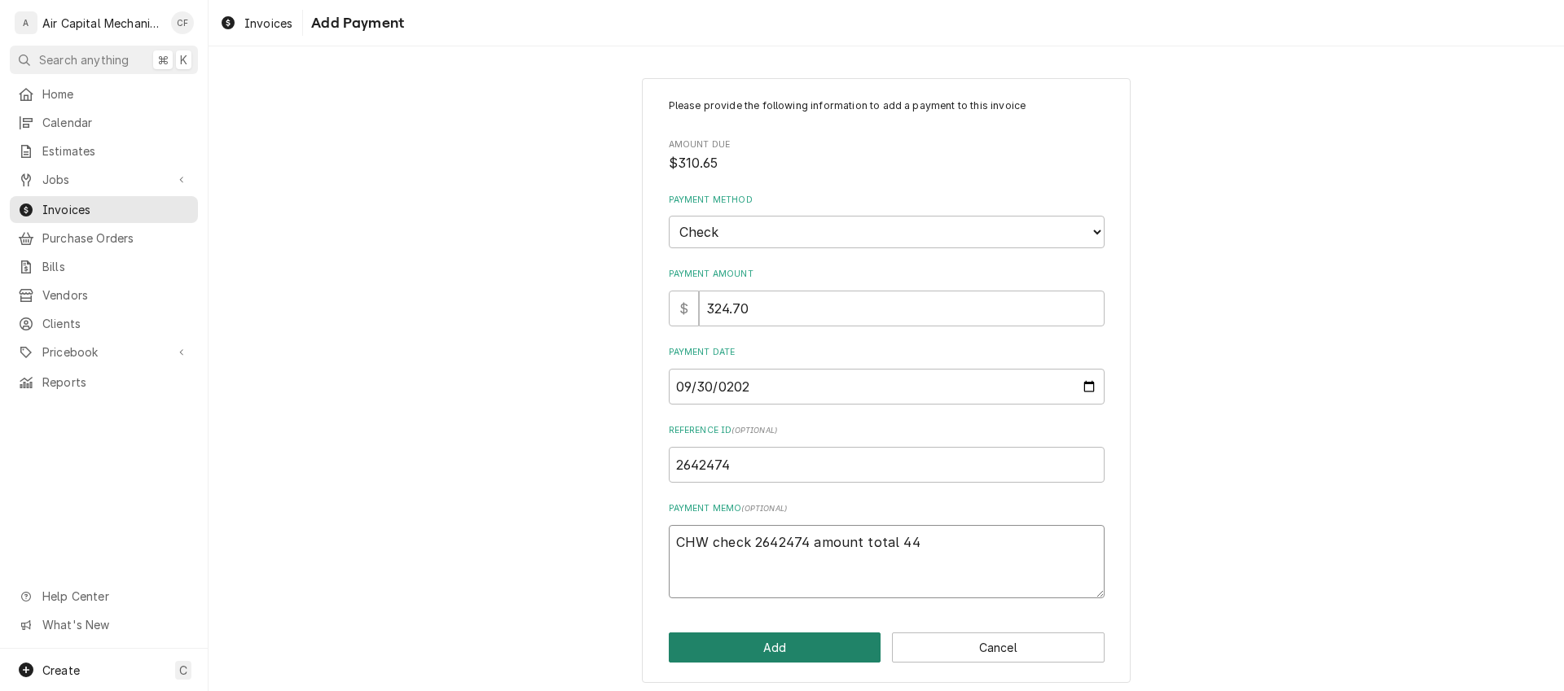
type textarea "x"
type textarea "CHW check 2642474 amount total 443"
type textarea "x"
type textarea "CHW check 2642474 amount total 443."
type textarea "x"
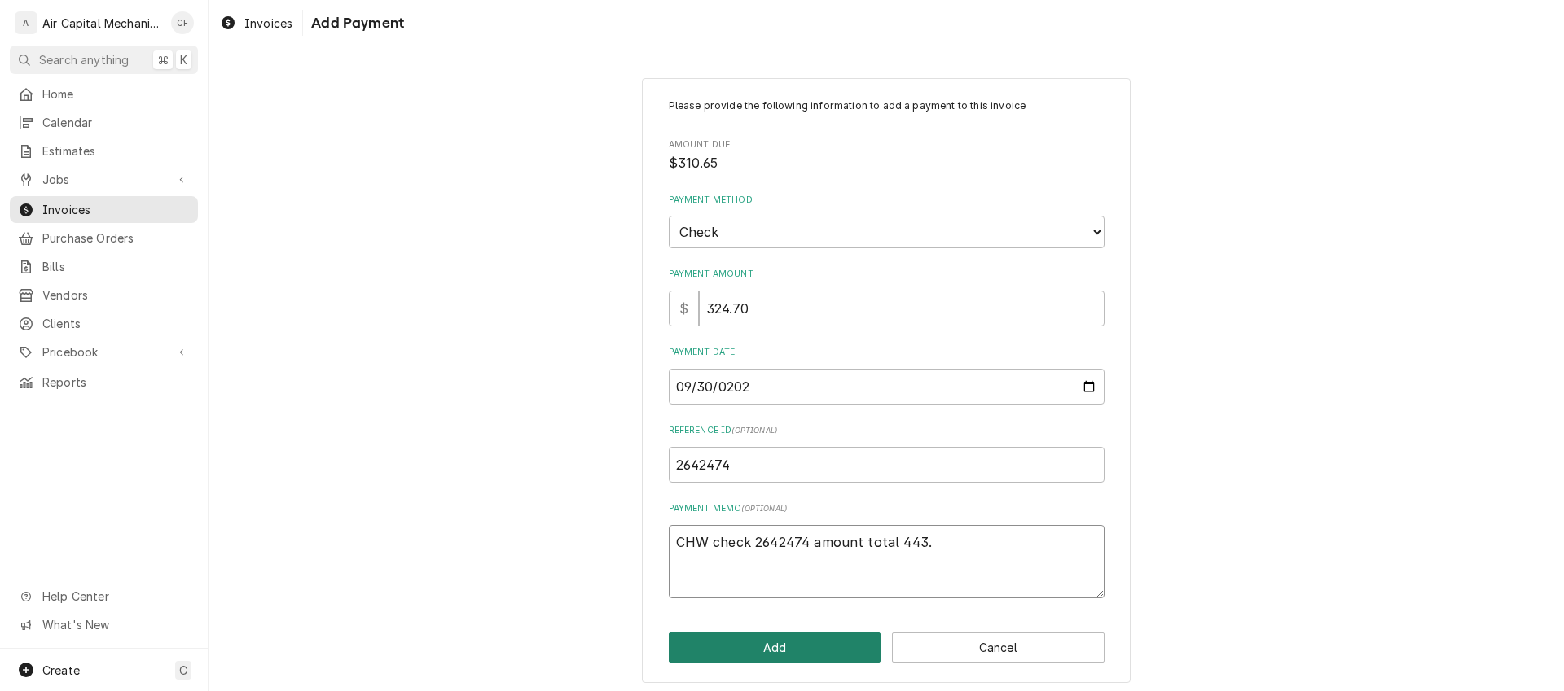
type textarea "CHW check 2642474 amount total 443.0"
type textarea "x"
type textarea "CHW check 2642474 amount total 443.07"
type textarea "x"
type textarea "CHW check 2642474 amount total 443.0"
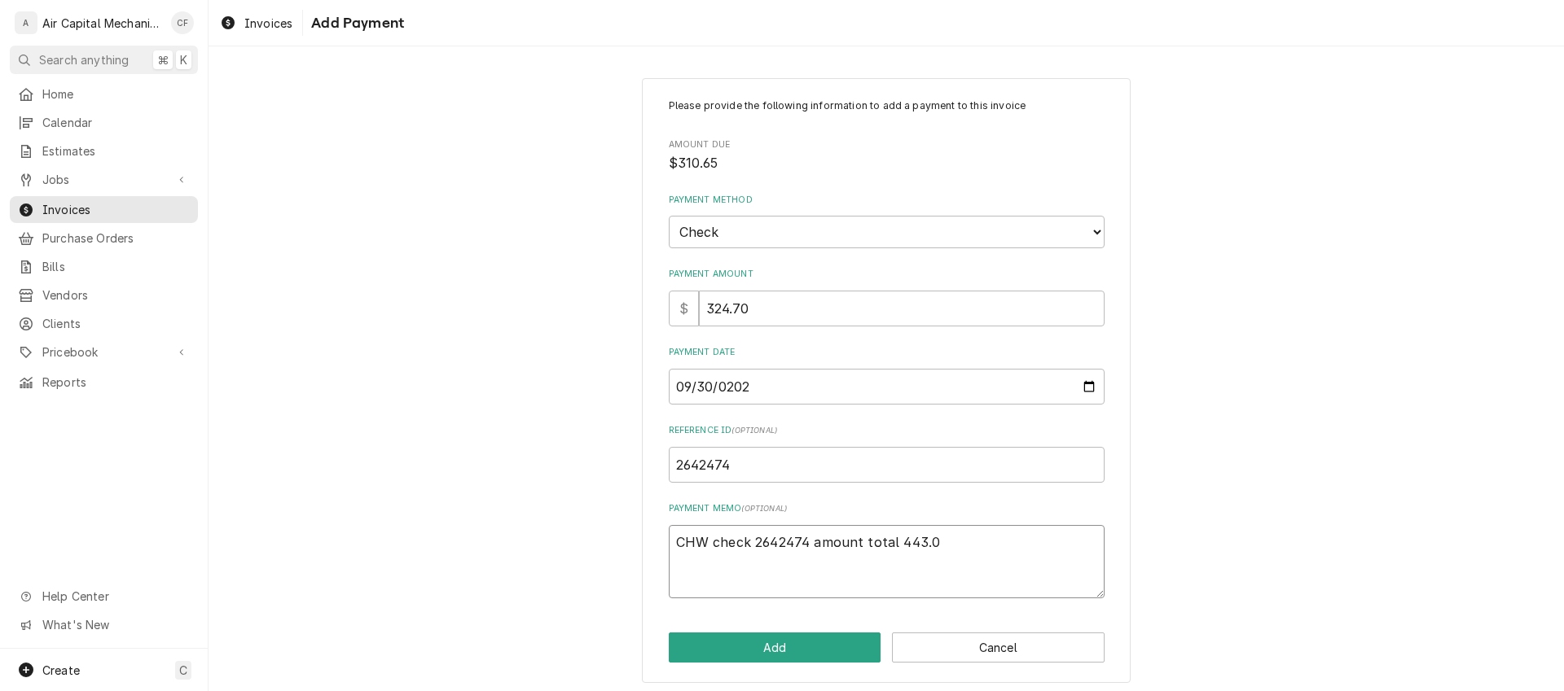
type textarea "x"
type textarea "CHW check 2642474 amount total 443."
type textarea "x"
type textarea "CHW check 2642474 amount total 443.7"
type textarea "x"
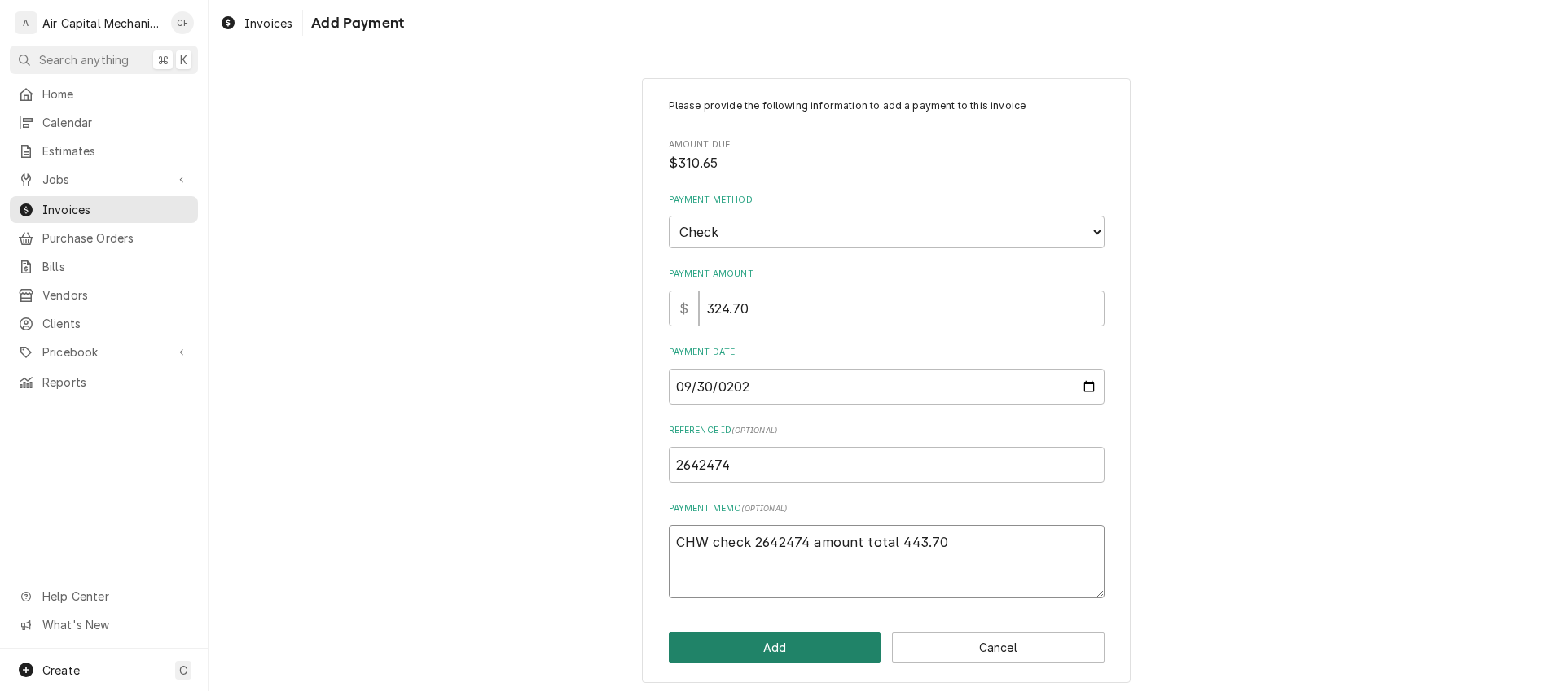
type textarea "CHW check 2642474 amount total 443.70"
click at [829, 638] on button "Add" at bounding box center [775, 648] width 213 height 30
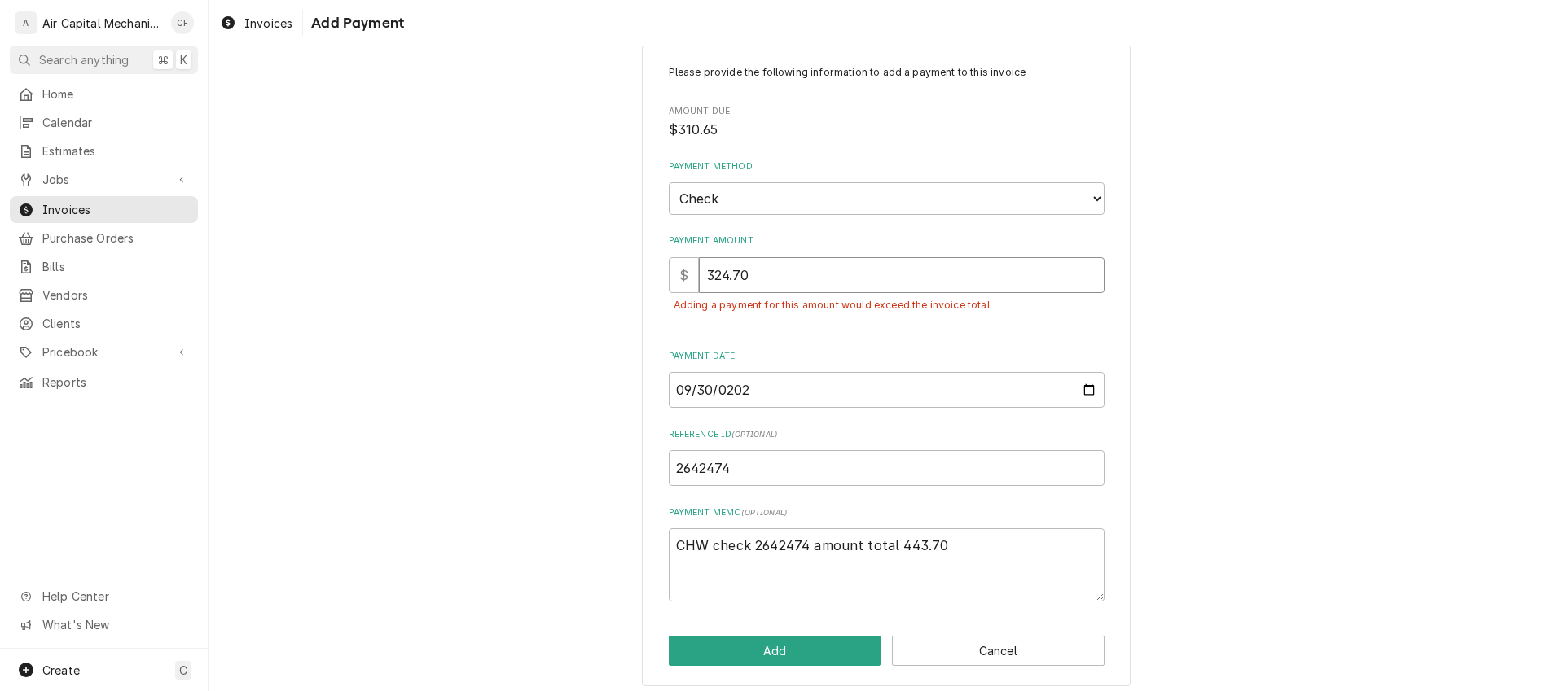
click at [809, 280] on input "324.70" at bounding box center [902, 275] width 406 height 36
click at [809, 279] on input "324.70" at bounding box center [902, 275] width 406 height 36
click at [809, 278] on input "324.70" at bounding box center [902, 275] width 406 height 36
click at [1101, 266] on div "Please provide the following information to add a payment to this invoice Amoun…" at bounding box center [886, 366] width 489 height 643
click at [778, 268] on input "324.70" at bounding box center [902, 275] width 406 height 36
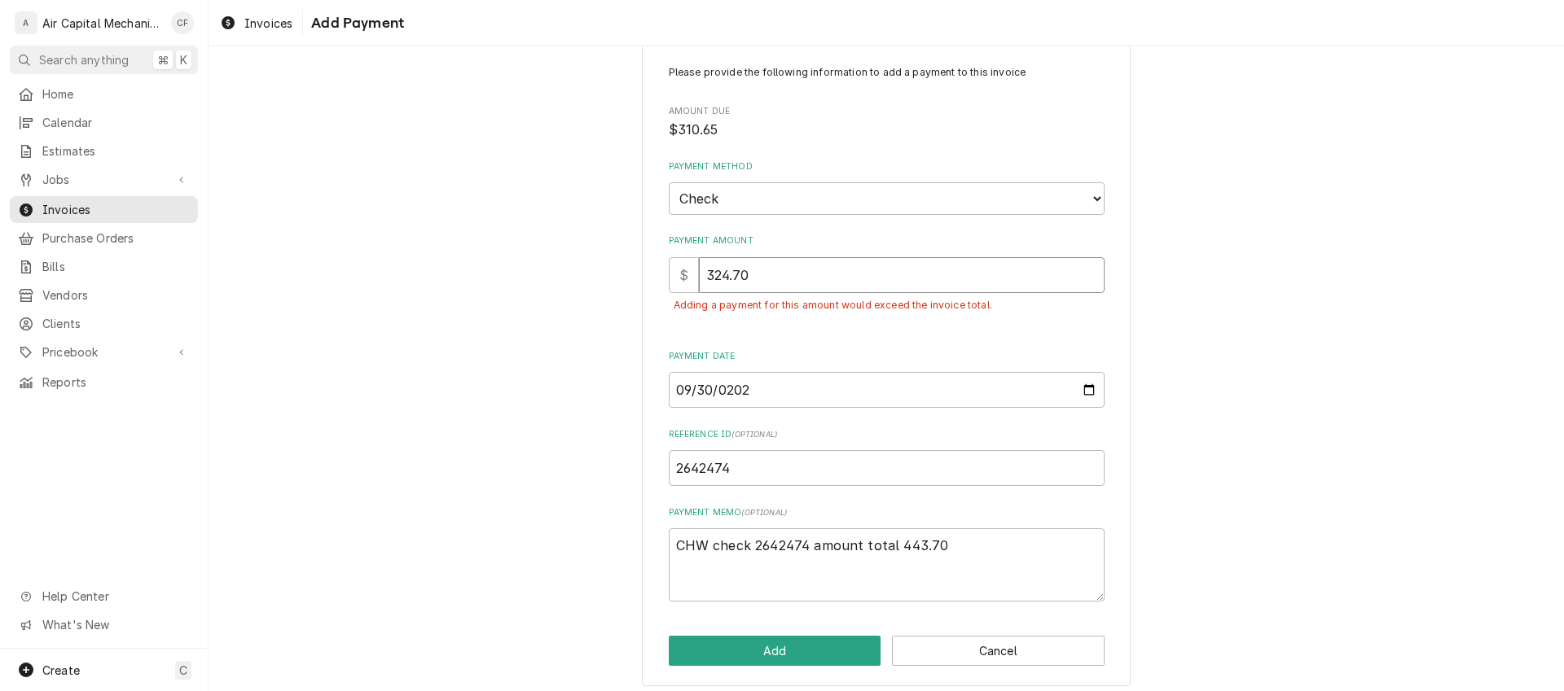
click at [778, 268] on input "324.70" at bounding box center [902, 275] width 406 height 36
type textarea "x"
type input "3"
type textarea "x"
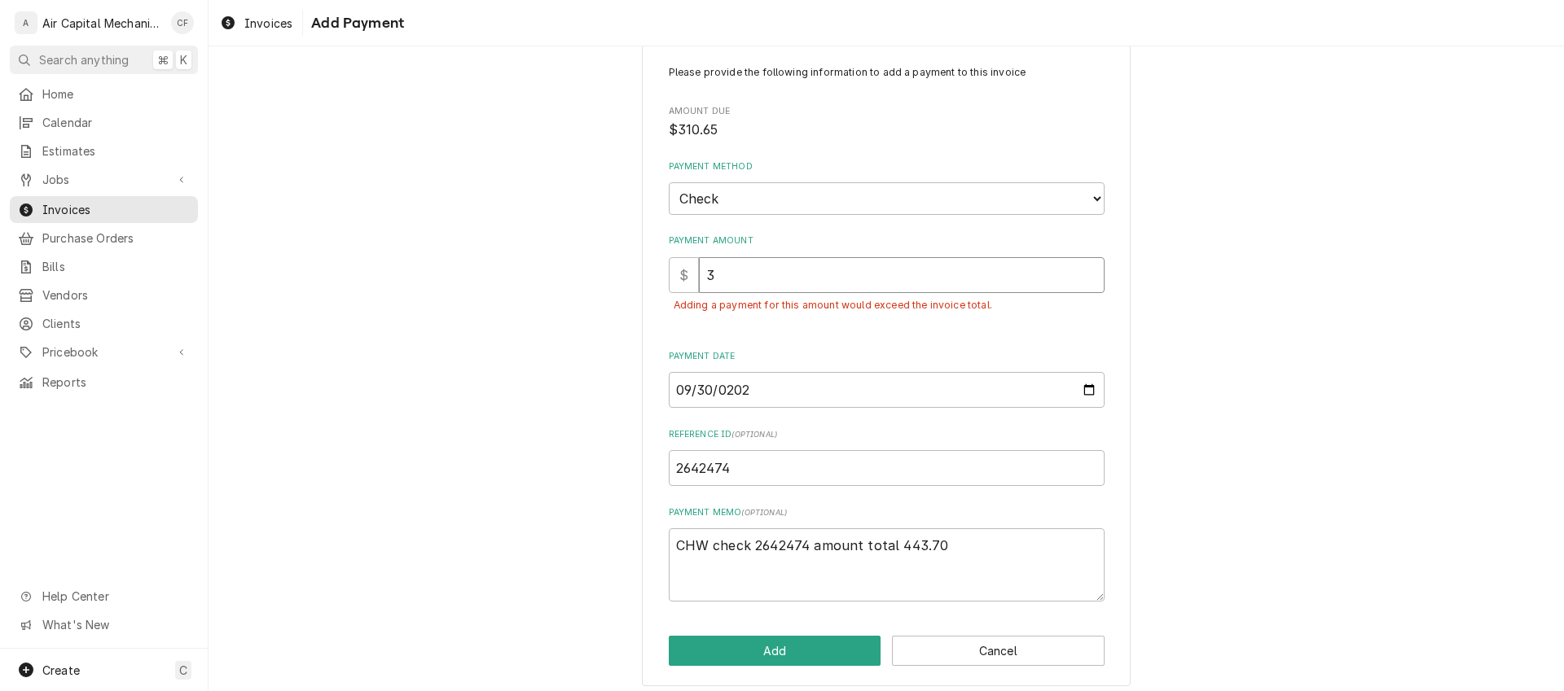
type input "31"
type textarea "x"
type input "310"
type textarea "x"
type input "310.64"
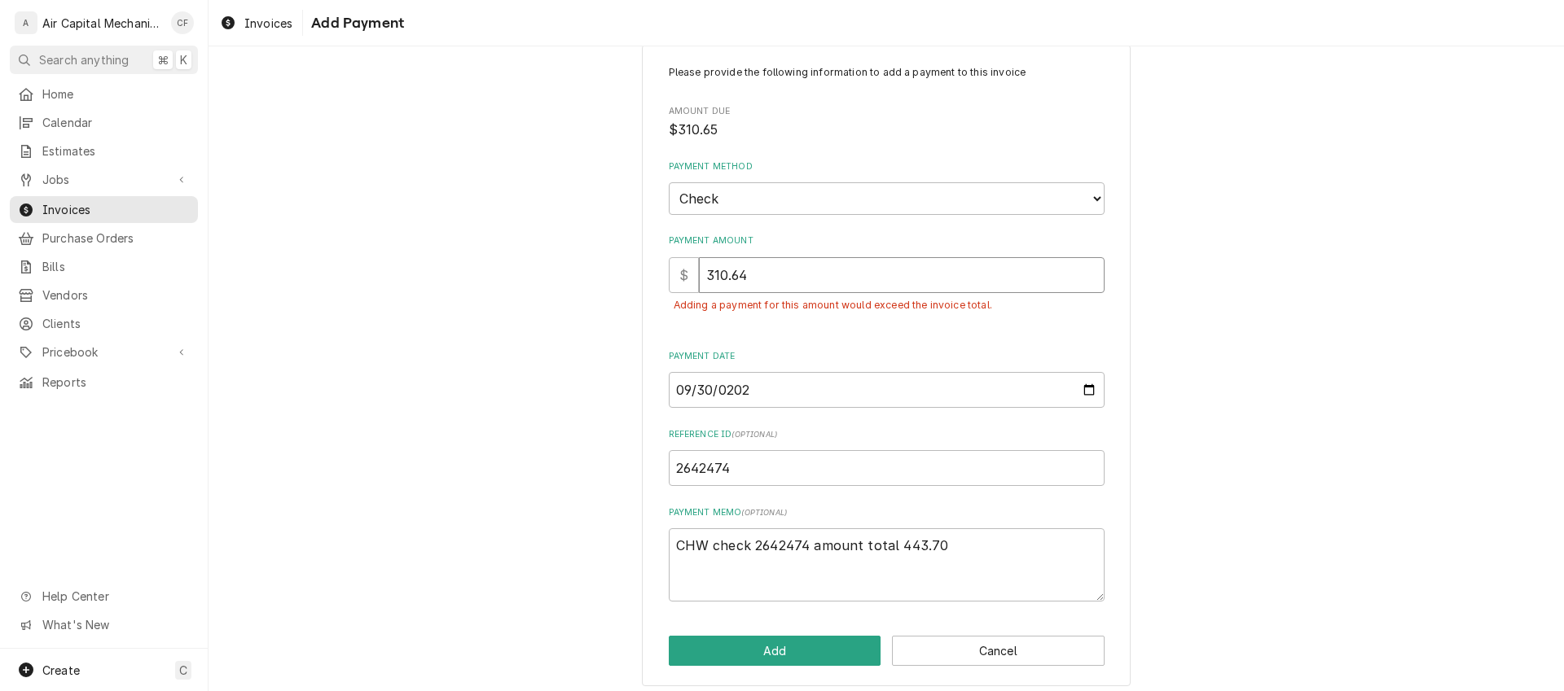
type textarea "x"
type input "310.645"
type textarea "x"
type input "310.6454"
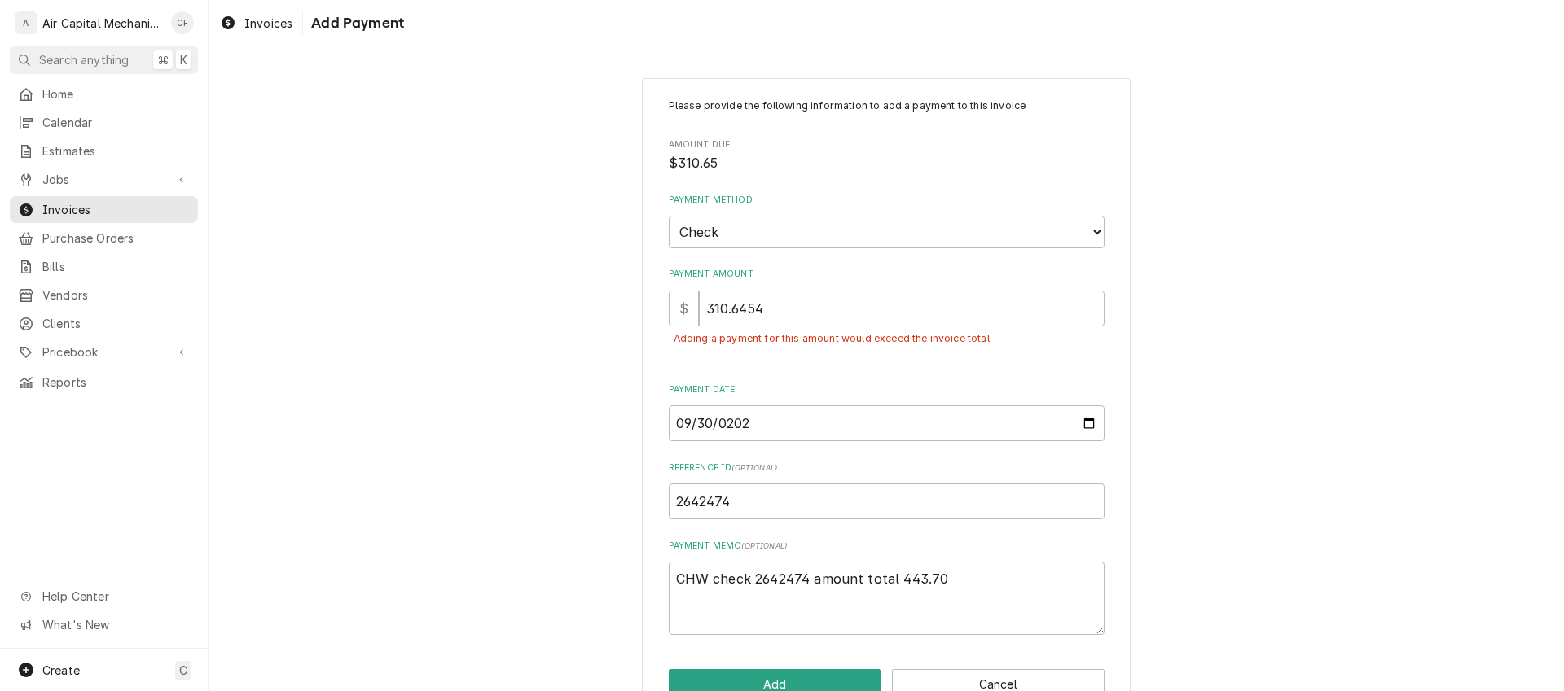
scroll to position [43, 0]
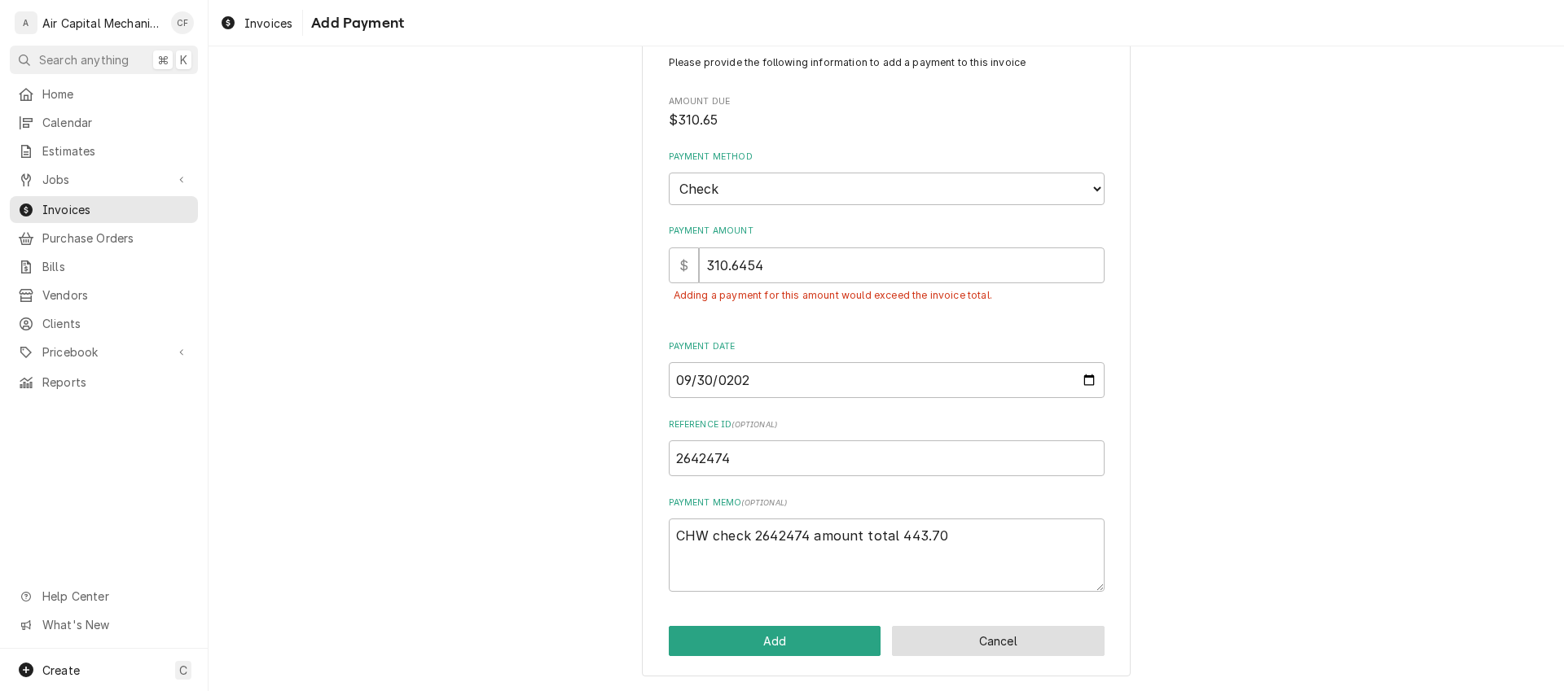
click at [1007, 632] on button "Cancel" at bounding box center [998, 641] width 213 height 30
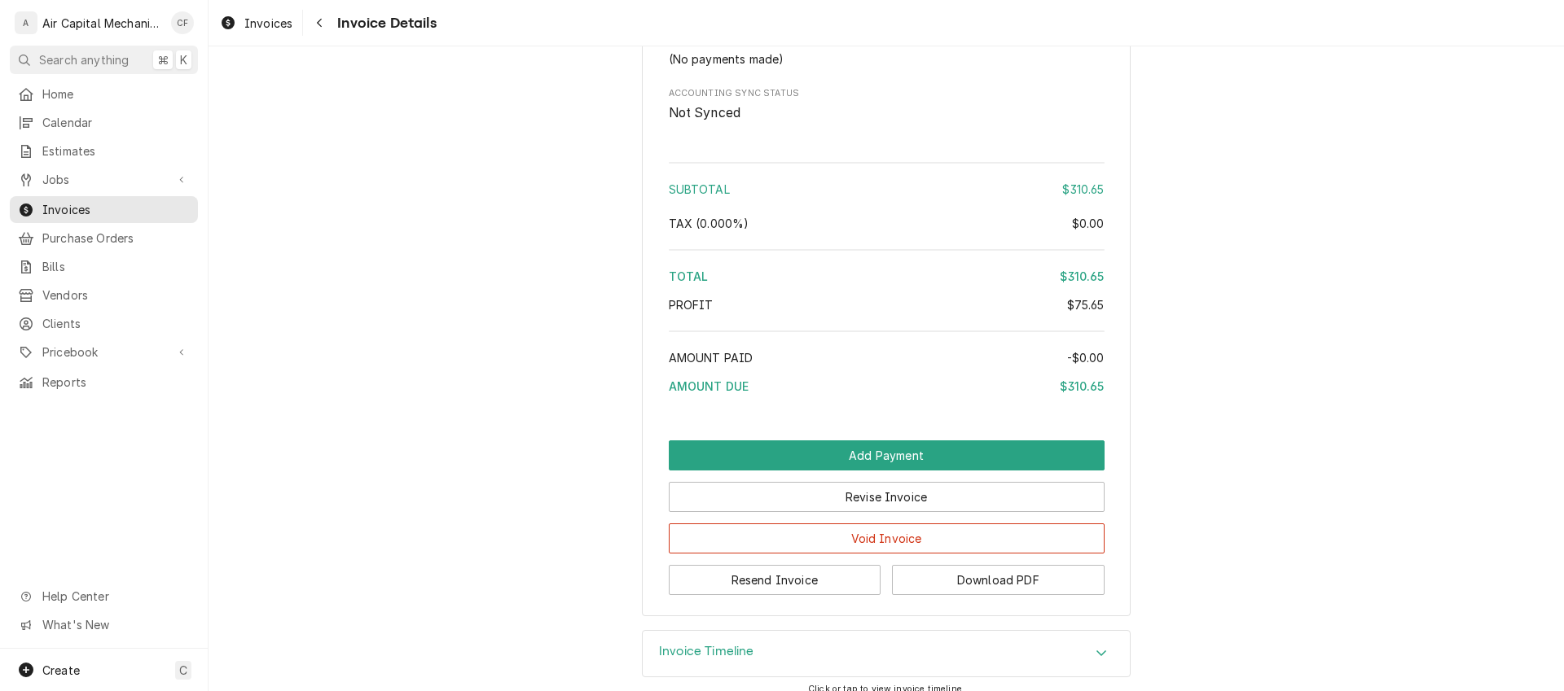
scroll to position [2263, 0]
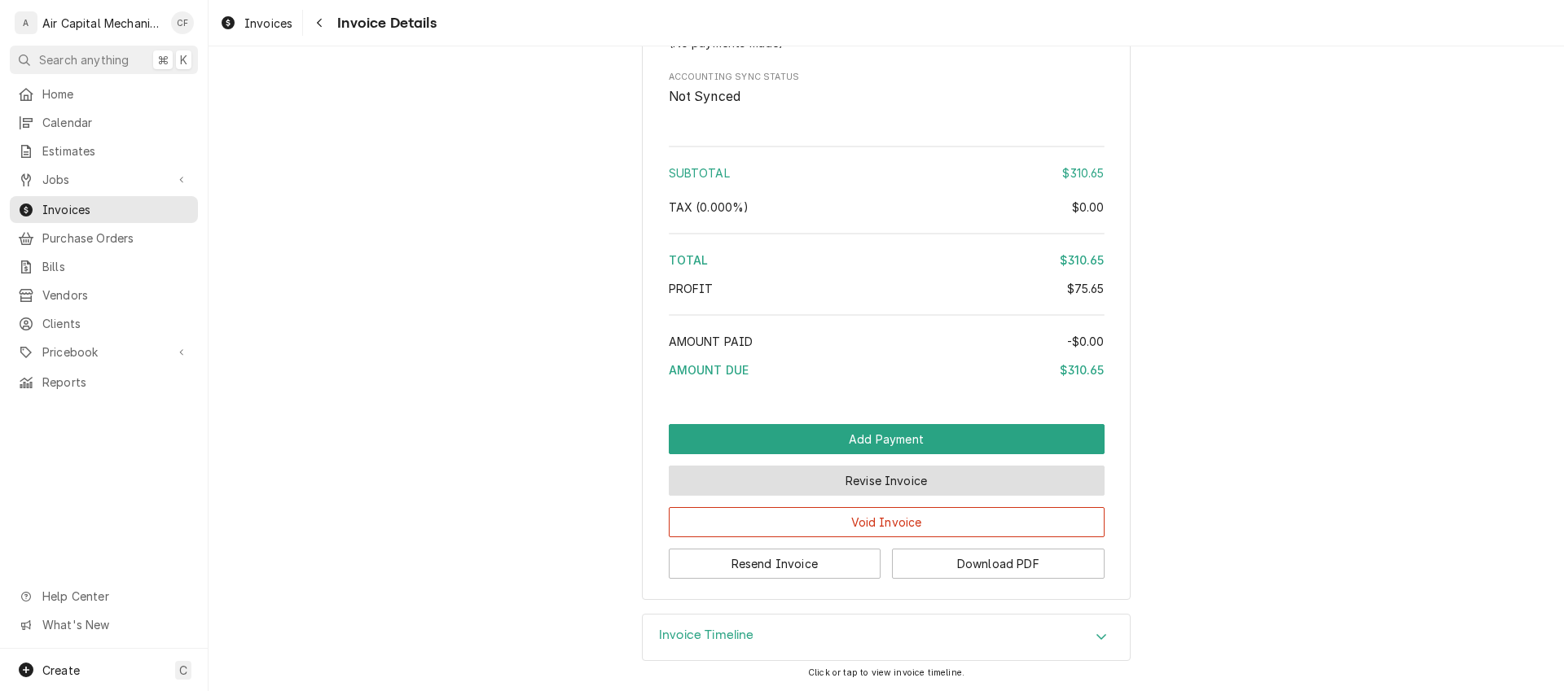
click at [910, 477] on button "Revise Invoice" at bounding box center [887, 481] width 436 height 30
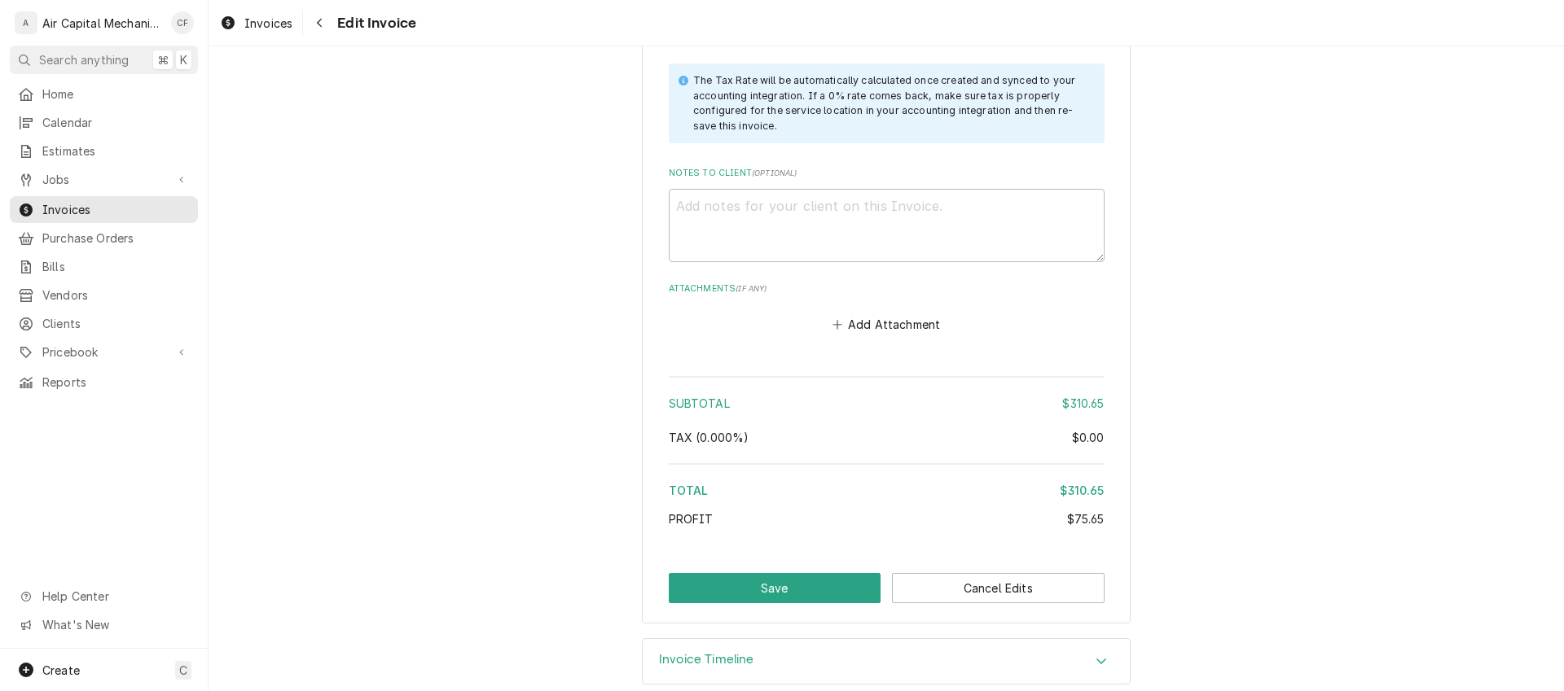
scroll to position [2732, 0]
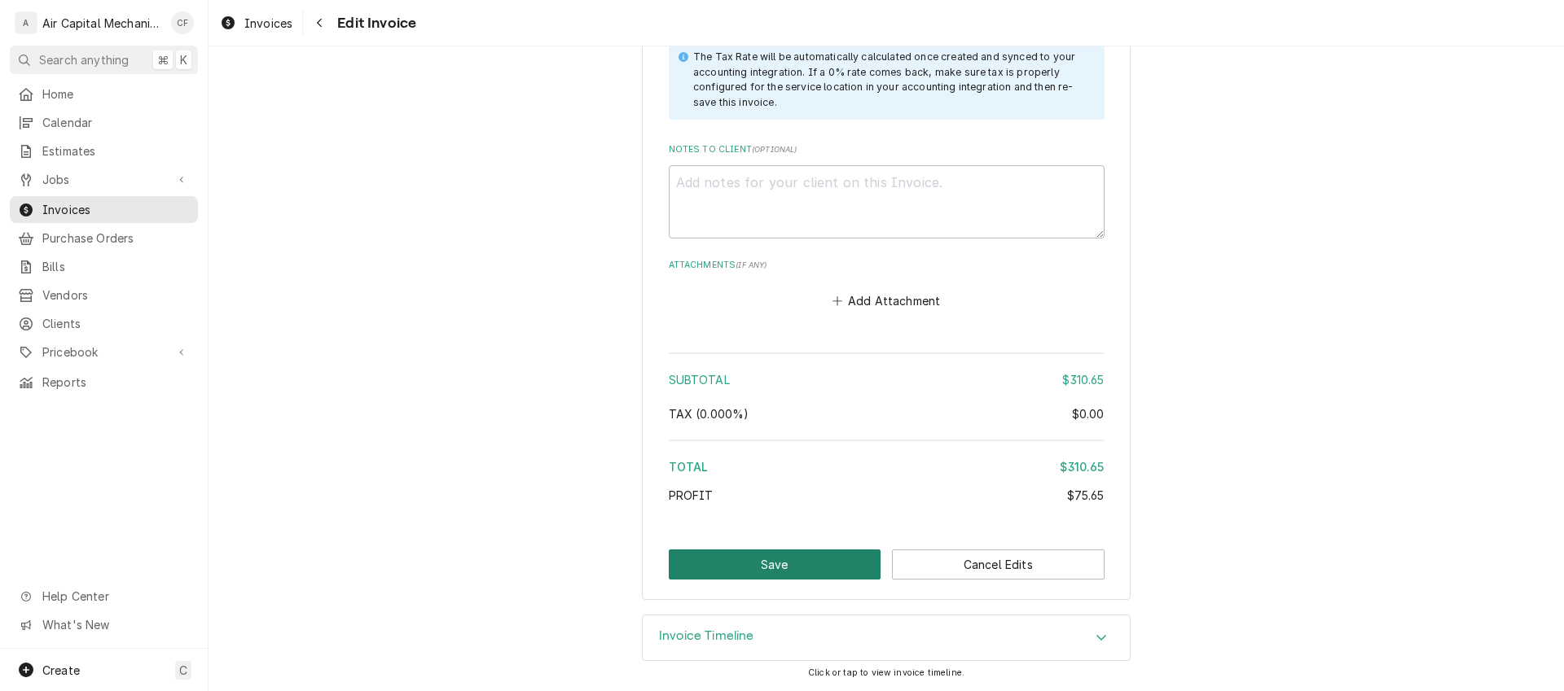
click at [783, 571] on button "Save" at bounding box center [775, 565] width 213 height 30
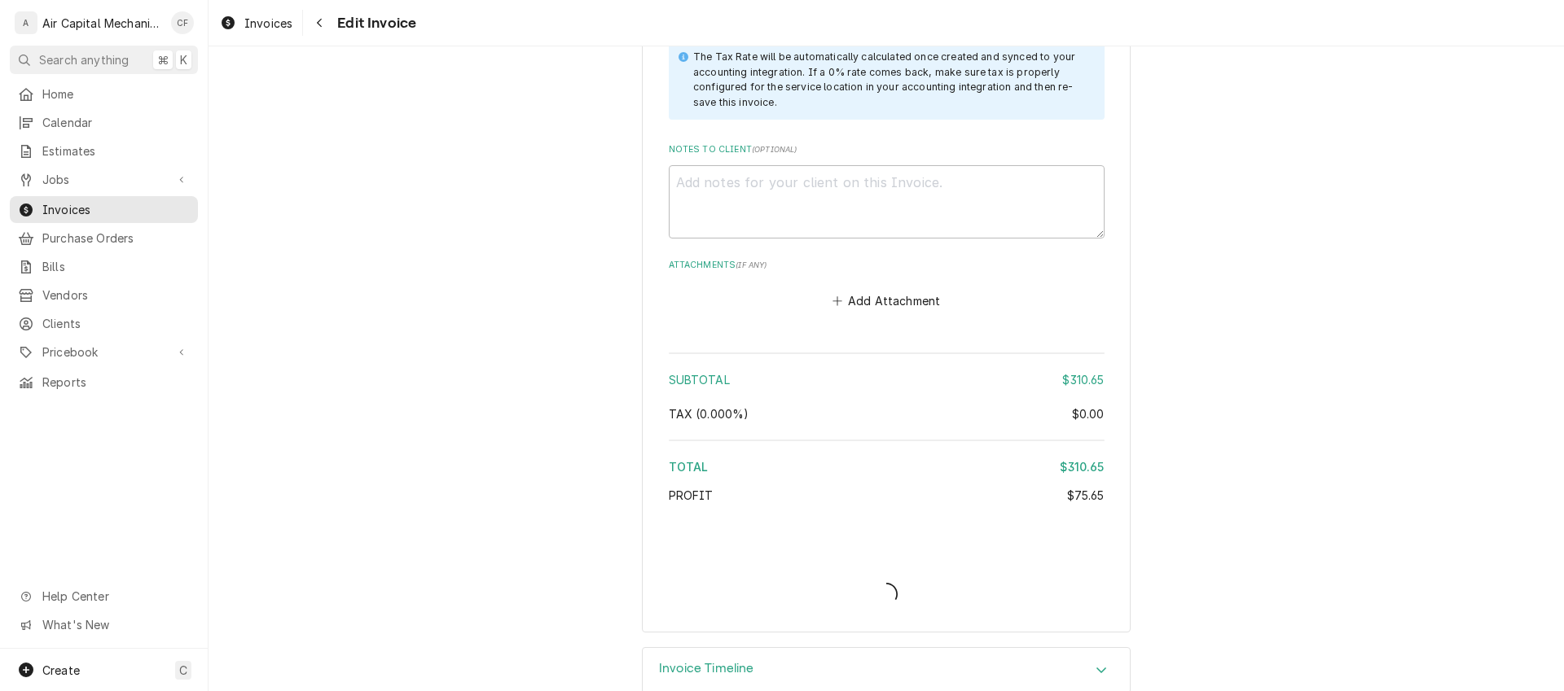
type textarea "x"
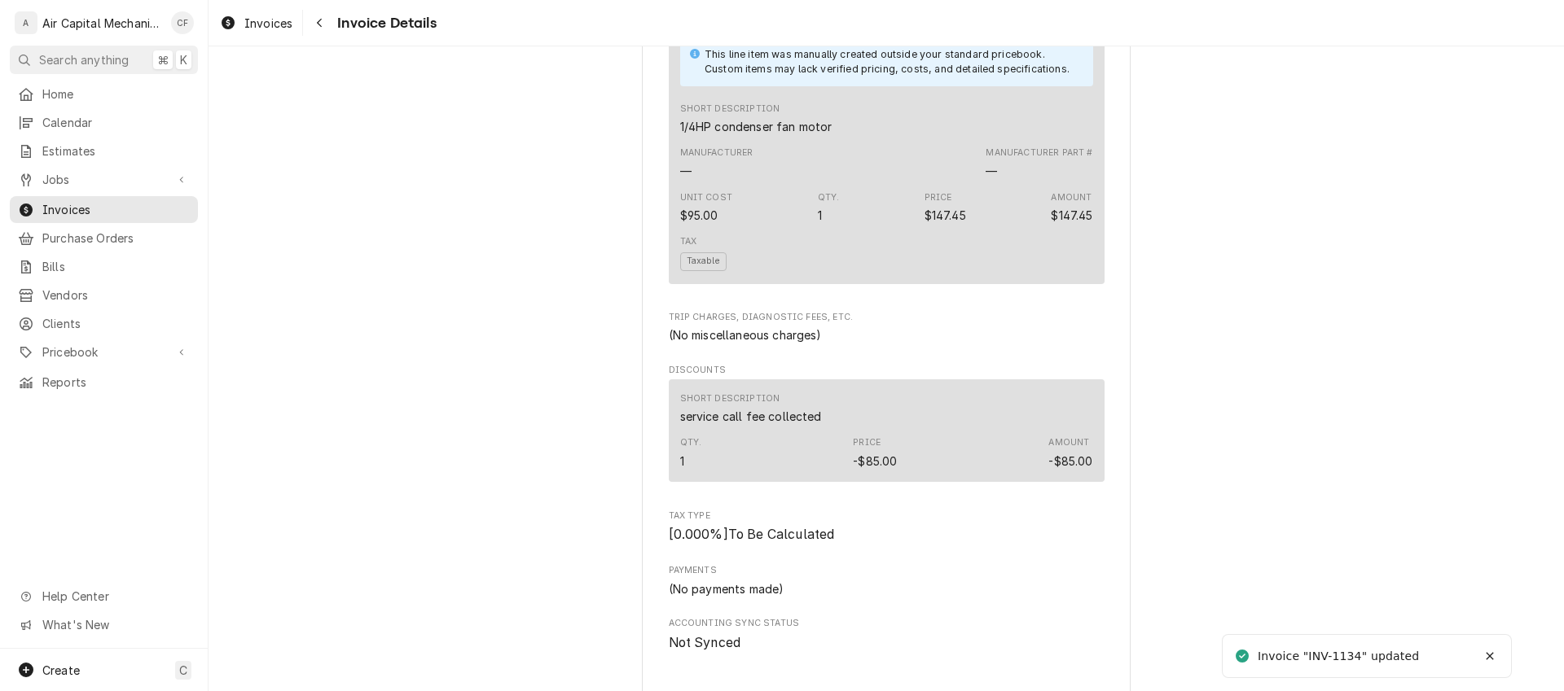
scroll to position [2263, 0]
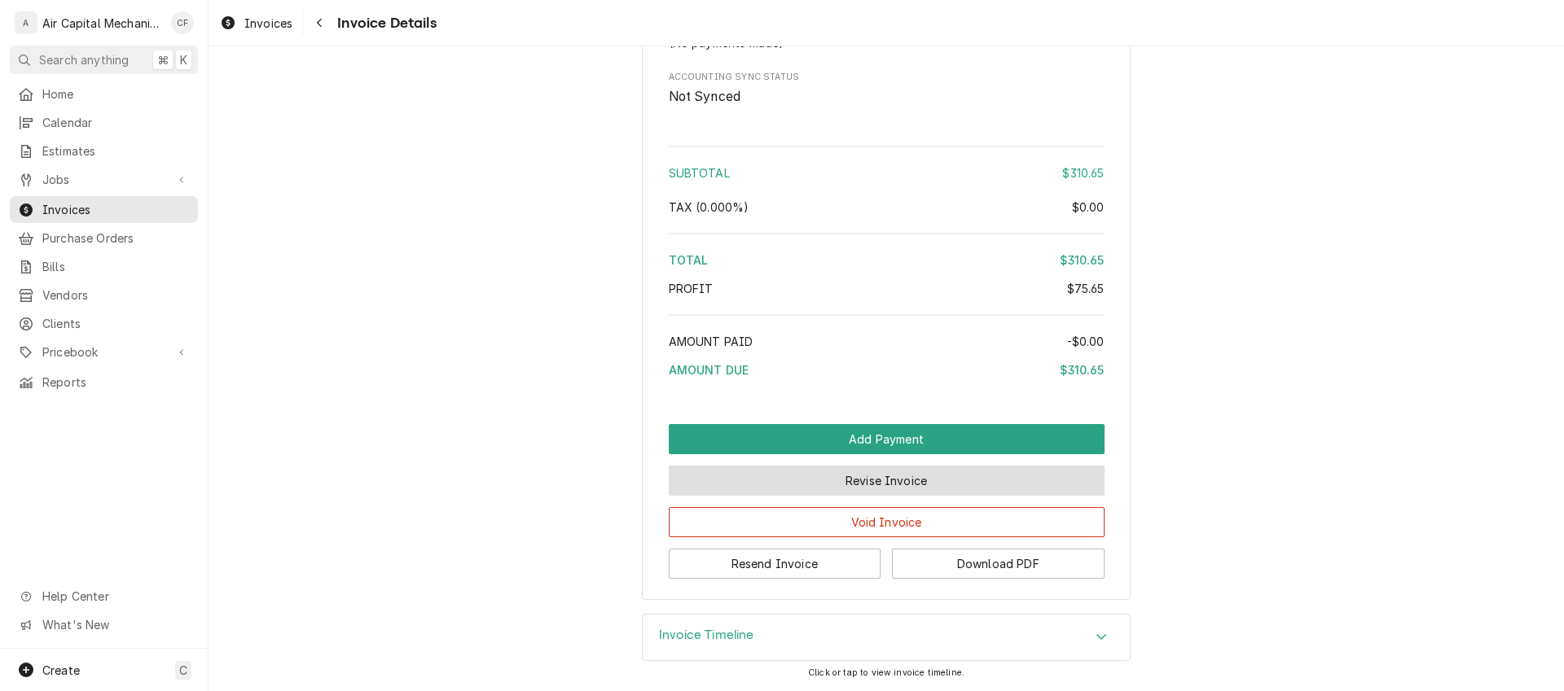
click at [849, 486] on button "Revise Invoice" at bounding box center [887, 481] width 436 height 30
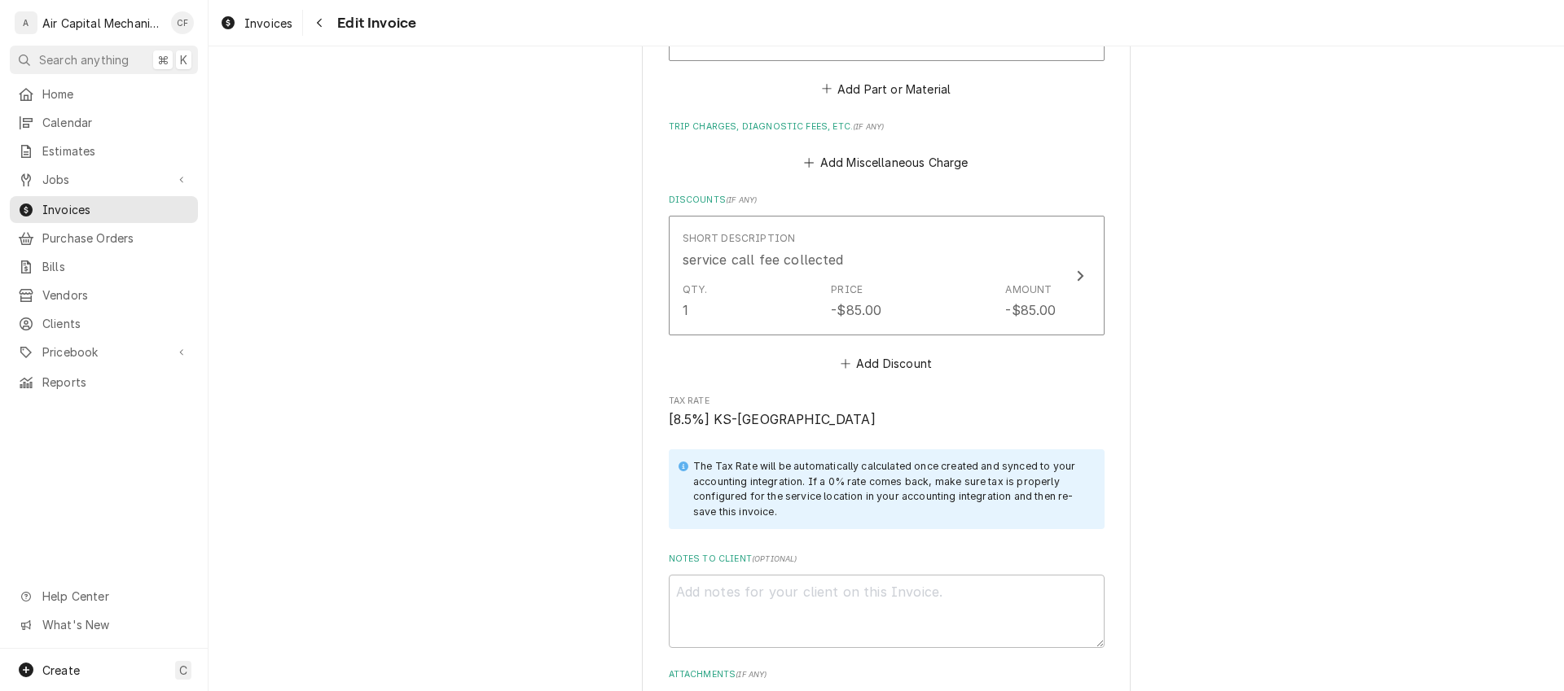
scroll to position [2732, 0]
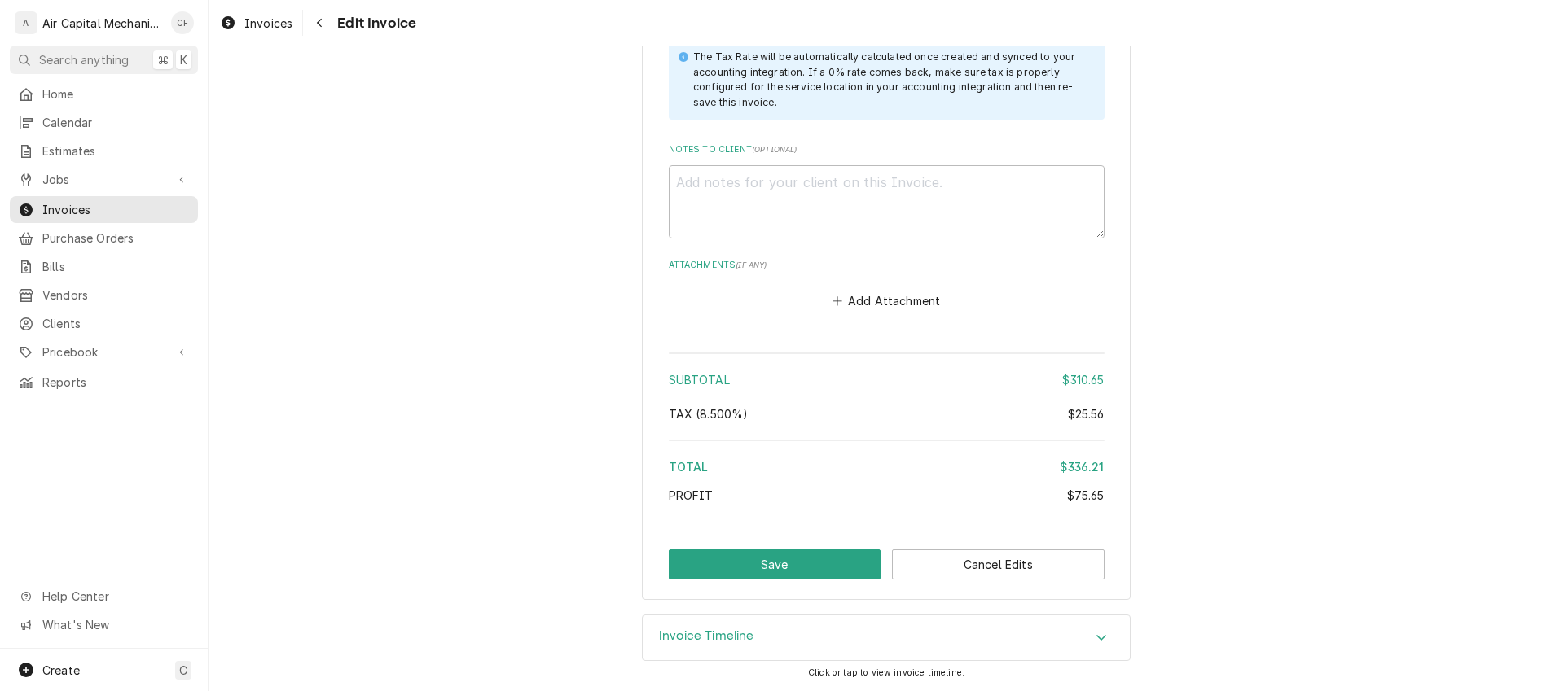
click at [723, 411] on span "Tax ( 8.500% )" at bounding box center [709, 414] width 80 height 14
click at [865, 443] on div "Subtotal $310.65 Tax ( 8.500% ) $25.56 Total $336.21 Profit $75.65" at bounding box center [887, 431] width 436 height 169
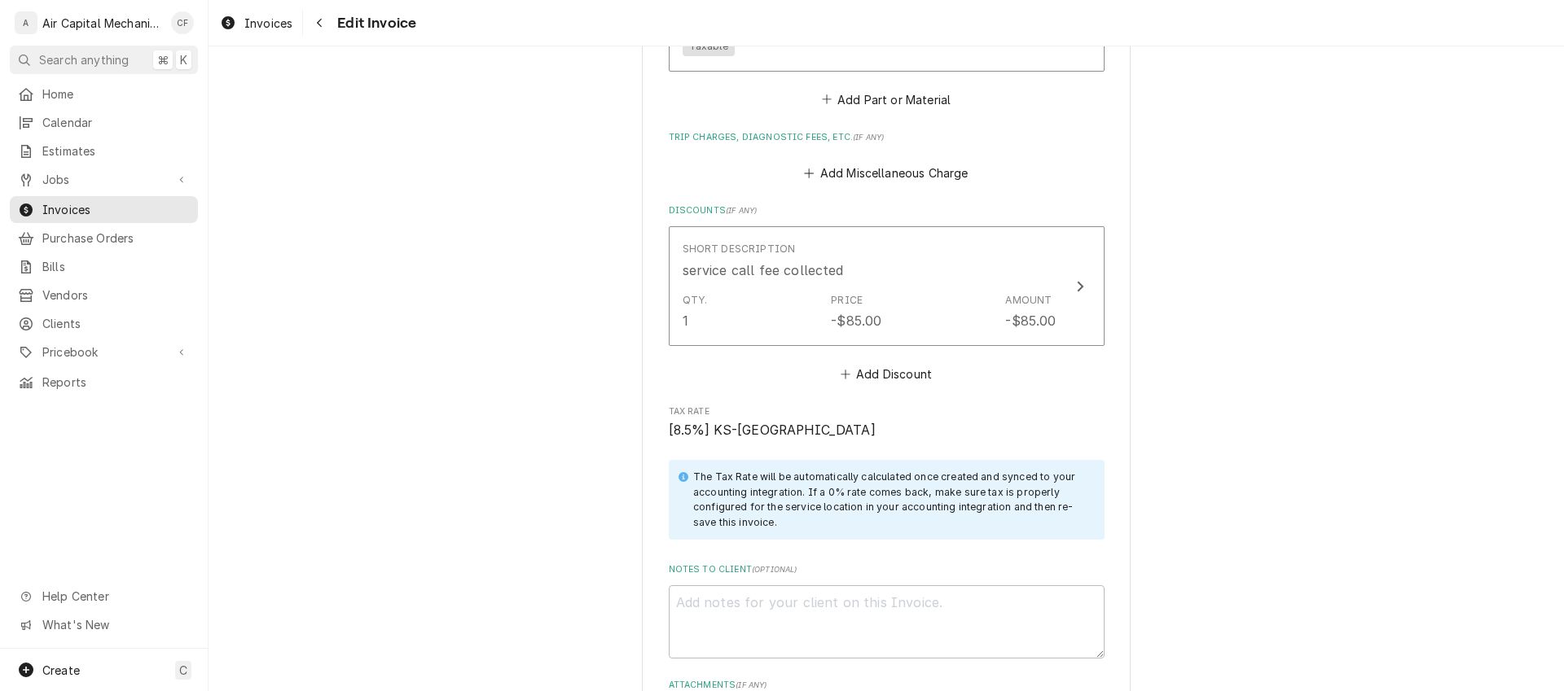
scroll to position [2379, 0]
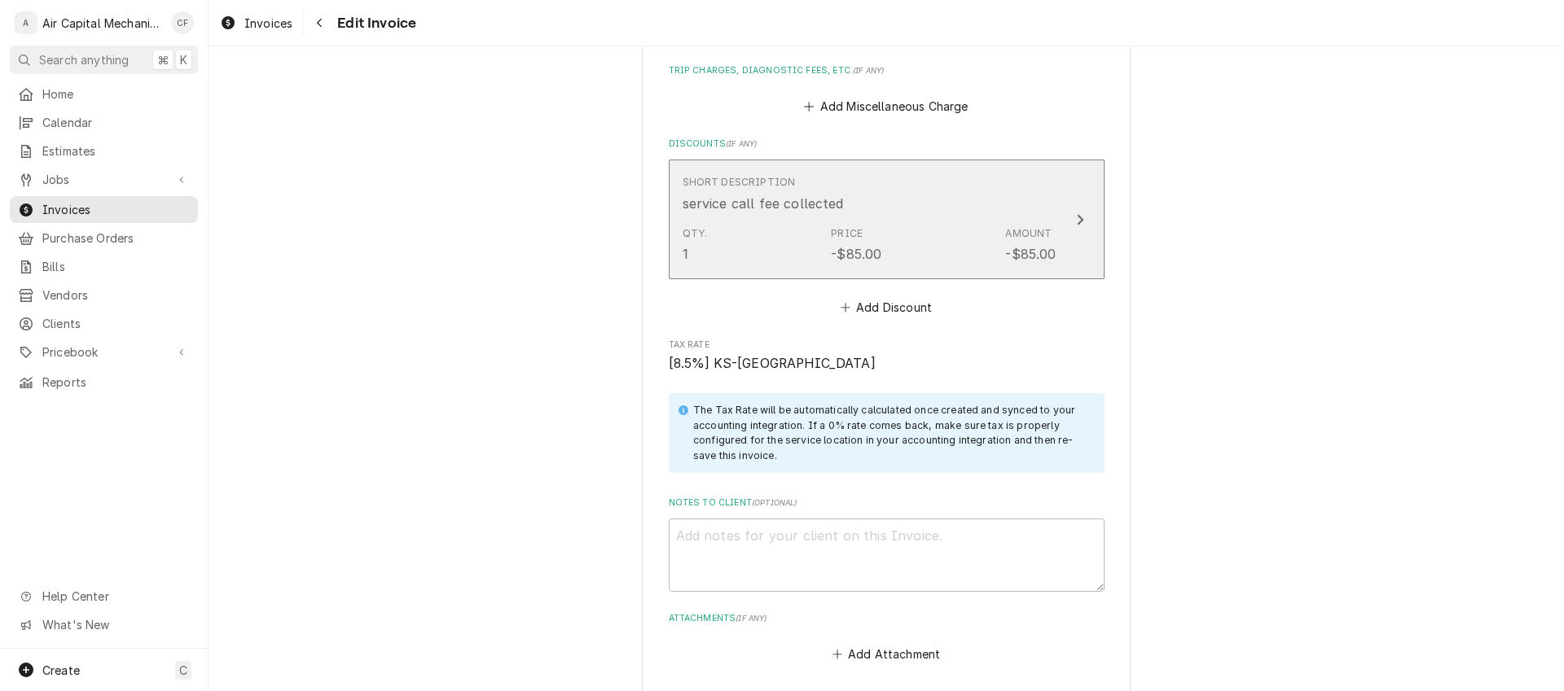
click at [937, 236] on div "Qty. 1 Price -$85.00 Amount -$85.00" at bounding box center [870, 245] width 374 height 50
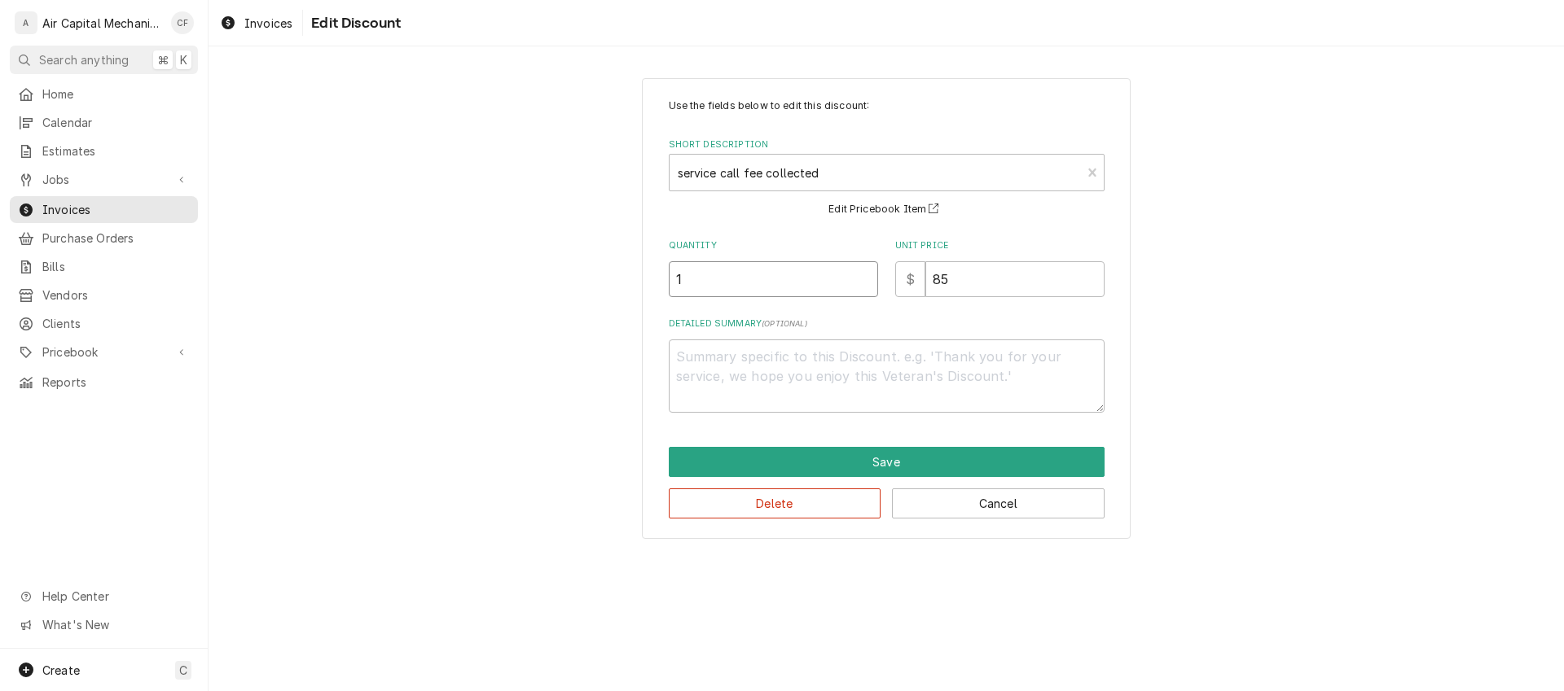
click at [804, 274] on input "1" at bounding box center [773, 279] width 209 height 36
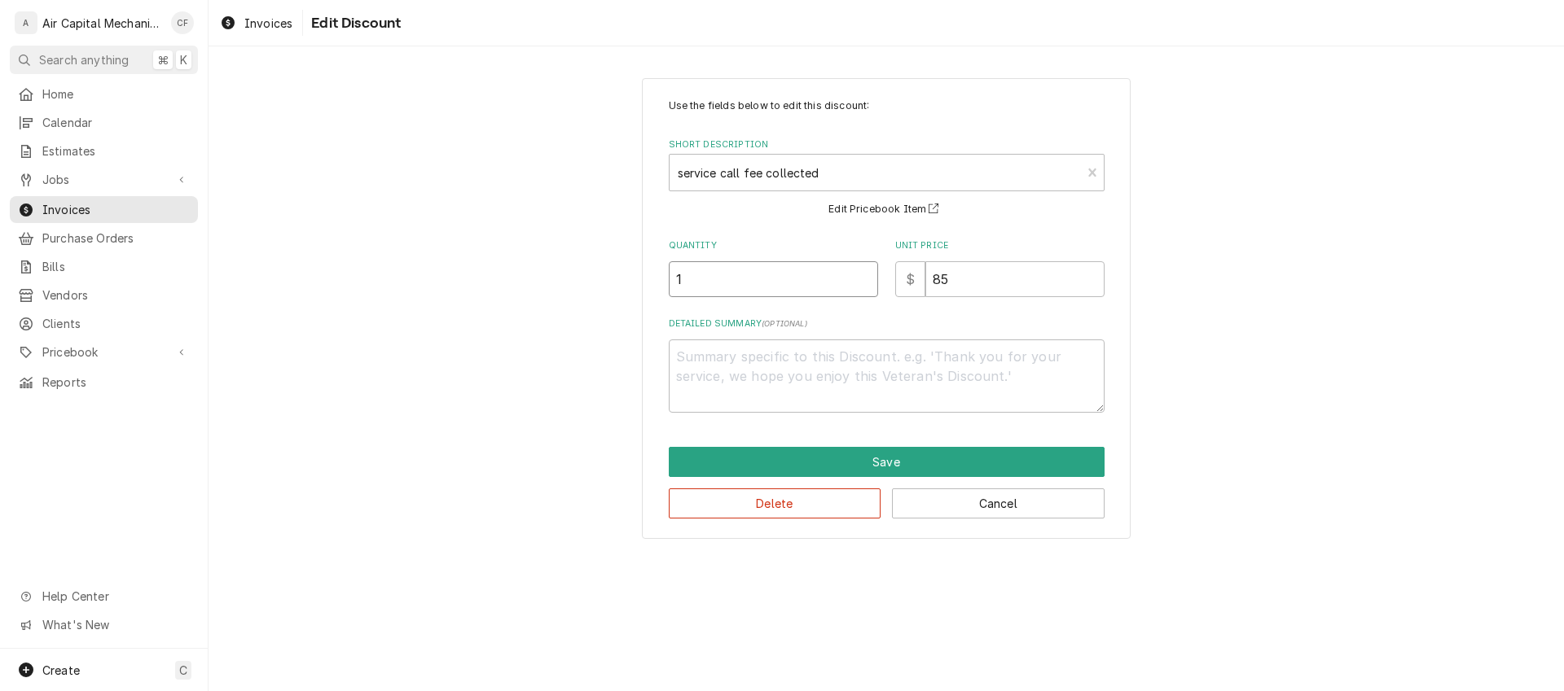
type textarea "x"
type input "0"
click at [830, 463] on button "Save" at bounding box center [887, 462] width 436 height 30
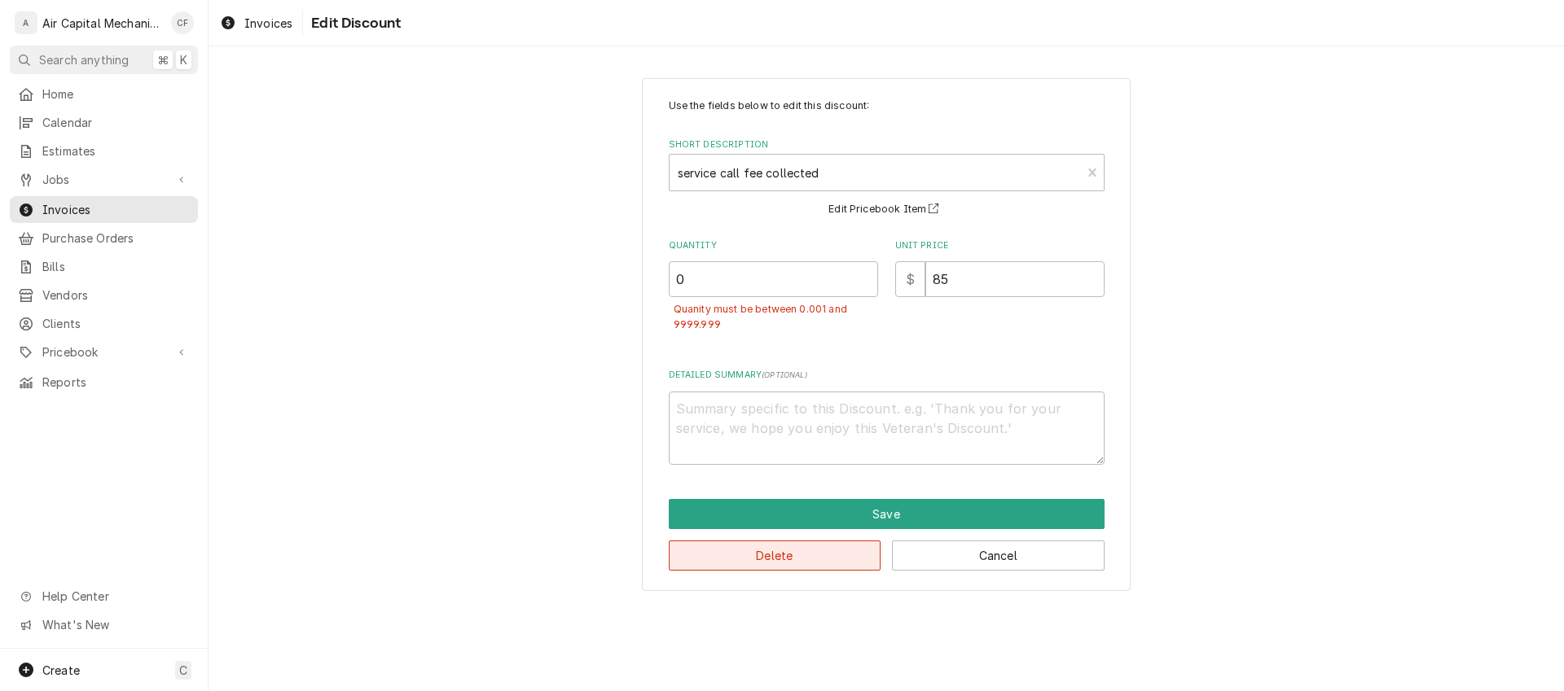
click at [836, 552] on button "Delete" at bounding box center [775, 556] width 213 height 30
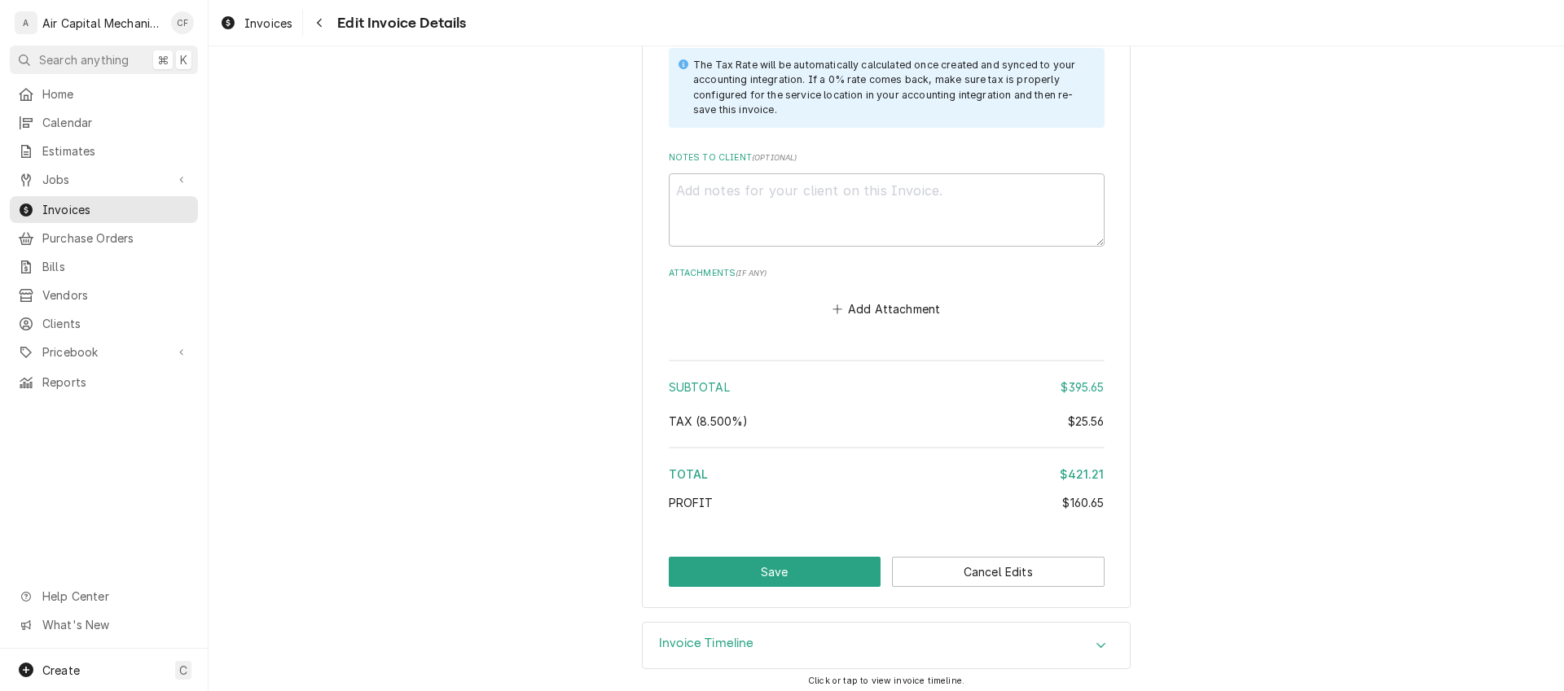
scroll to position [2605, 0]
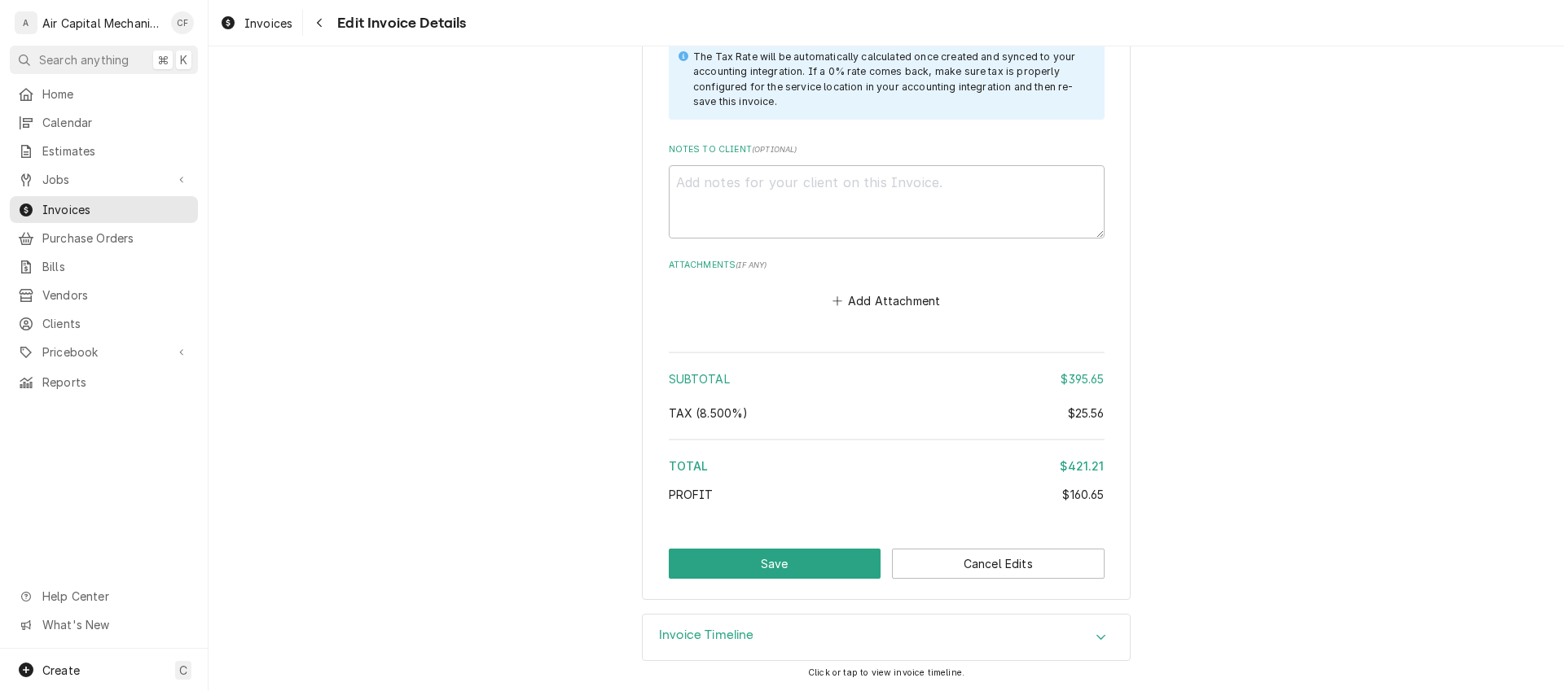
click at [943, 441] on div "Subtotal $395.65 Tax ( 8.500% ) $25.56 Total $421.21 Profit $160.65" at bounding box center [887, 430] width 436 height 169
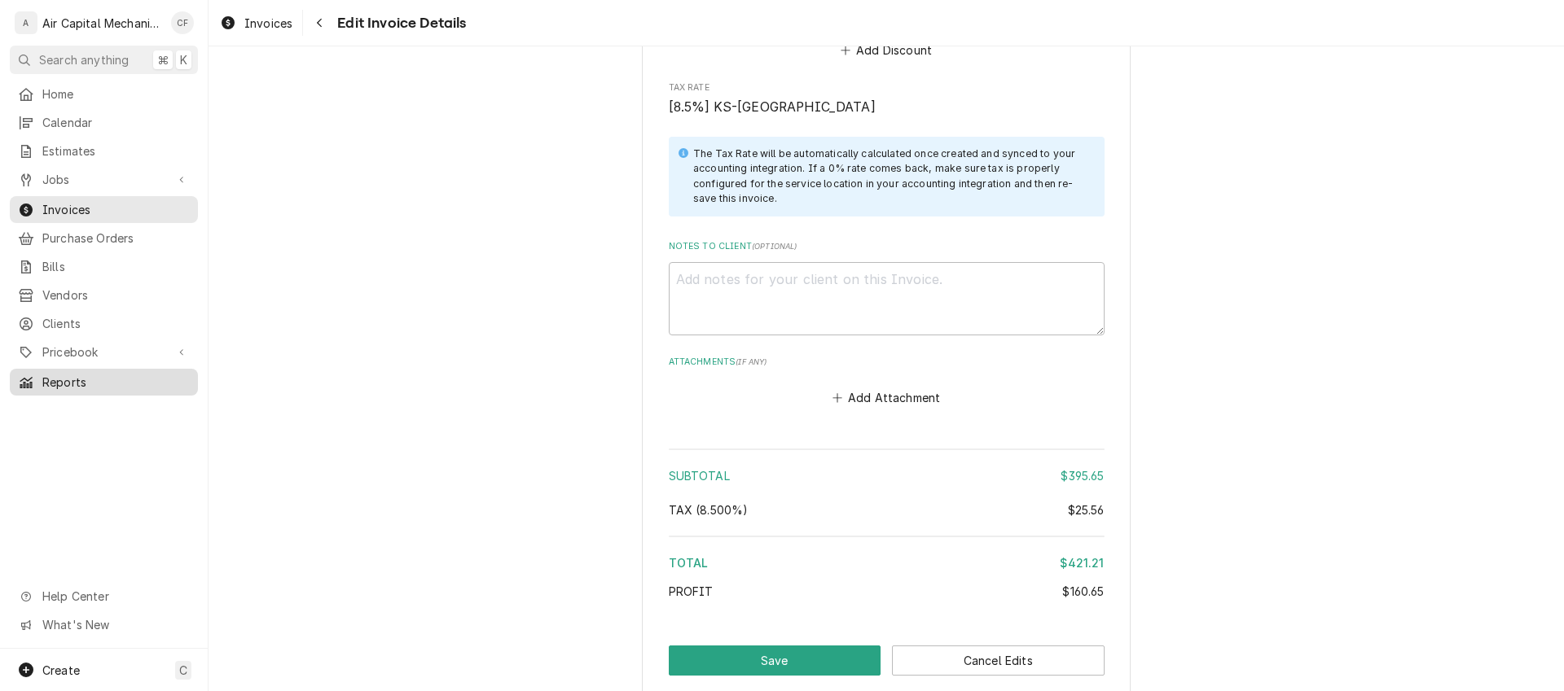
scroll to position [2107, 0]
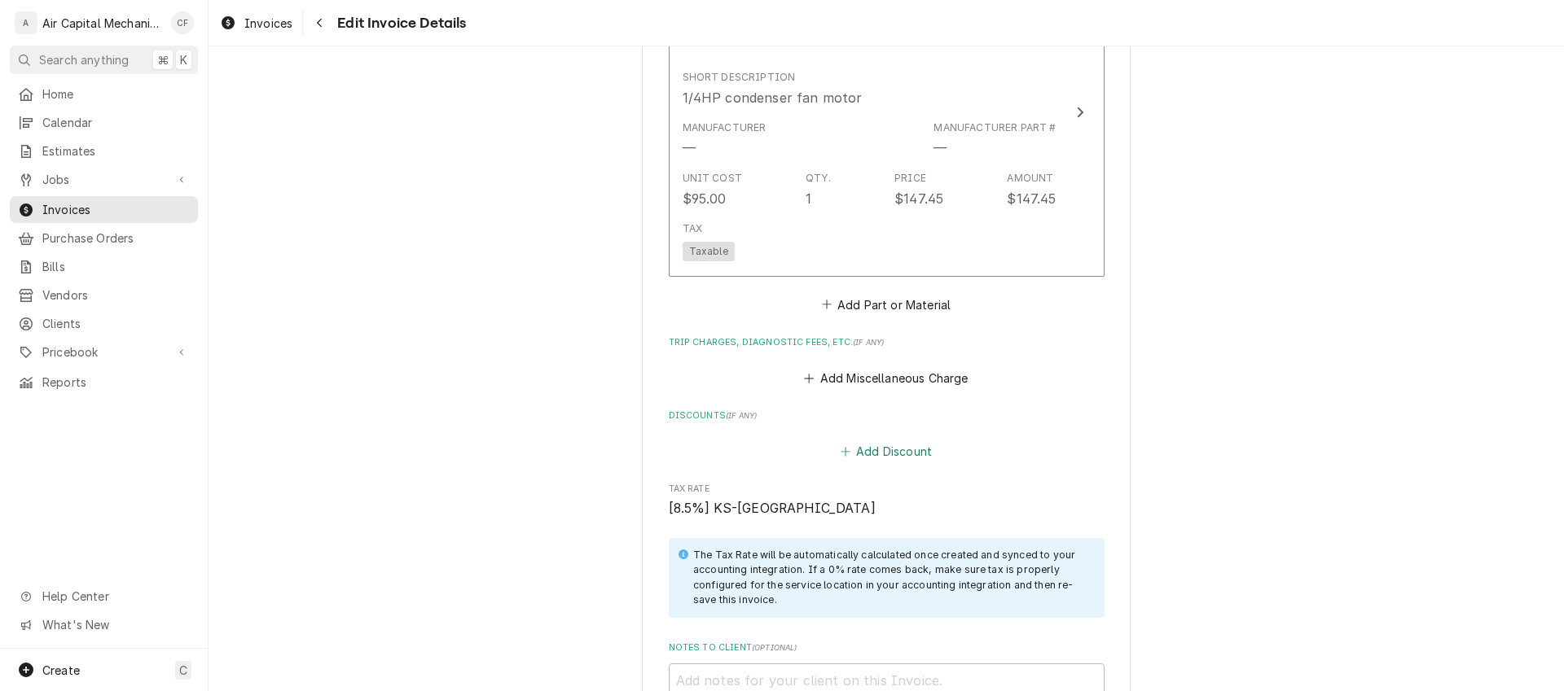
click at [880, 459] on button "Add Discount" at bounding box center [885, 452] width 97 height 23
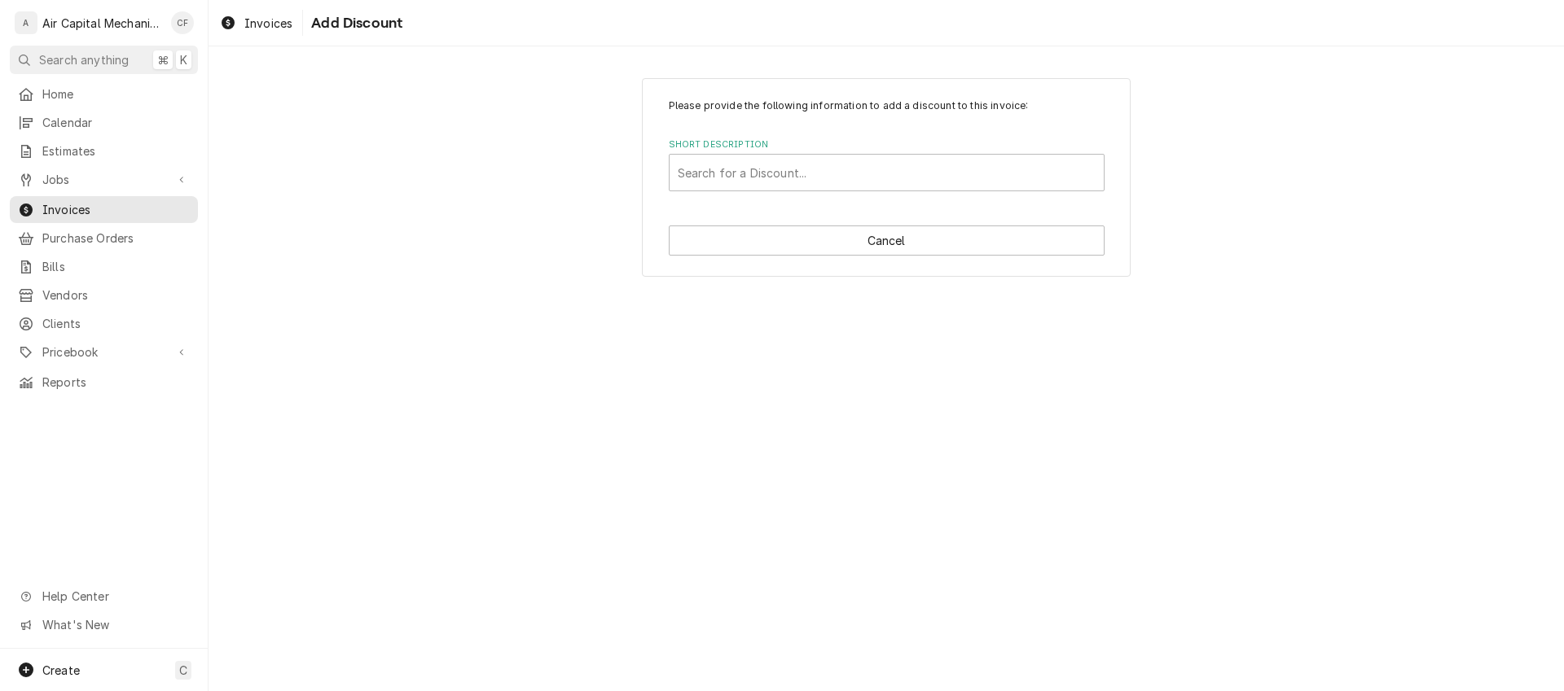
drag, startPoint x: 869, startPoint y: 207, endPoint x: 869, endPoint y: 196, distance: 10.6
click at [869, 206] on div "Please provide the following information to add a discount to this invoice: Sho…" at bounding box center [886, 177] width 489 height 199
click at [869, 196] on div "Please provide the following information to add a discount to this invoice: Sho…" at bounding box center [886, 177] width 489 height 199
click at [867, 187] on div "Short Description" at bounding box center [887, 172] width 418 height 29
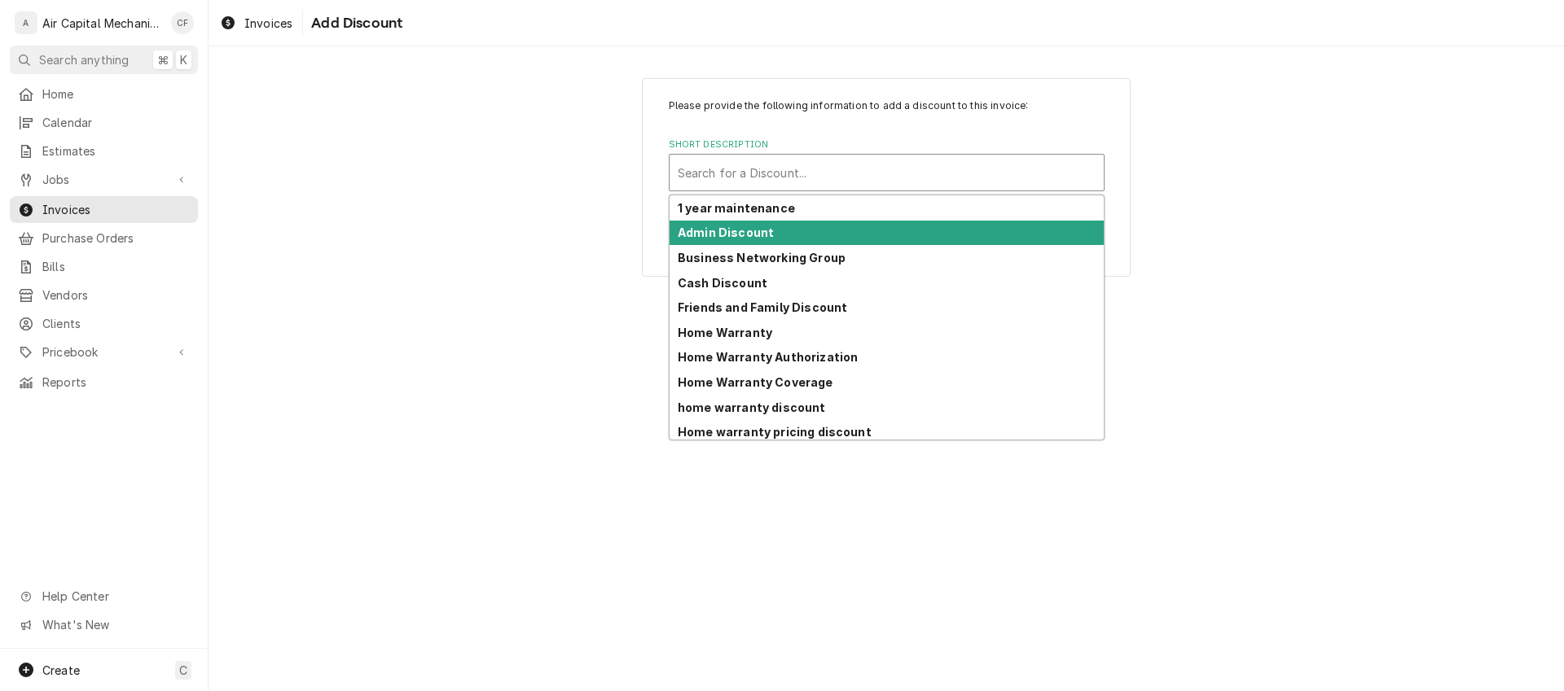
click at [854, 240] on div "Admin Discount" at bounding box center [886, 233] width 434 height 25
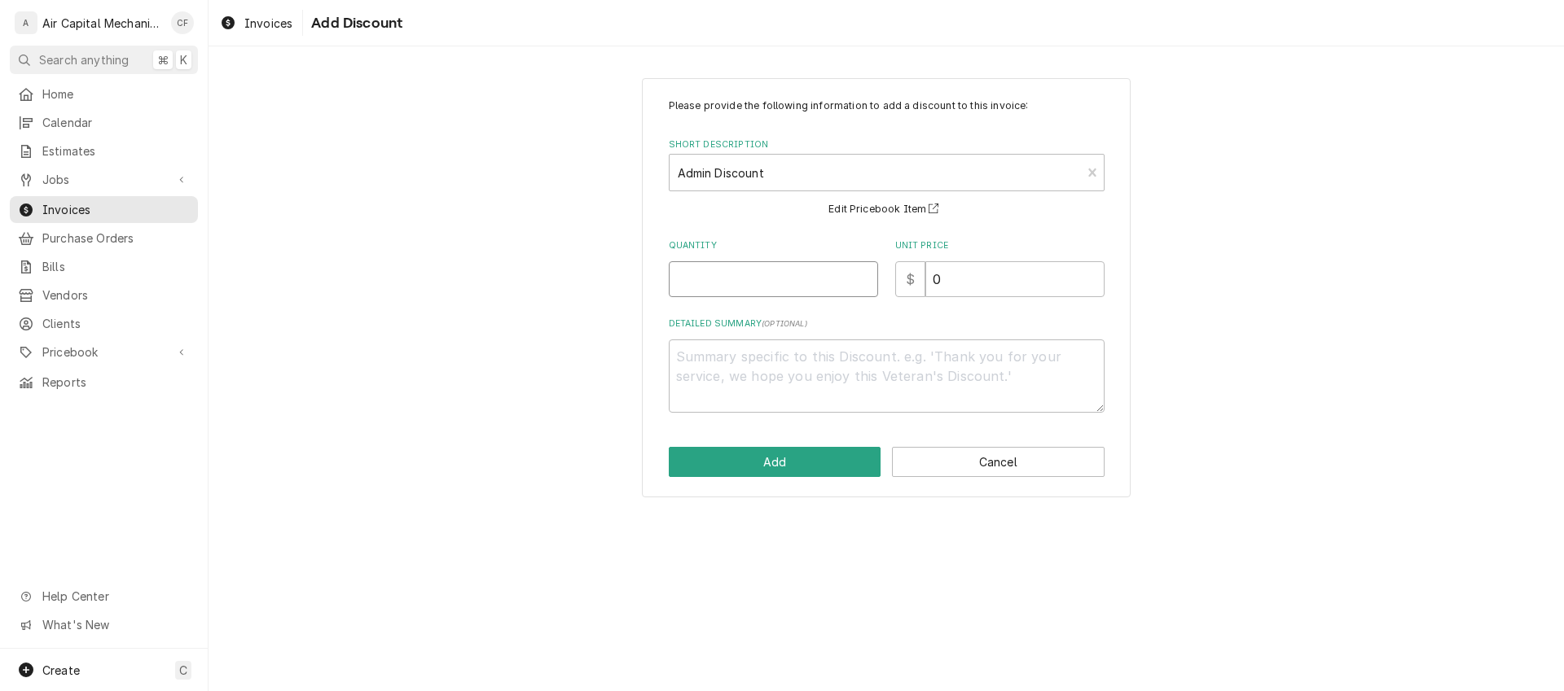
click at [826, 269] on input "Quantity" at bounding box center [773, 279] width 209 height 36
type textarea "x"
type input "1"
type textarea "x"
type input "1"
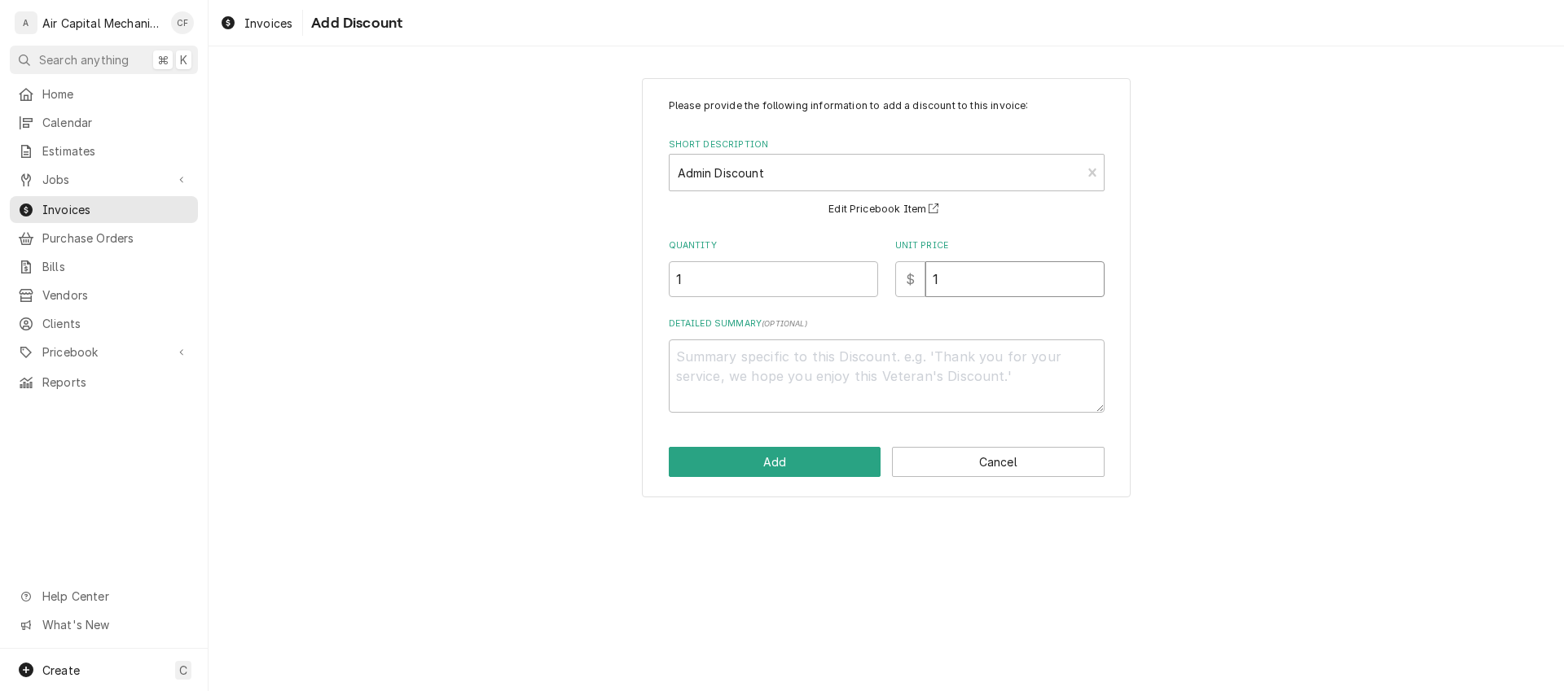
type textarea "x"
type input "11"
type textarea "x"
type input "11.5"
type textarea "x"
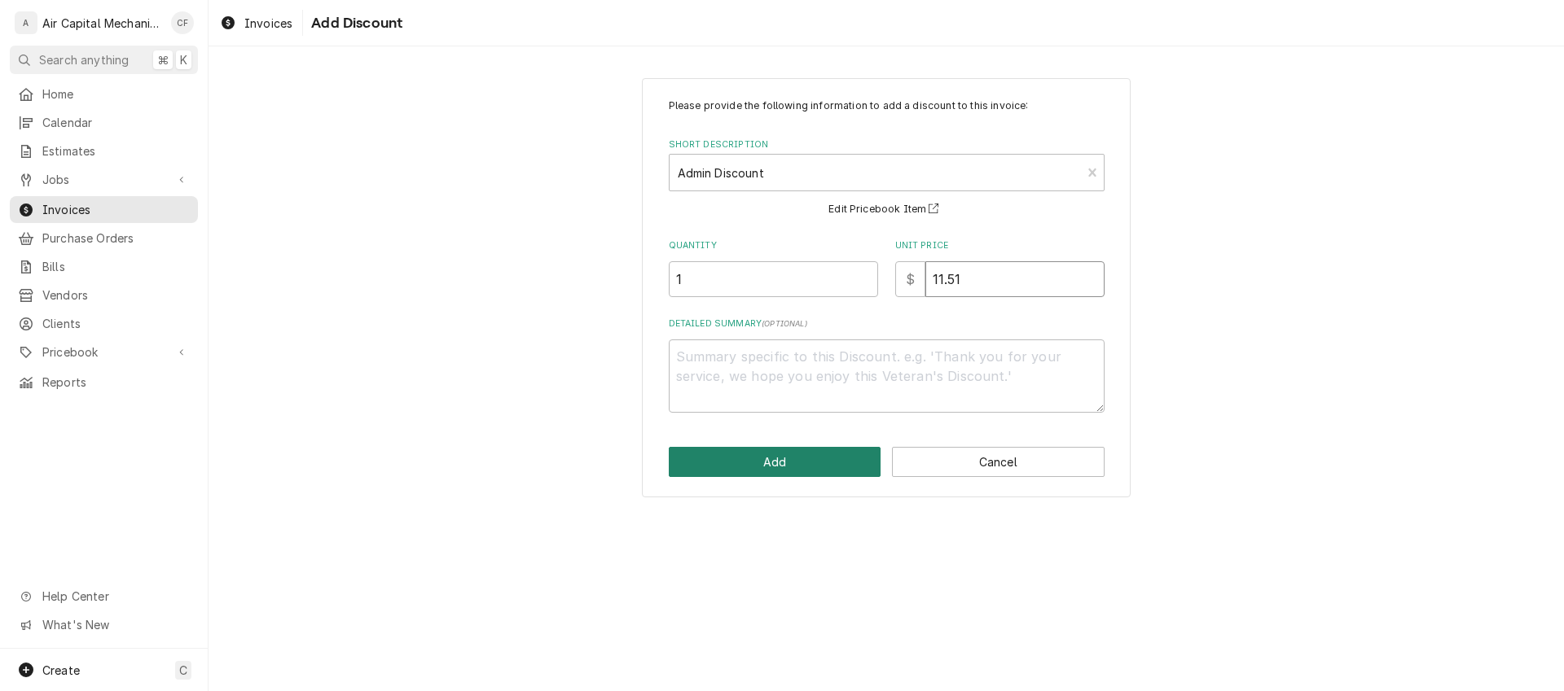
type input "11.51"
click at [783, 469] on button "Add" at bounding box center [775, 462] width 213 height 30
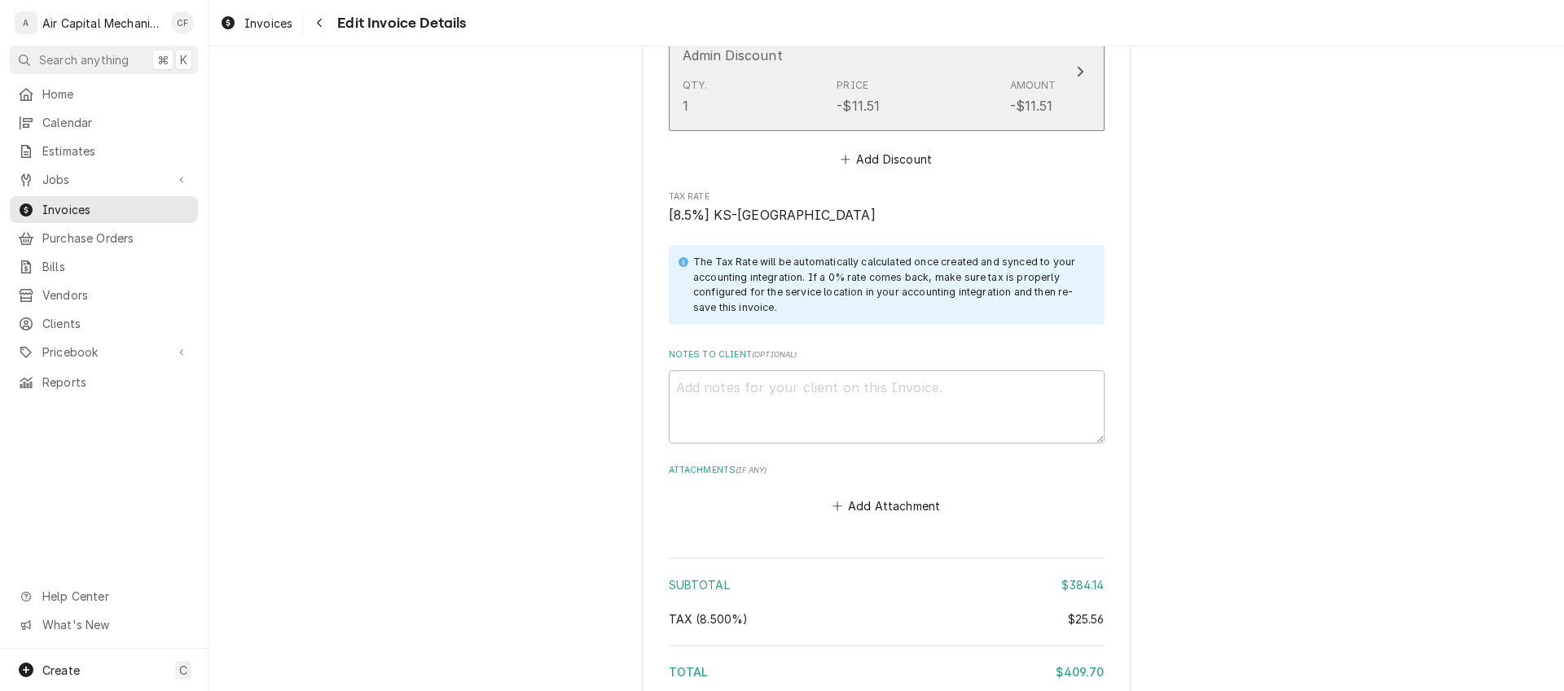
scroll to position [2732, 0]
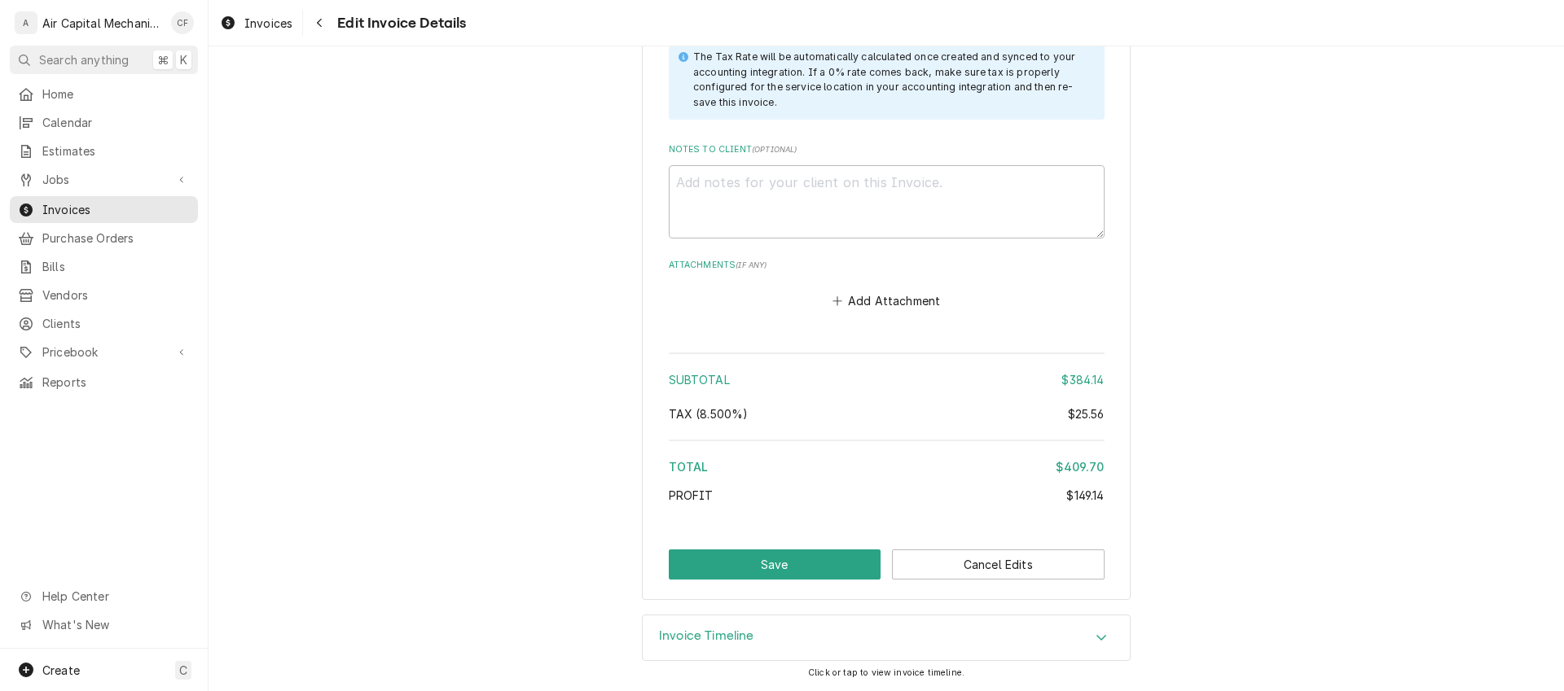
click at [773, 575] on button "Save" at bounding box center [775, 565] width 213 height 30
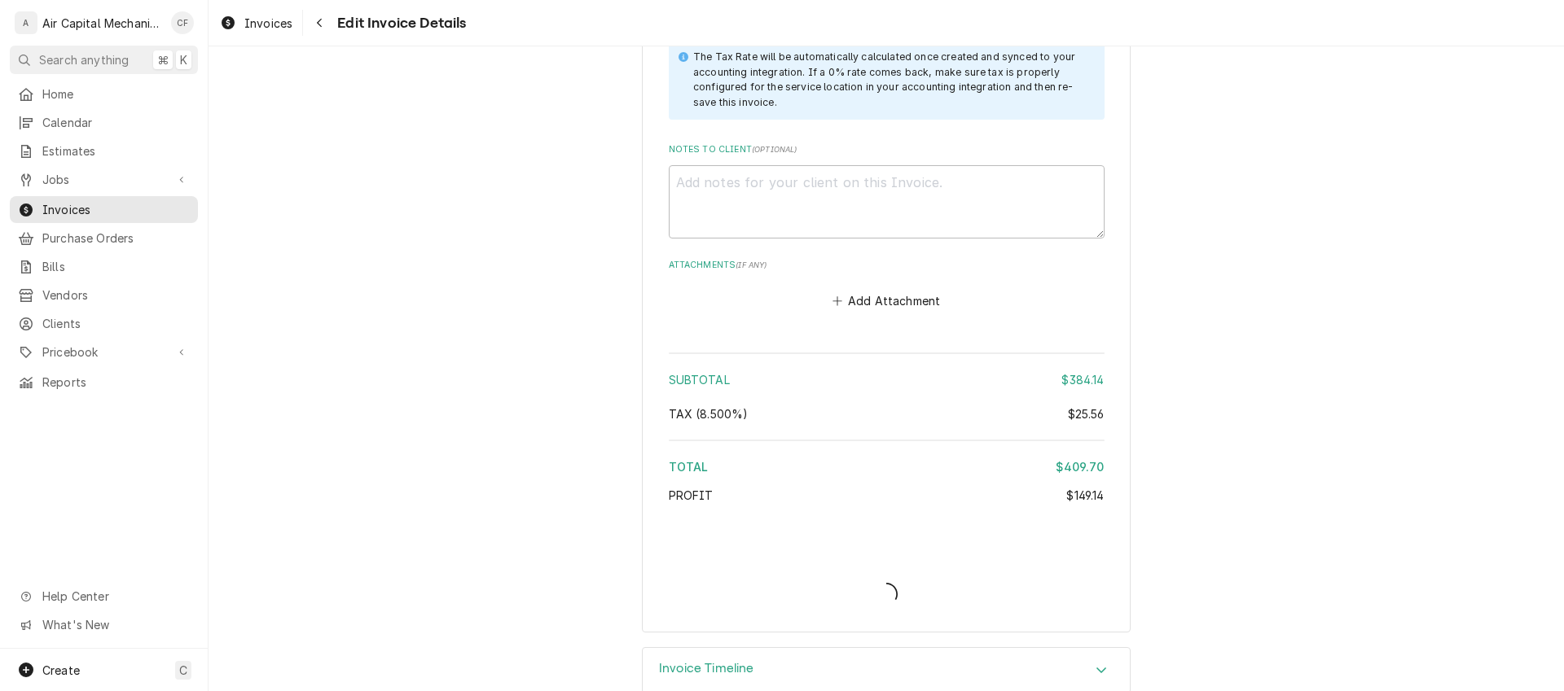
type textarea "x"
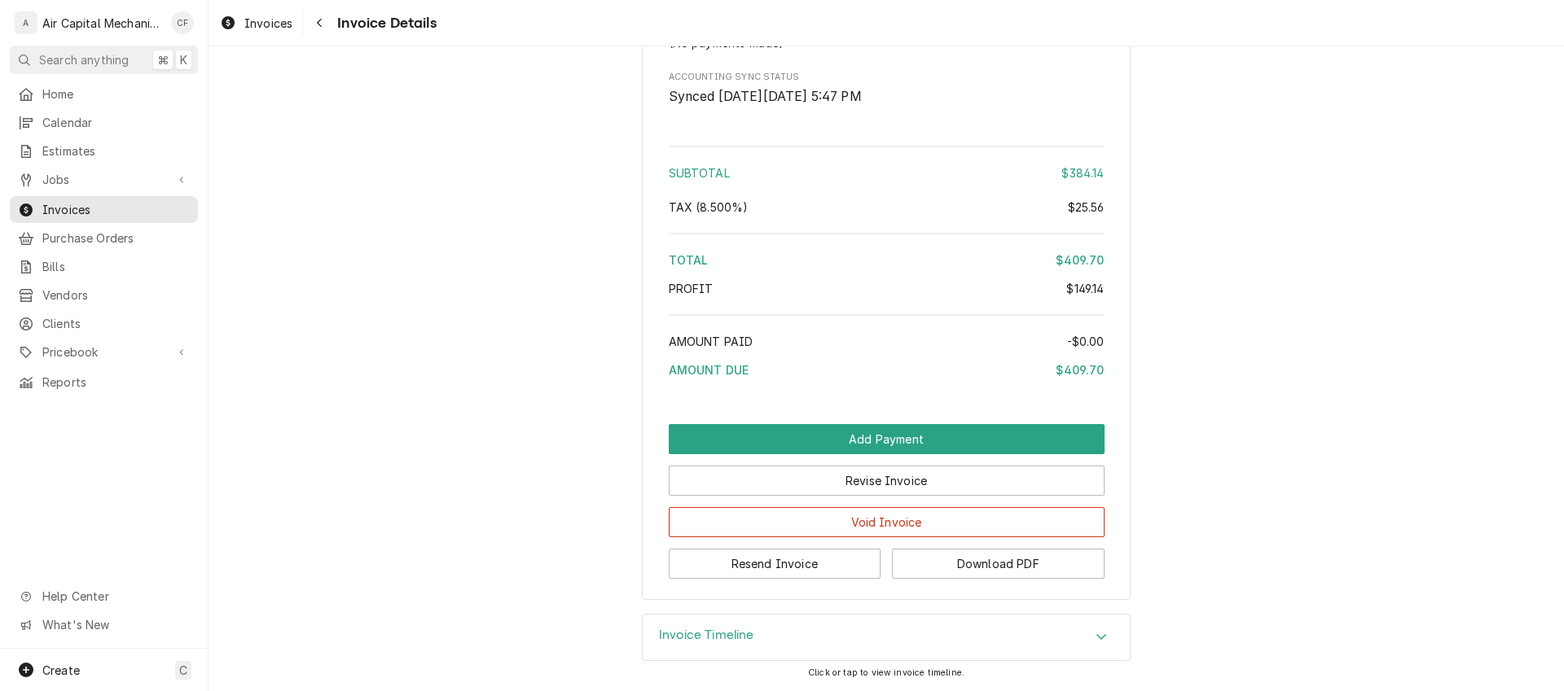
scroll to position [2263, 0]
